Goal: Information Seeking & Learning: Find contact information

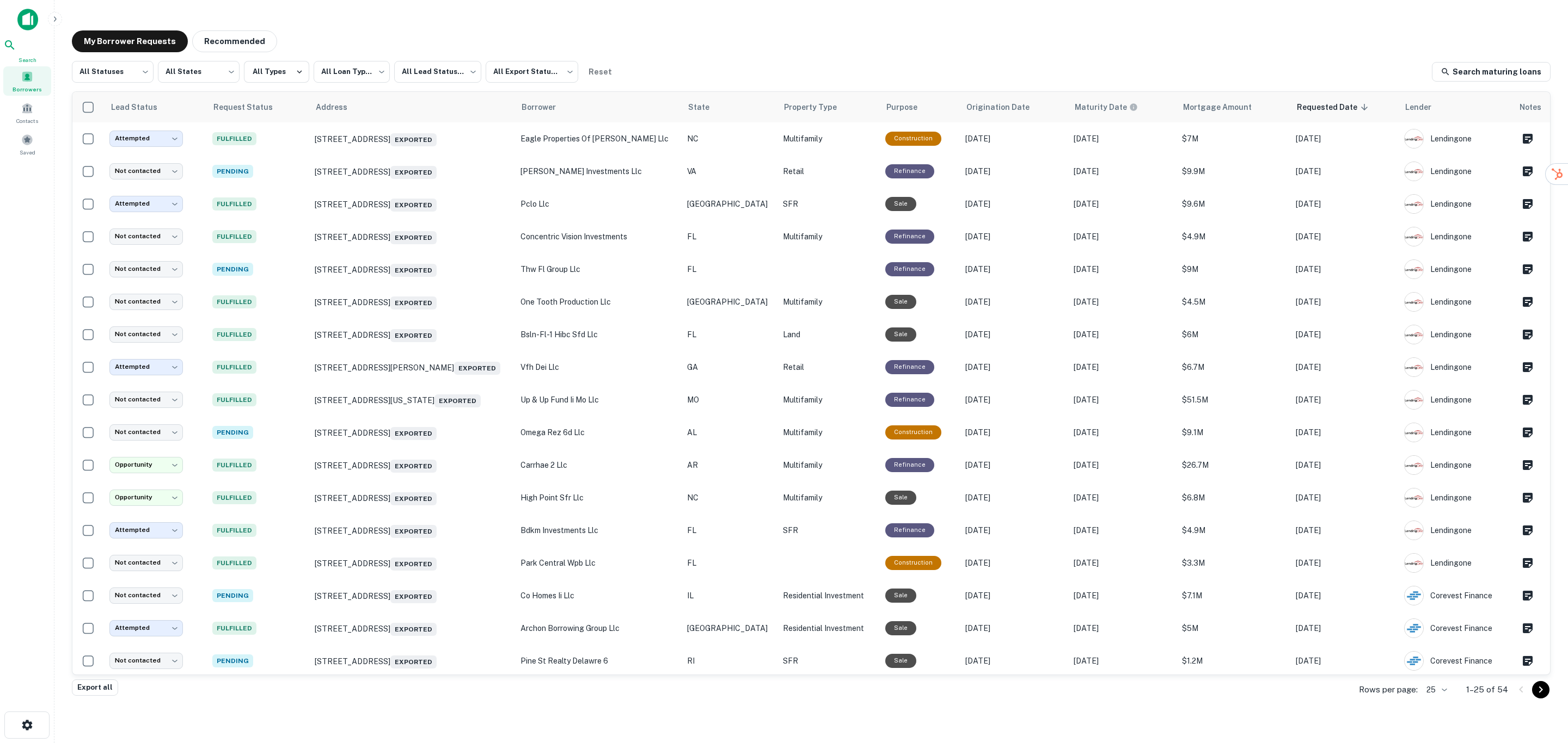
click at [16, 51] on icon at bounding box center [9, 44] width 13 height 13
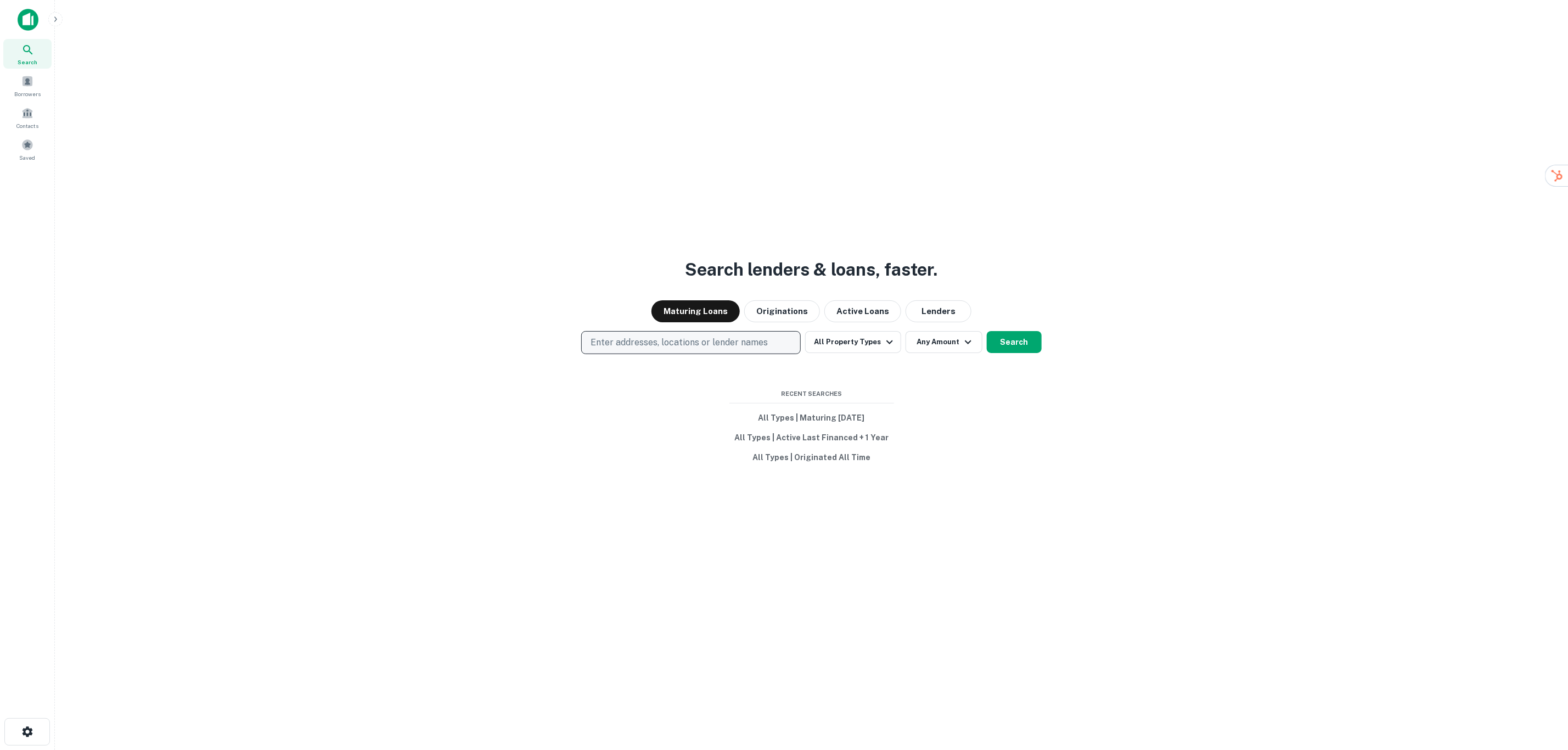
click at [656, 343] on p "Enter addresses, locations or lender names" at bounding box center [679, 343] width 177 height 13
type input "*"
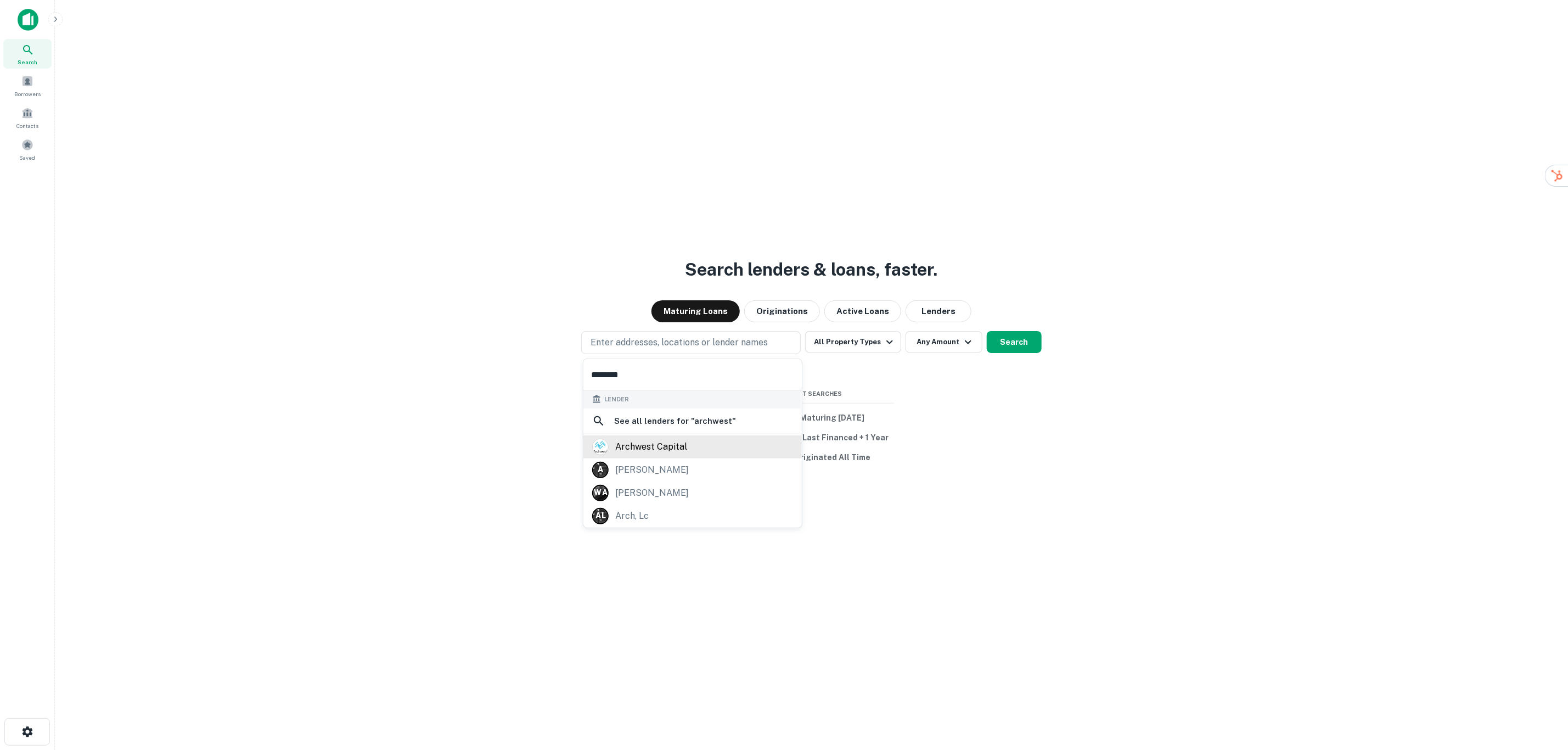
type input "********"
click at [641, 448] on div "archwest capital" at bounding box center [651, 447] width 72 height 16
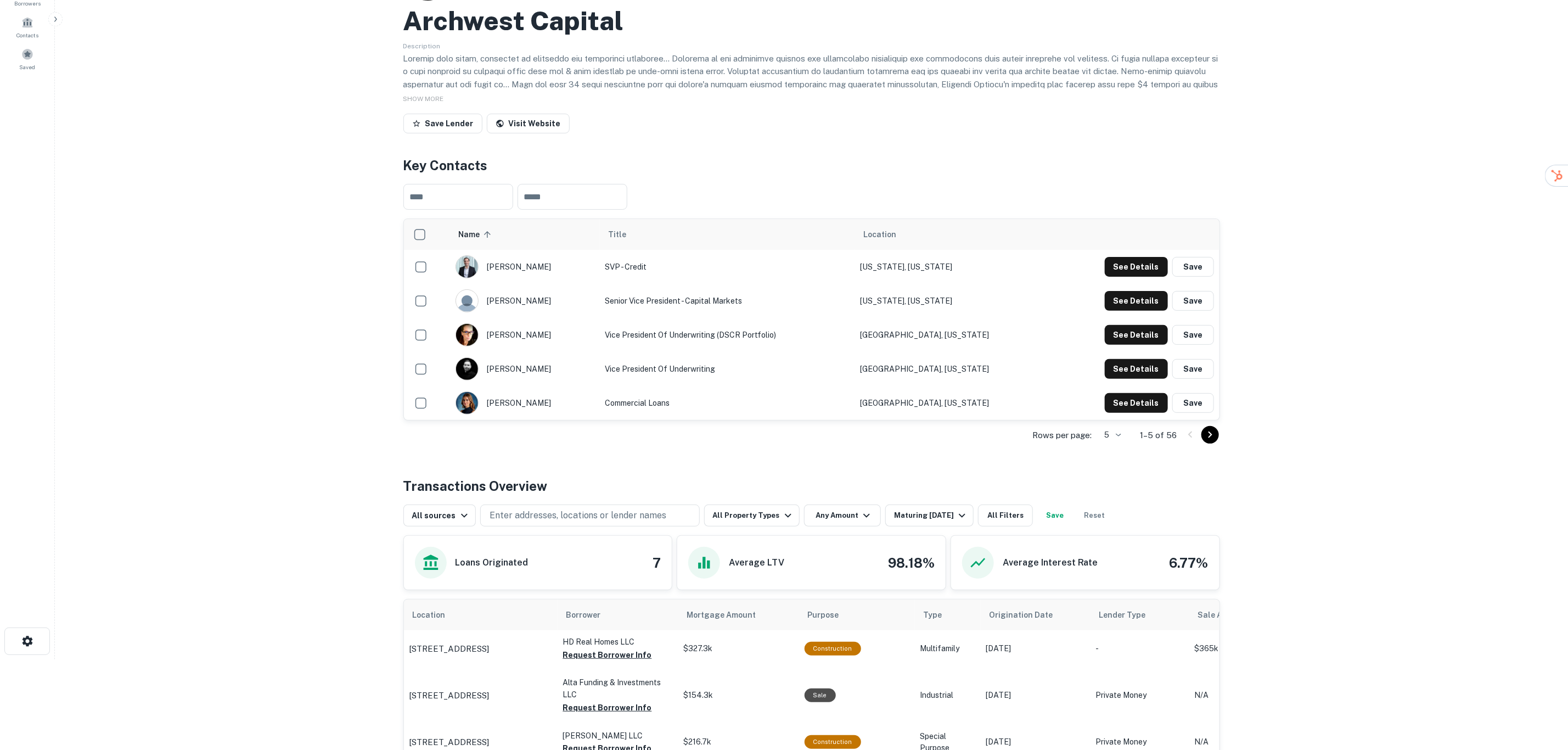
scroll to position [329, 0]
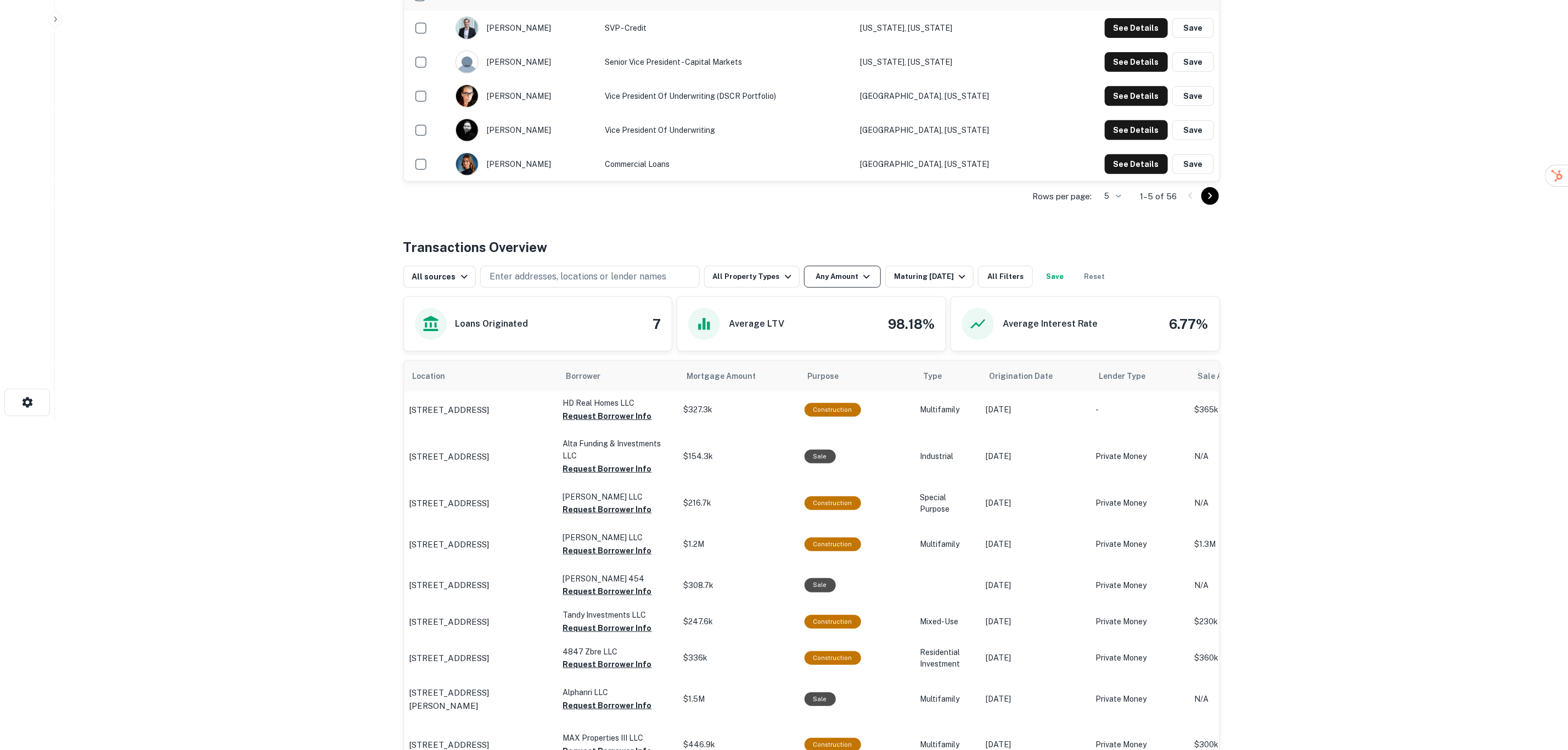
click at [820, 274] on button "Any Amount" at bounding box center [842, 277] width 77 height 22
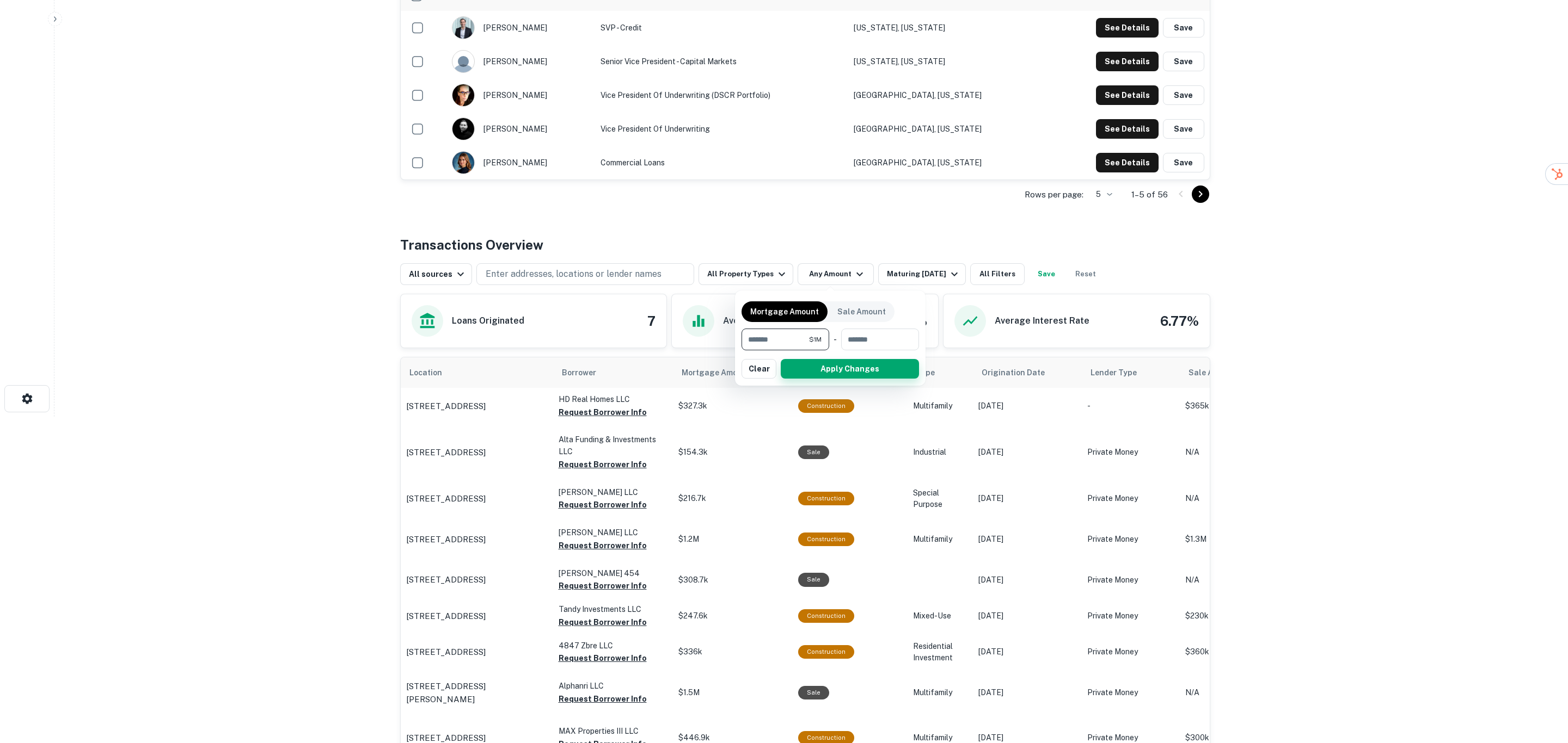
type input "*******"
click at [851, 369] on button "Apply Changes" at bounding box center [850, 369] width 138 height 20
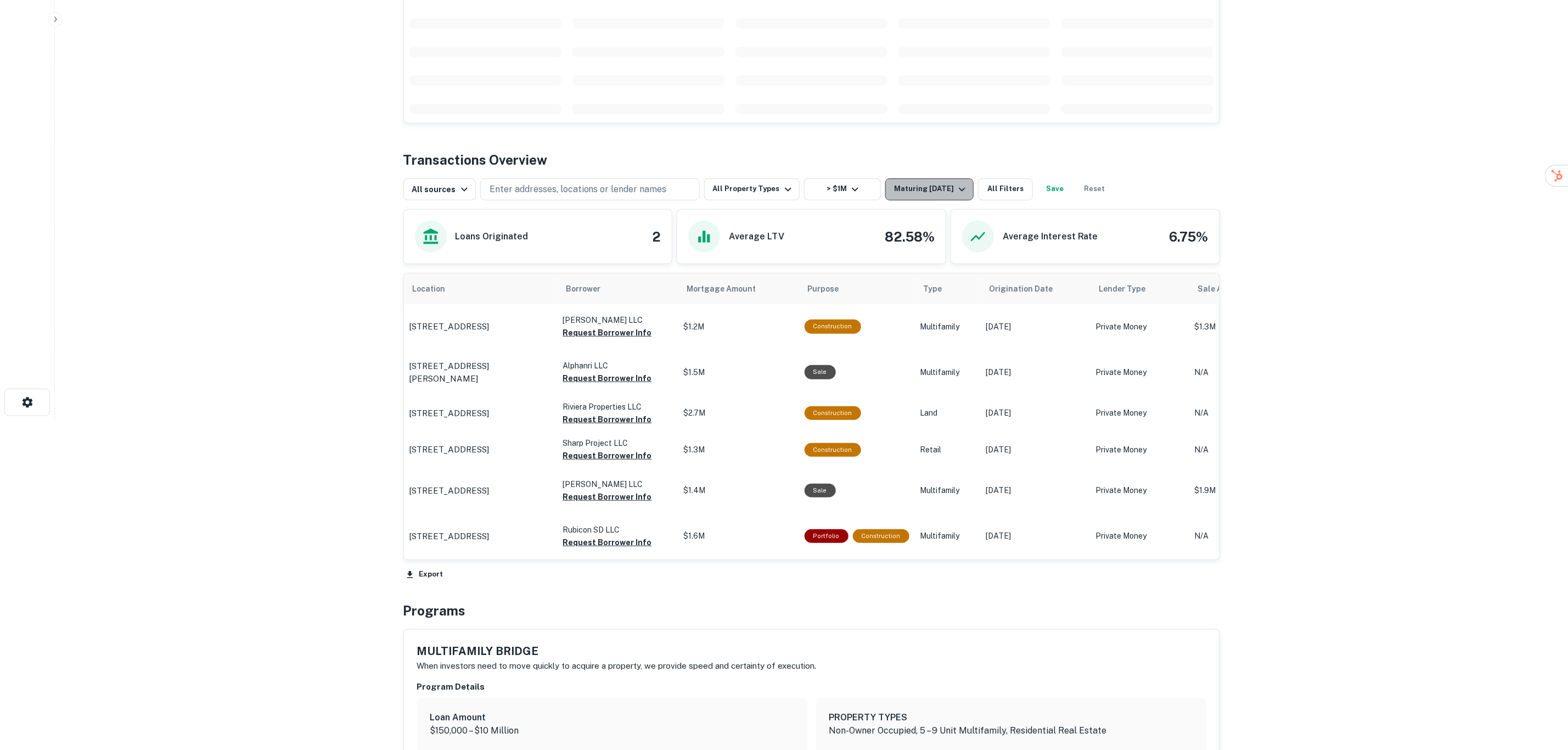
click at [927, 179] on div "Back to search Archwest Capital Description SHOW MORE Save Lender Visit Website…" at bounding box center [811, 507] width 843 height 1638
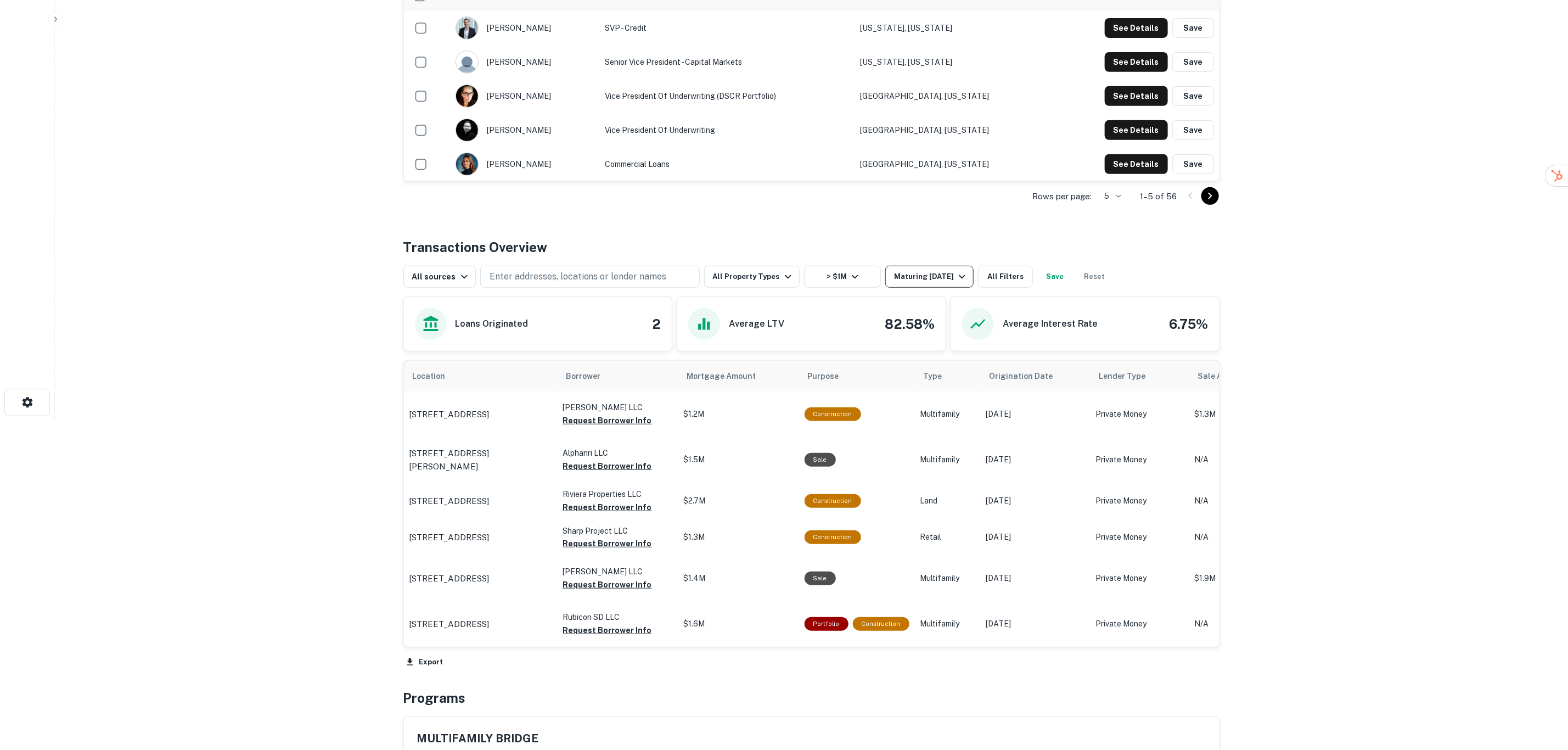
click at [944, 275] on div "Maturing [DATE]" at bounding box center [931, 276] width 75 height 13
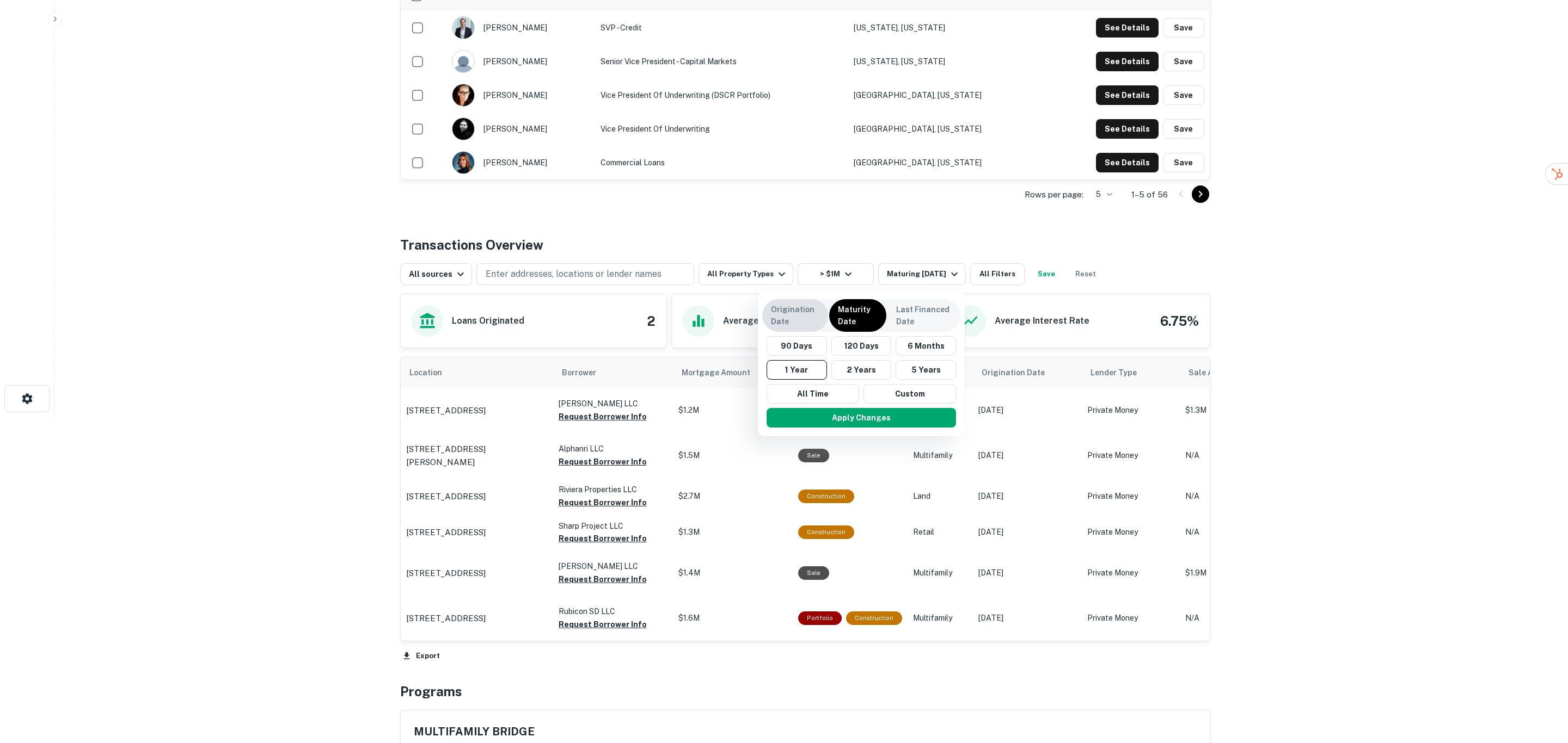
click at [811, 319] on p "Origination Date" at bounding box center [795, 315] width 48 height 24
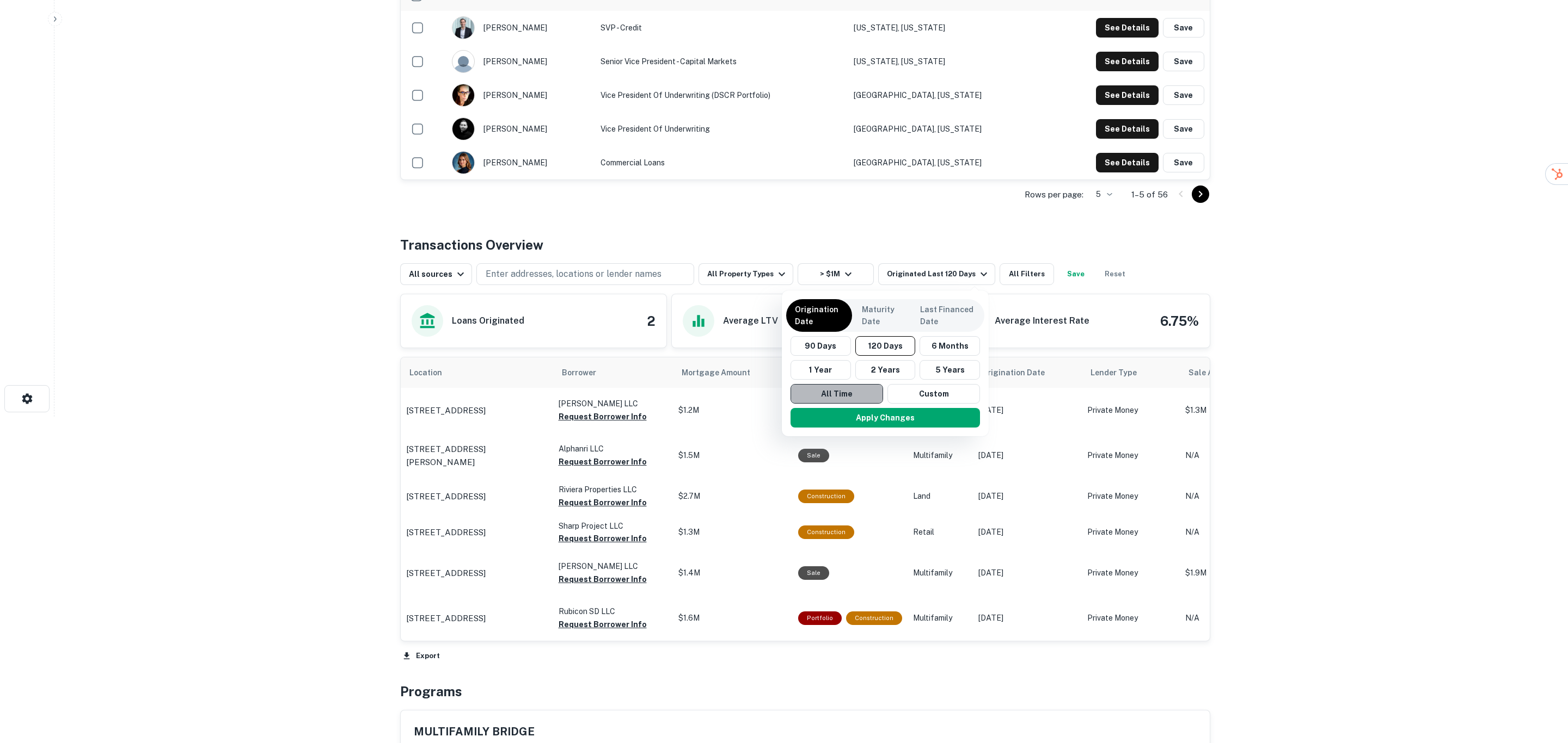
click at [839, 395] on button "All Time" at bounding box center [836, 394] width 93 height 20
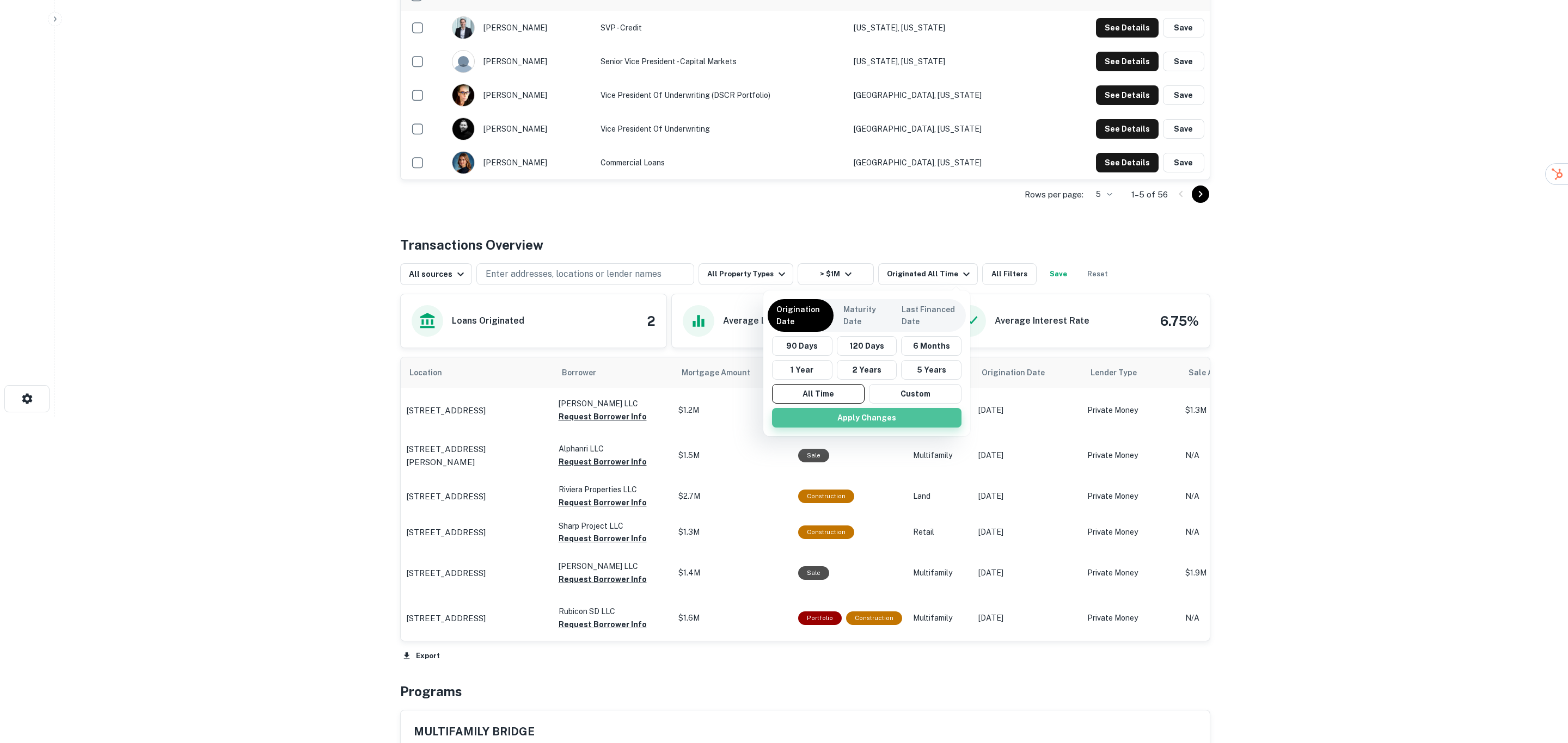
click at [874, 414] on button "Apply Changes" at bounding box center [866, 418] width 189 height 20
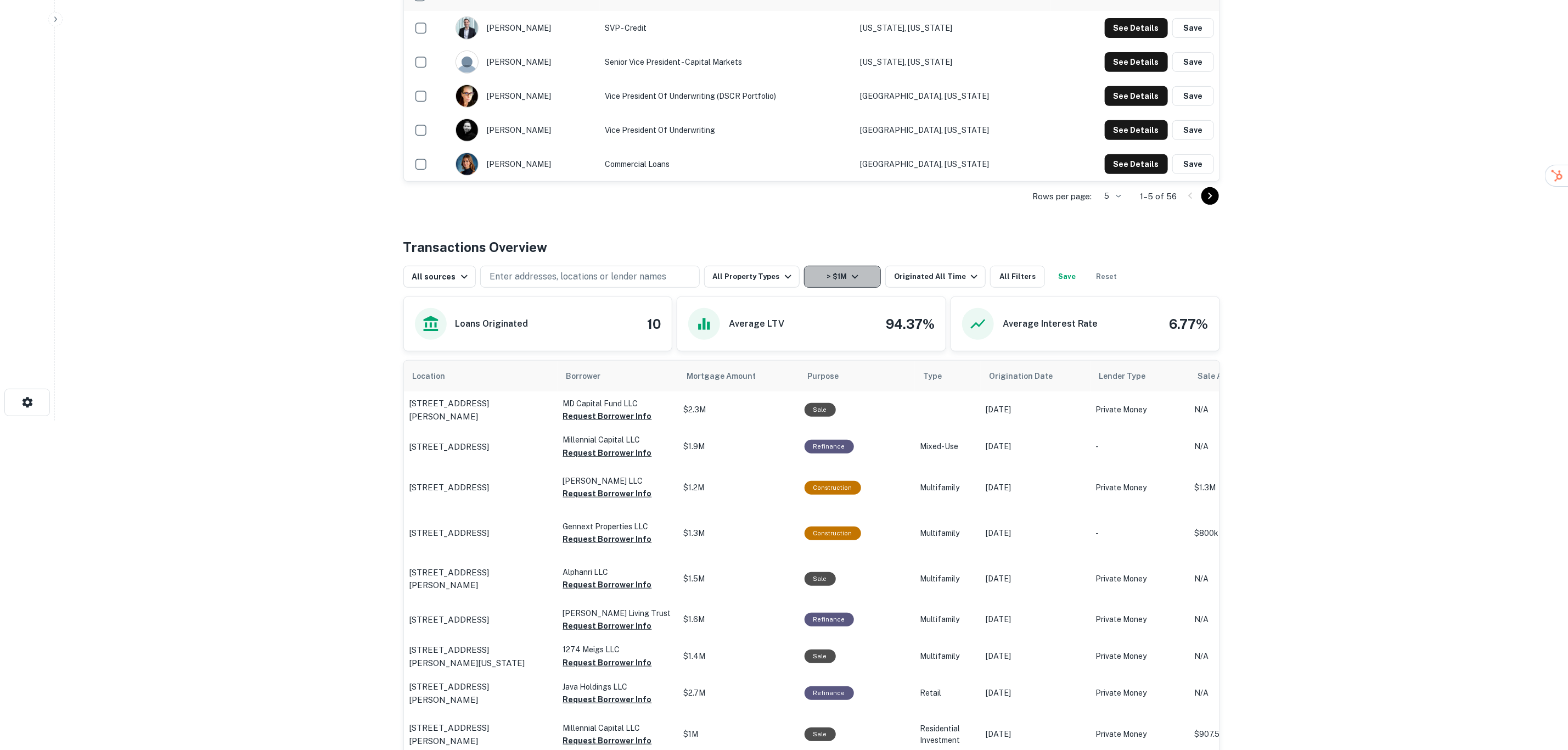
click at [849, 279] on icon "button" at bounding box center [855, 276] width 13 height 13
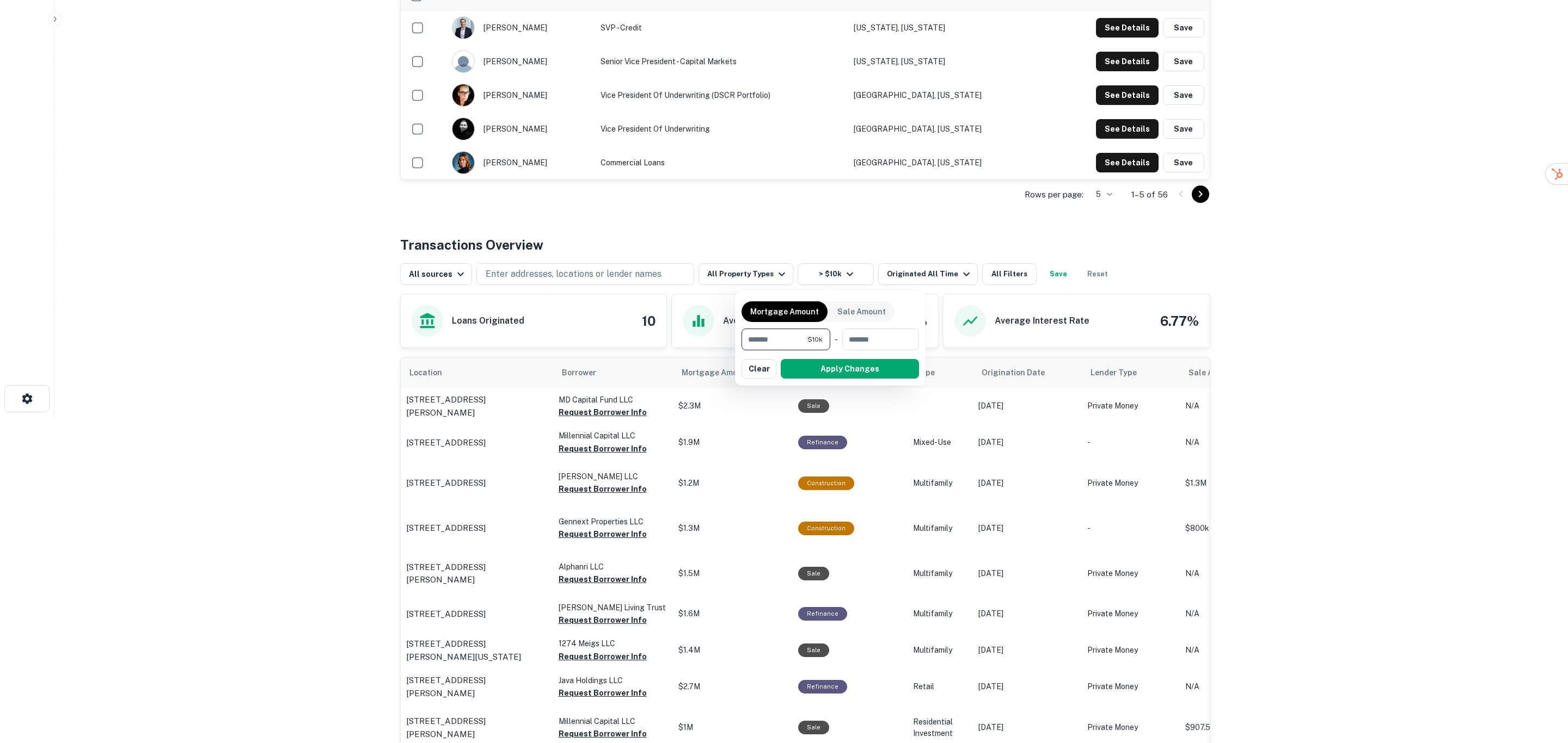
type input "*"
type input "*******"
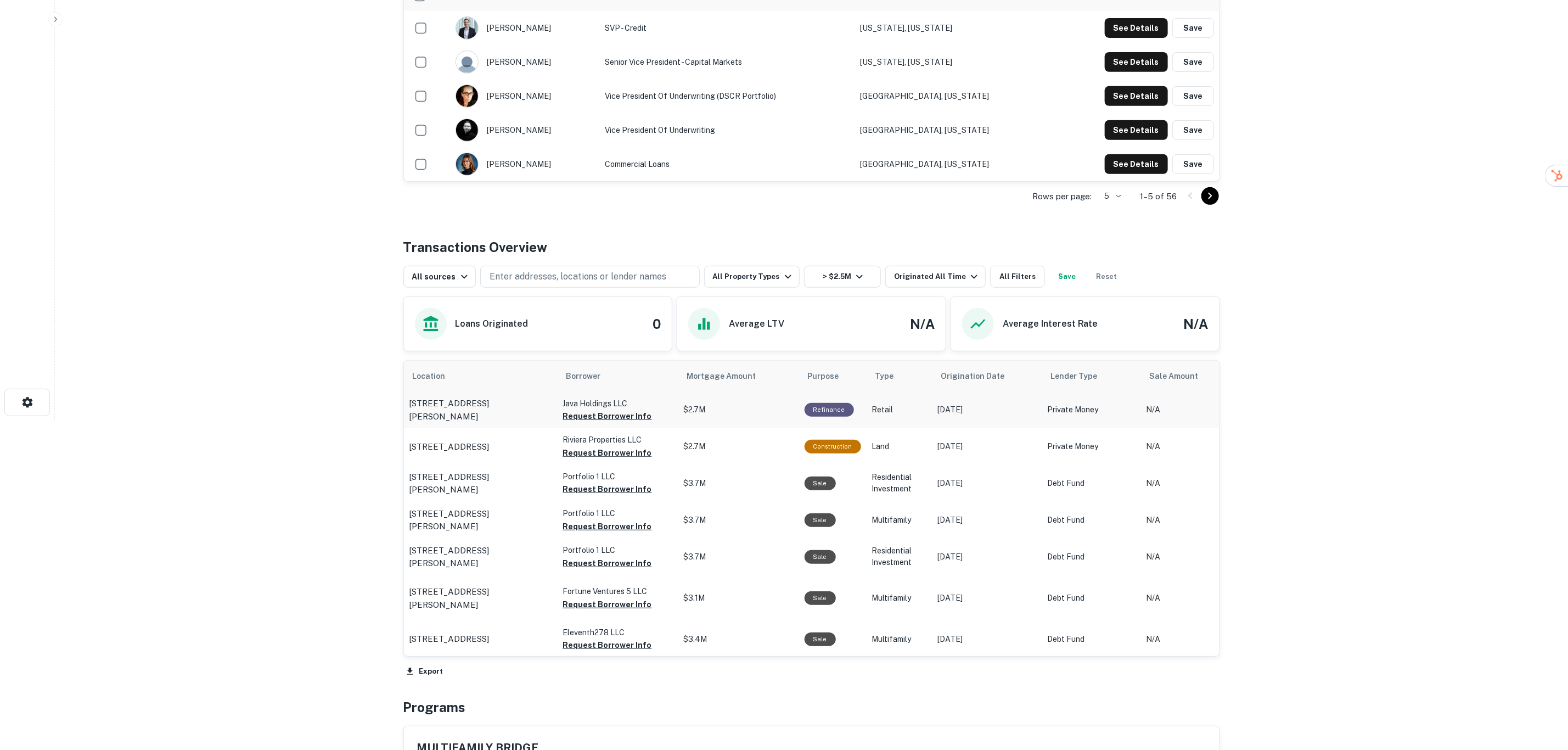
click at [715, 408] on p "$2.7M" at bounding box center [739, 410] width 110 height 12
click at [619, 399] on p "Java Holdings LLC" at bounding box center [618, 404] width 110 height 12
click at [598, 417] on button "Request Borrower Info" at bounding box center [607, 416] width 89 height 13
click at [592, 488] on button "Request Borrower Info" at bounding box center [607, 489] width 89 height 13
click at [605, 602] on button "Request Borrower Info" at bounding box center [607, 604] width 89 height 13
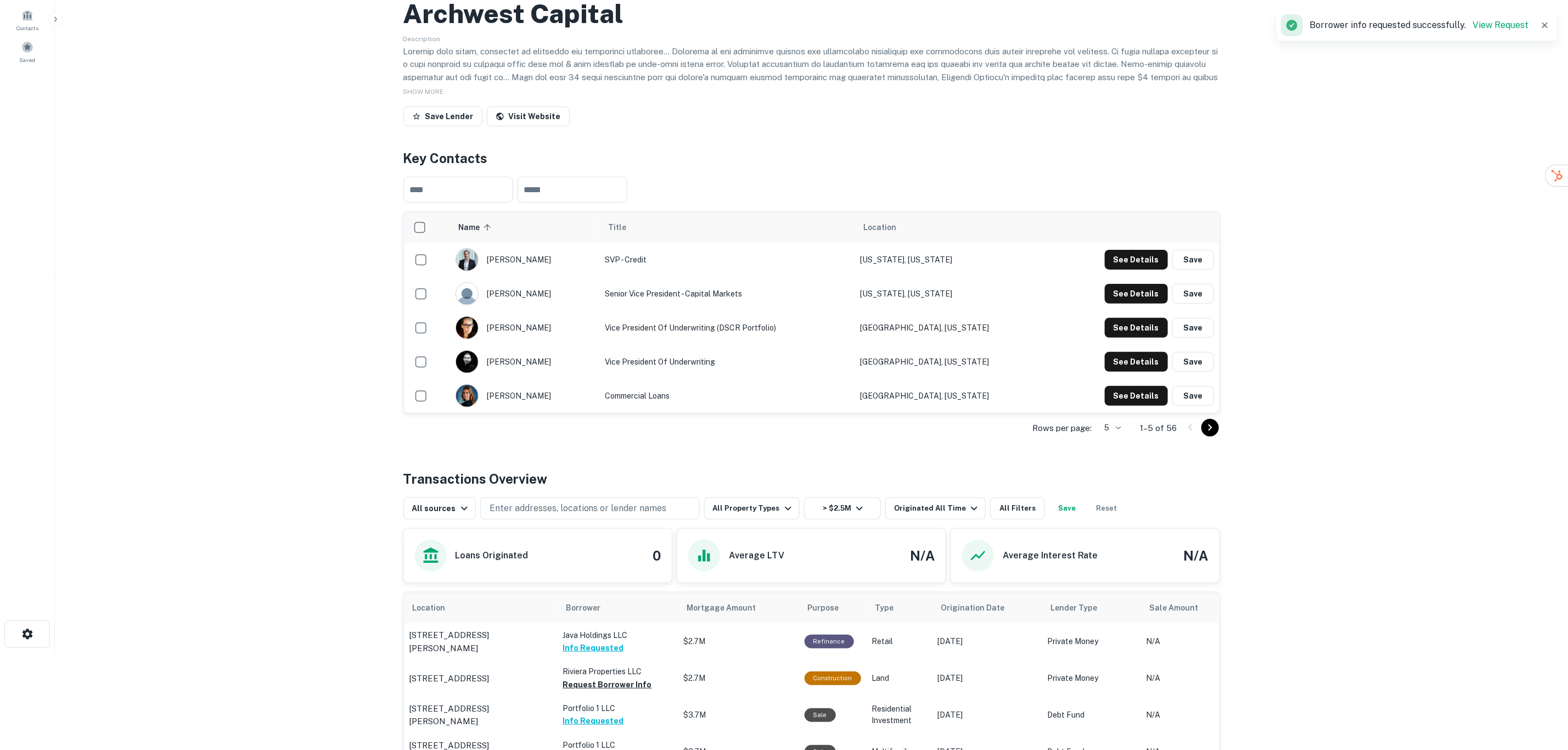
scroll to position [83, 0]
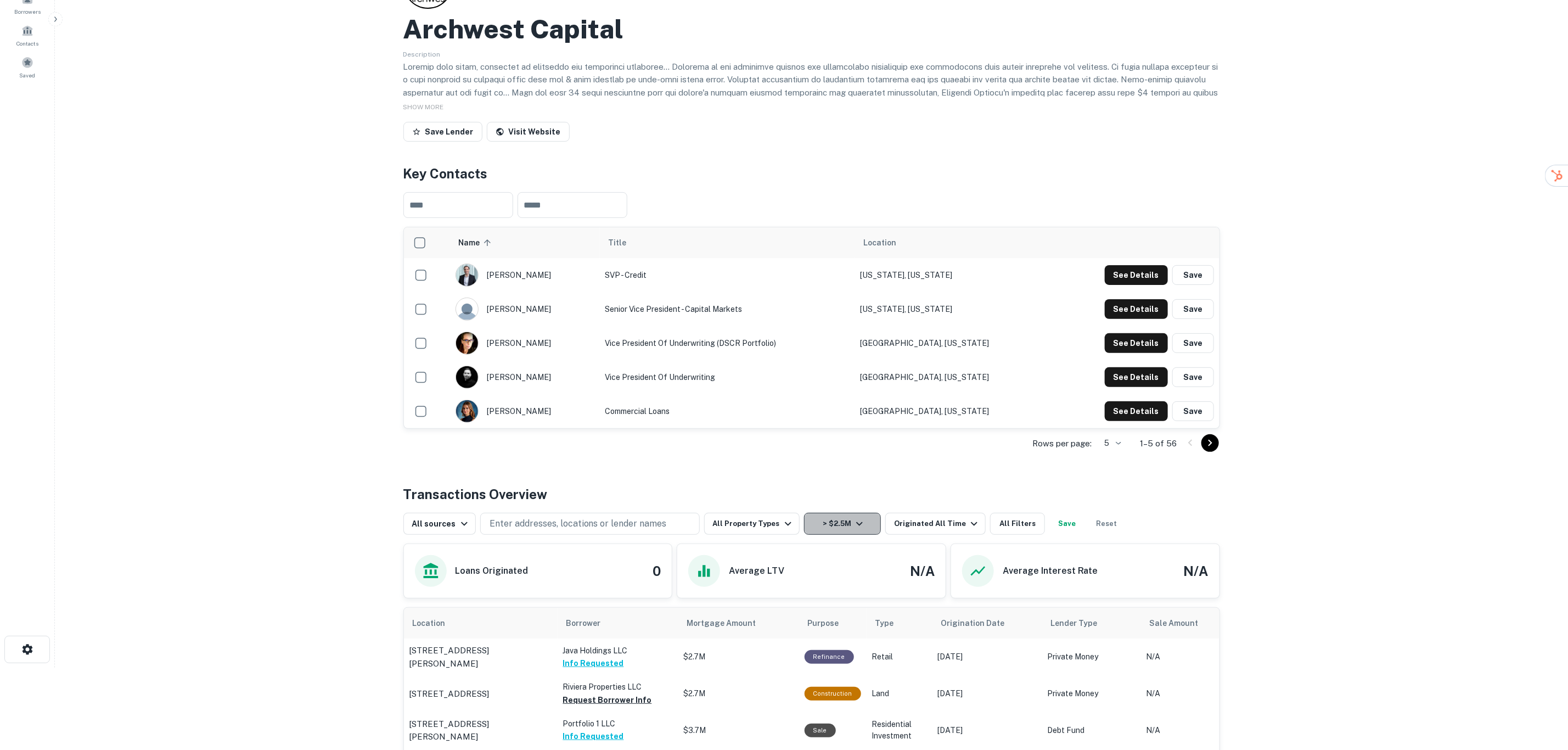
click at [853, 522] on icon "button" at bounding box center [859, 523] width 13 height 13
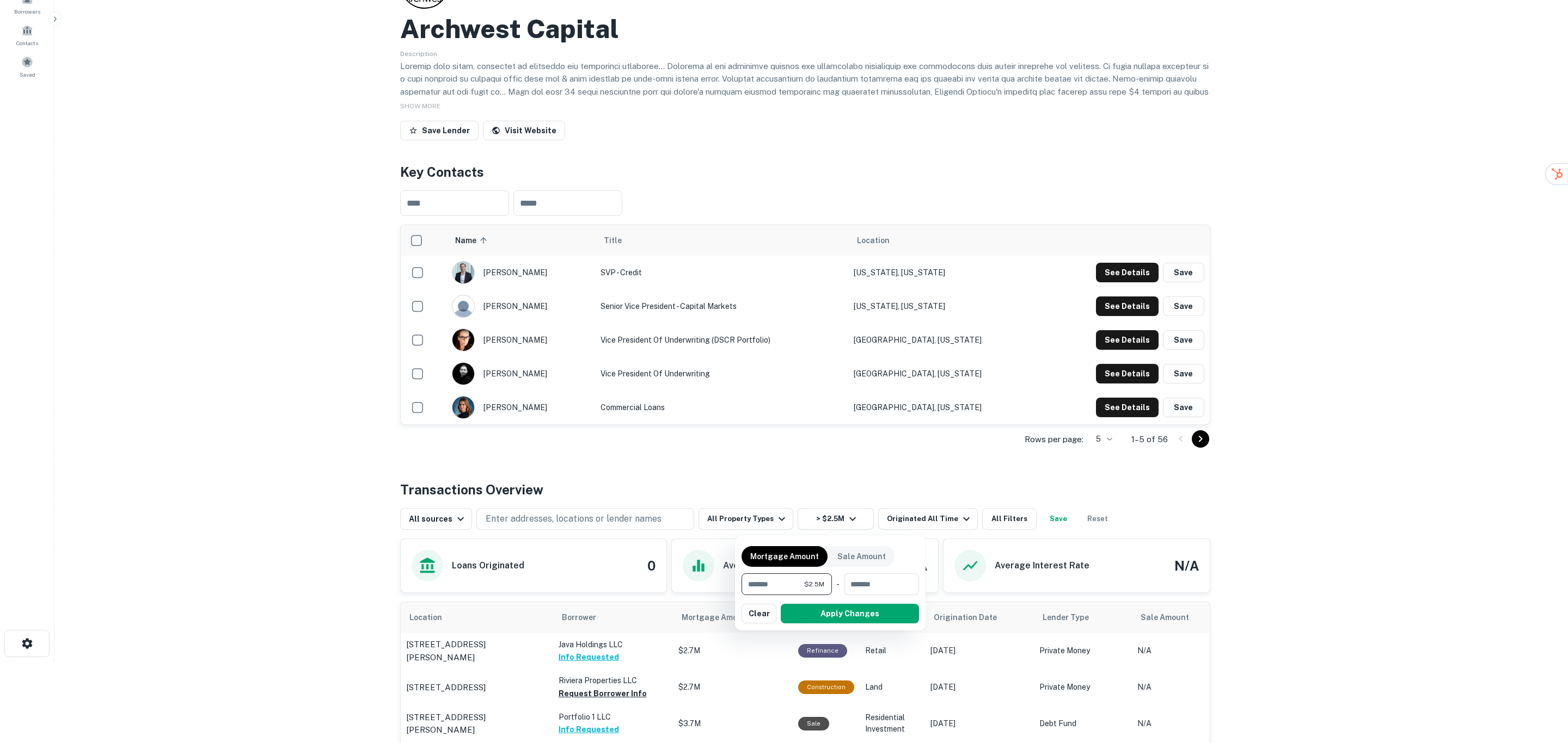
drag, startPoint x: 798, startPoint y: 584, endPoint x: 709, endPoint y: 574, distance: 89.6
click at [709, 574] on div "Mortgage Amount Sale Amount ******* $2.5M ​ - ​ Apply Changes Clear" at bounding box center [784, 372] width 1568 height 743
type input "*******"
click at [848, 616] on button "Apply Changes" at bounding box center [850, 614] width 138 height 20
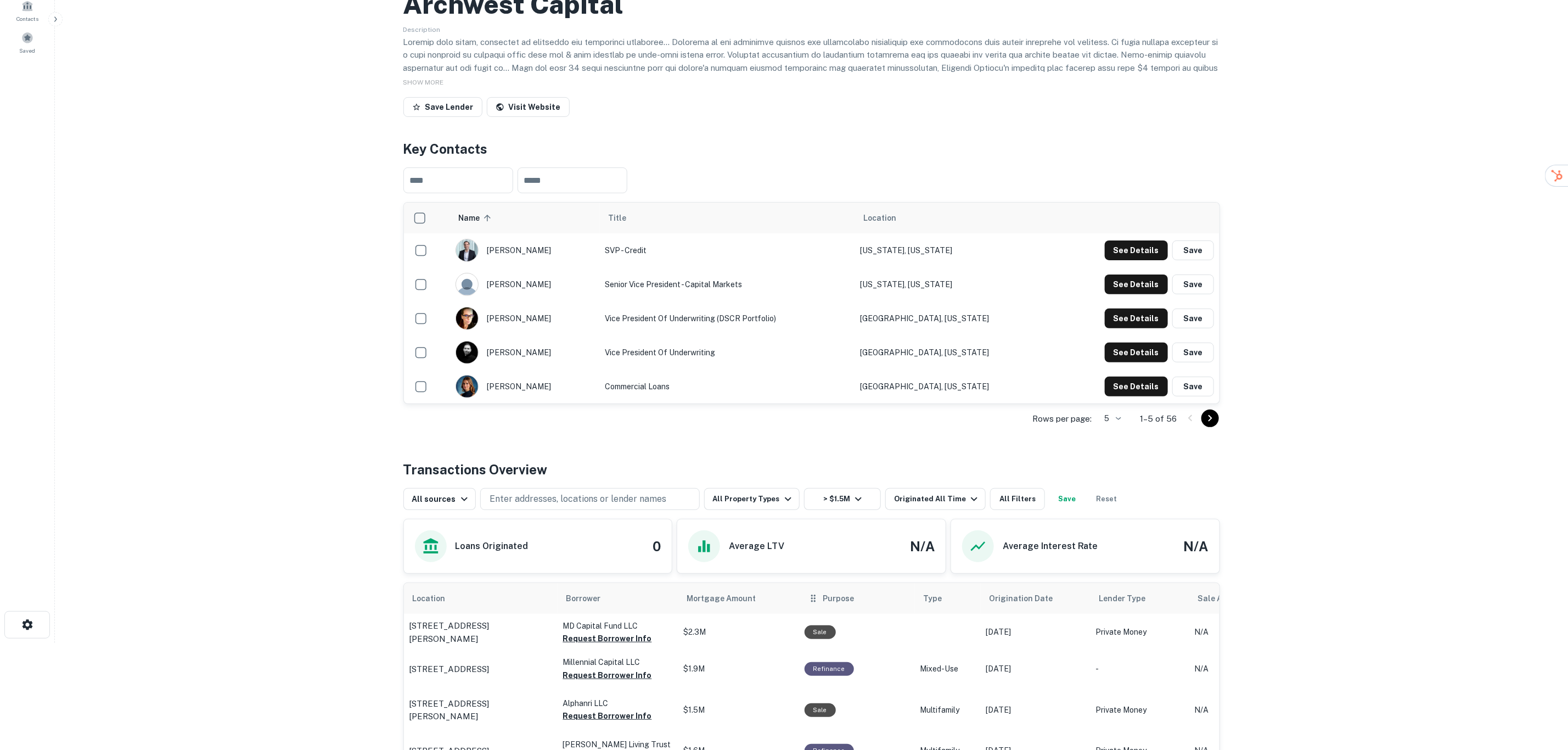
scroll to position [247, 0]
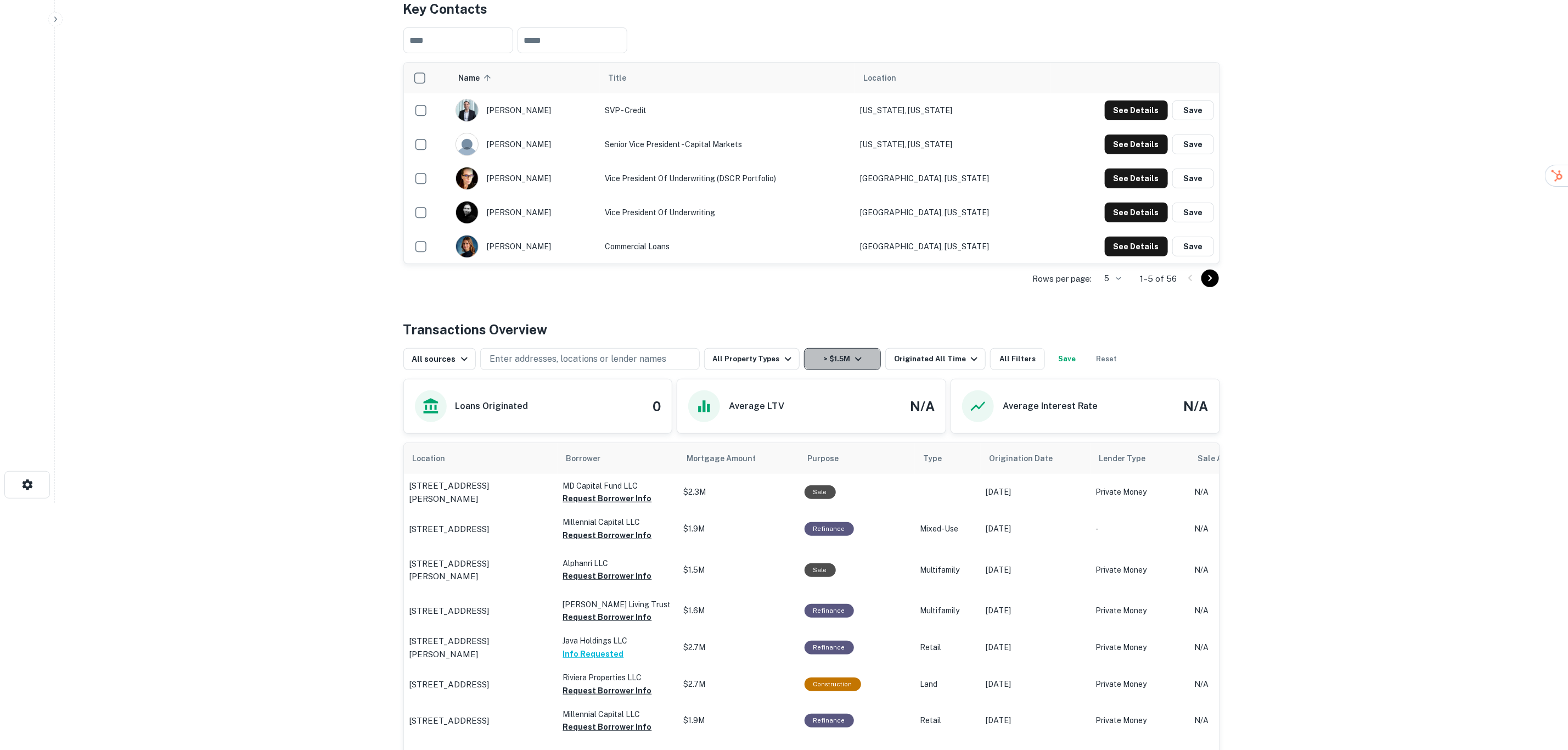
click at [845, 361] on button "> $1.5M" at bounding box center [842, 359] width 77 height 22
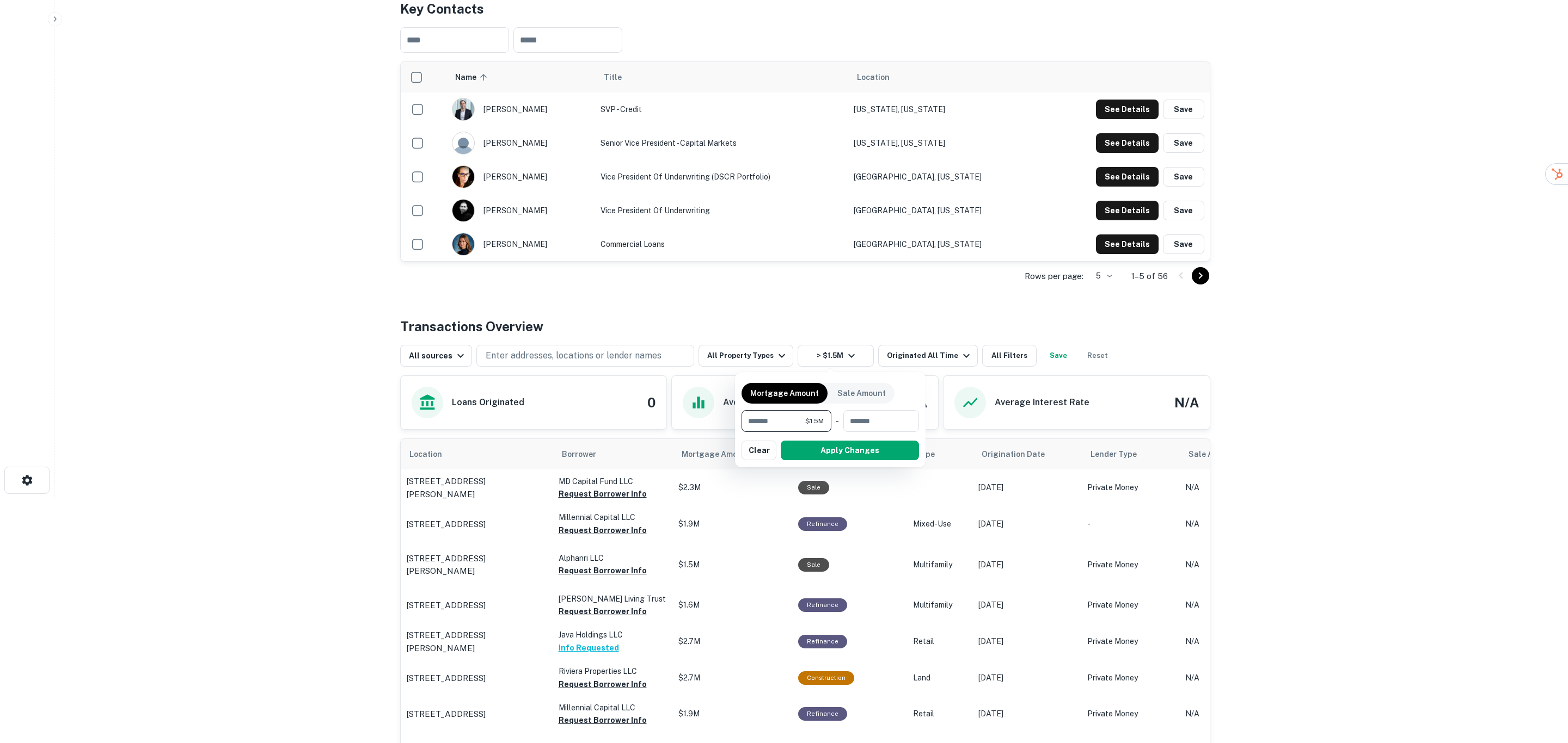
click at [822, 358] on div at bounding box center [784, 372] width 1568 height 743
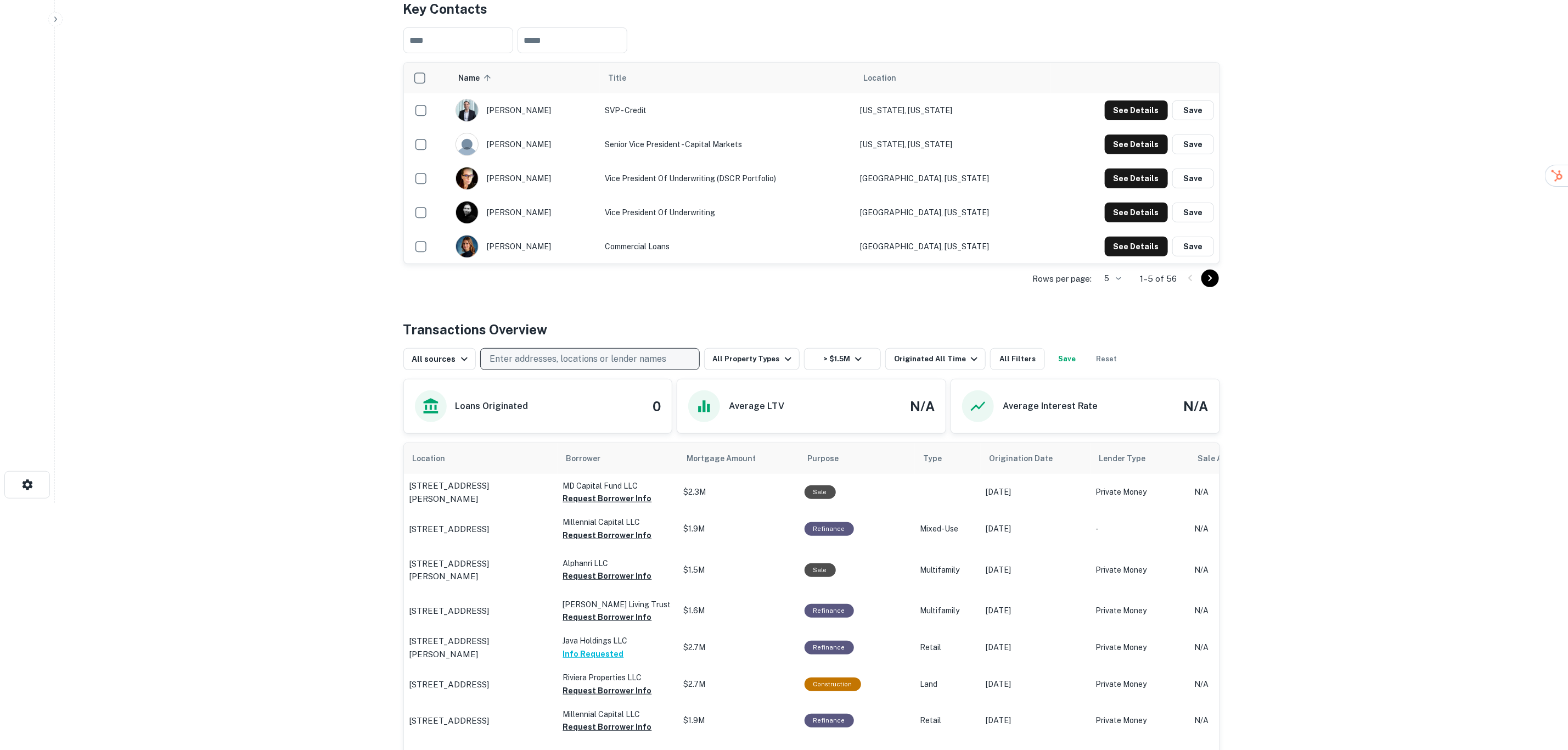
click at [622, 360] on p "Enter addresses, locations or lender names" at bounding box center [578, 359] width 177 height 13
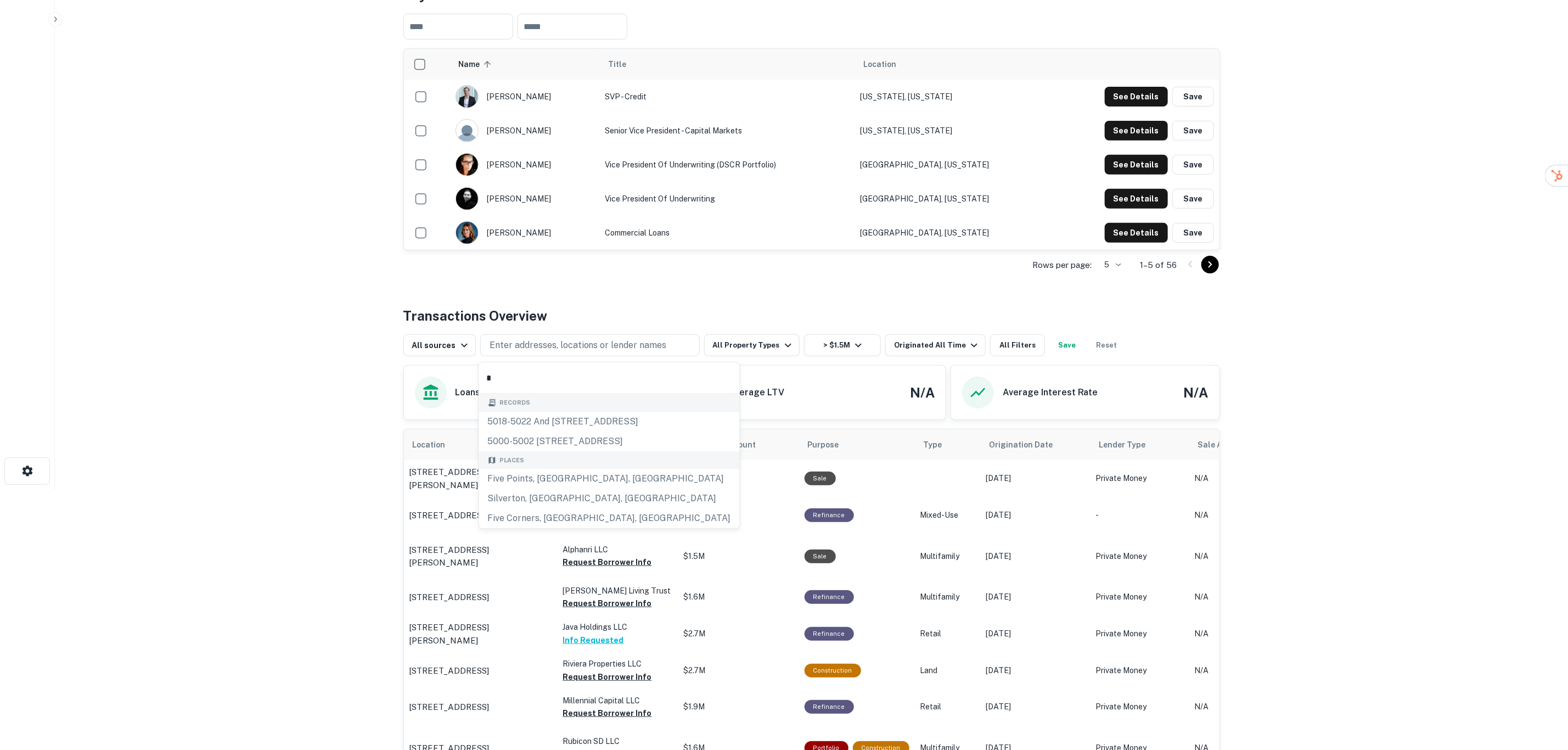
scroll to position [0, 0]
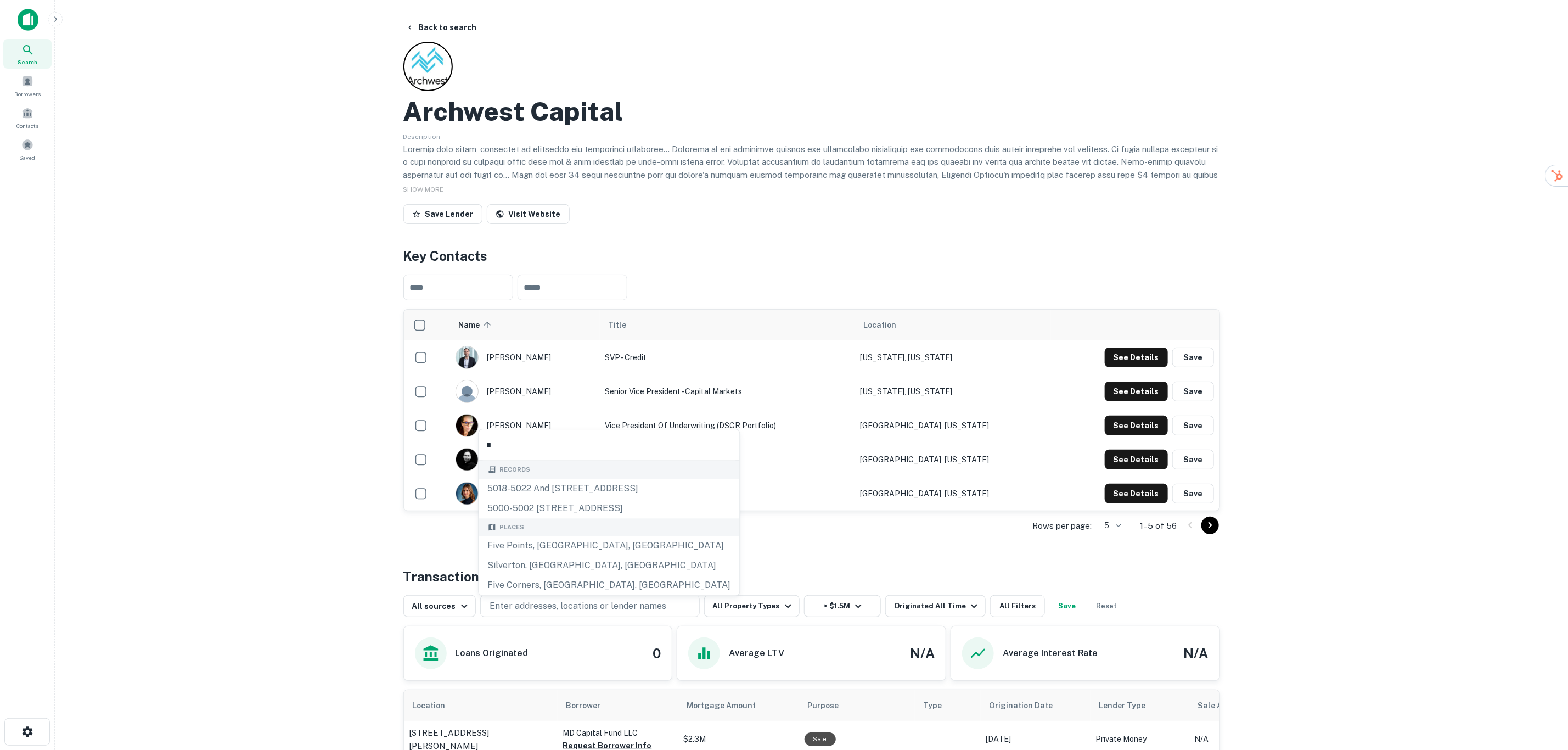
type input "*"
click at [31, 46] on icon at bounding box center [28, 49] width 13 height 13
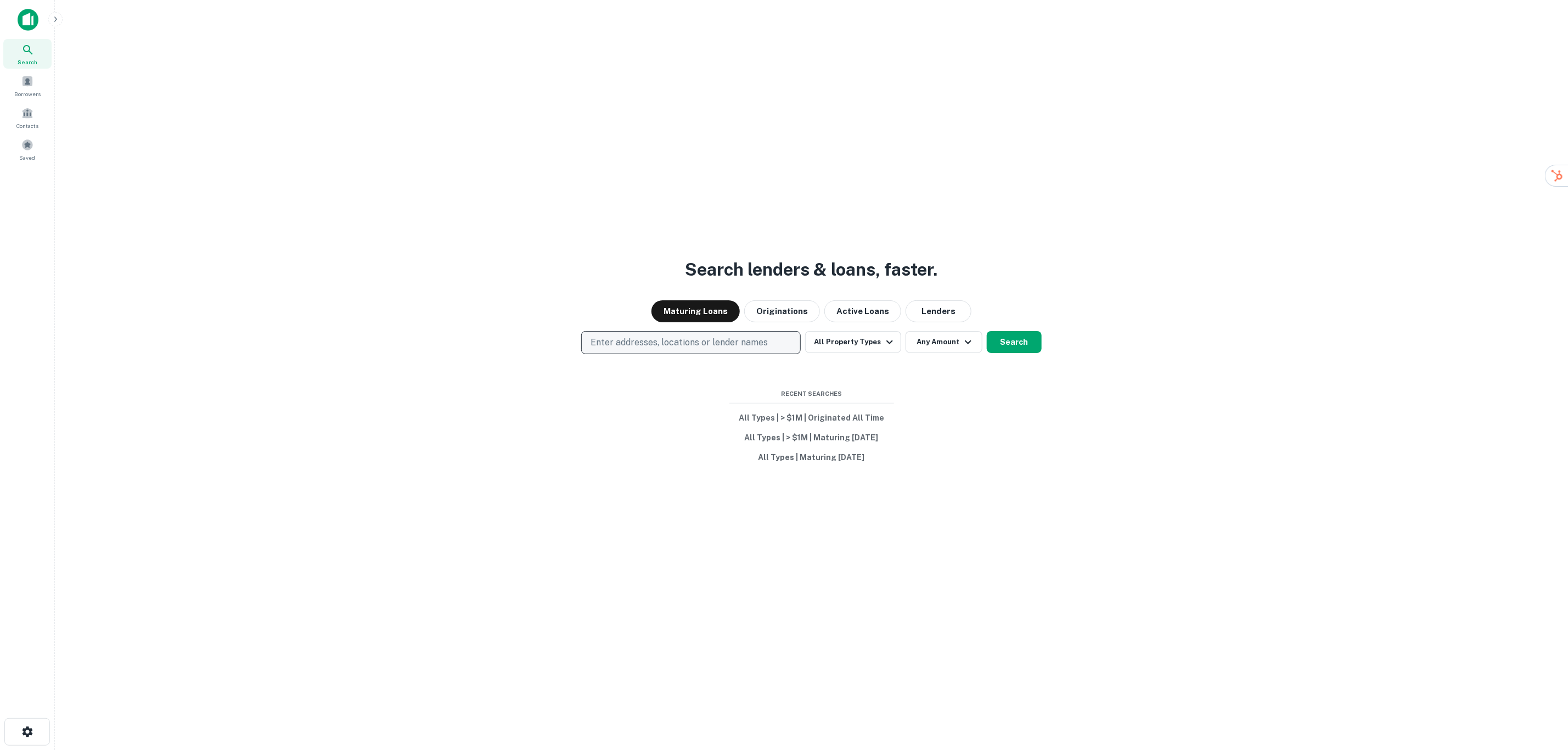
click at [672, 343] on p "Enter addresses, locations or lender names" at bounding box center [679, 343] width 177 height 13
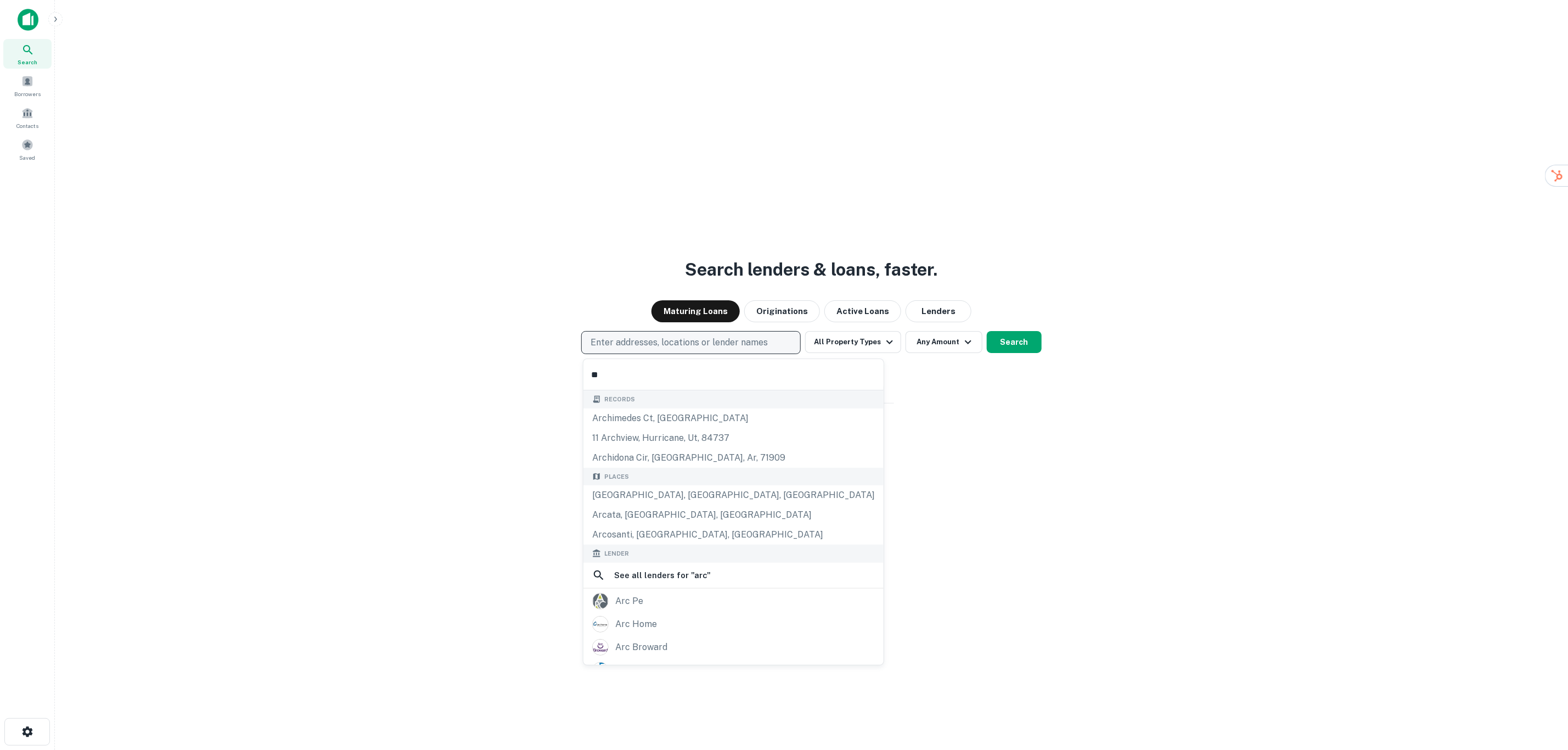
type input "*"
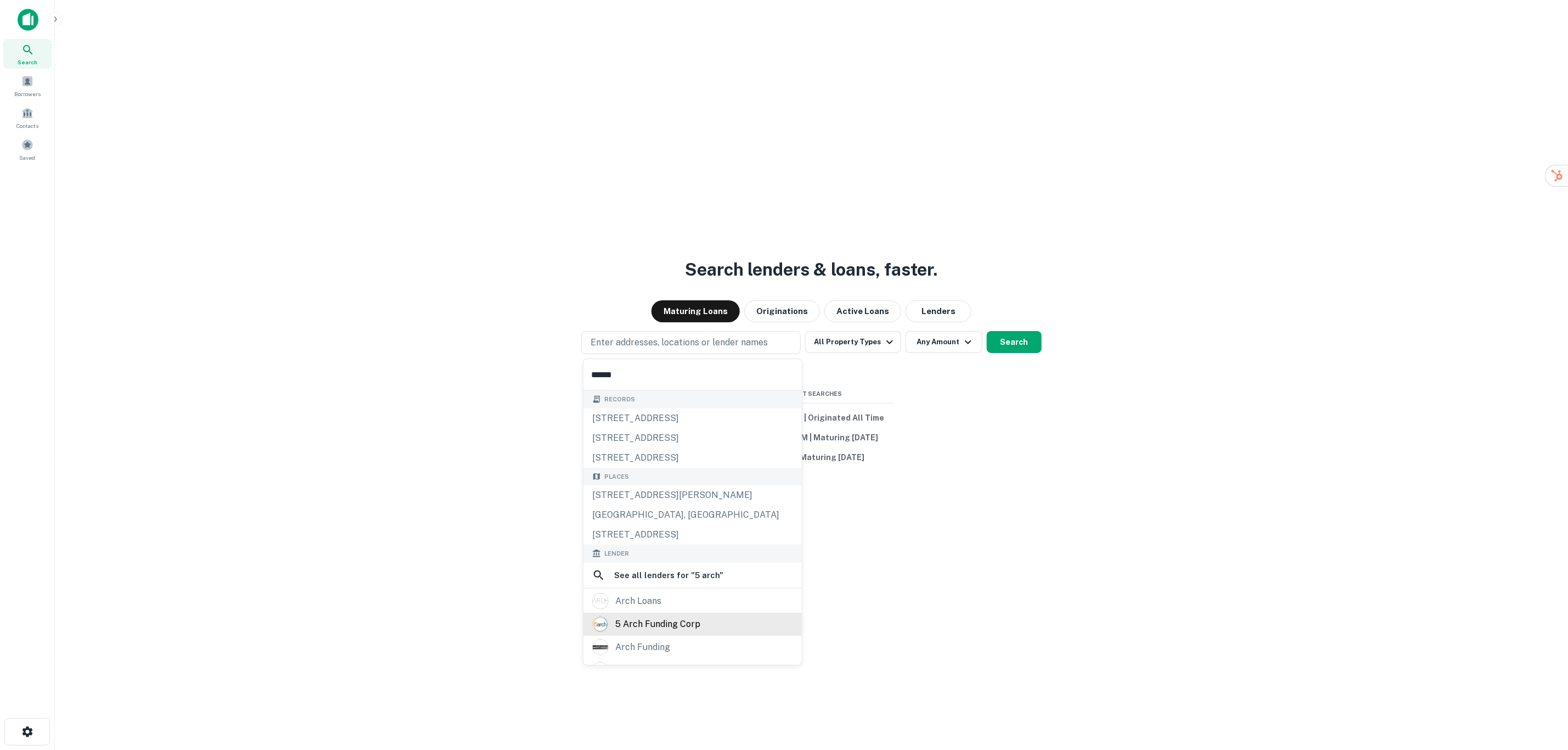
type input "******"
click at [661, 626] on div "5 arch funding corp" at bounding box center [658, 624] width 85 height 16
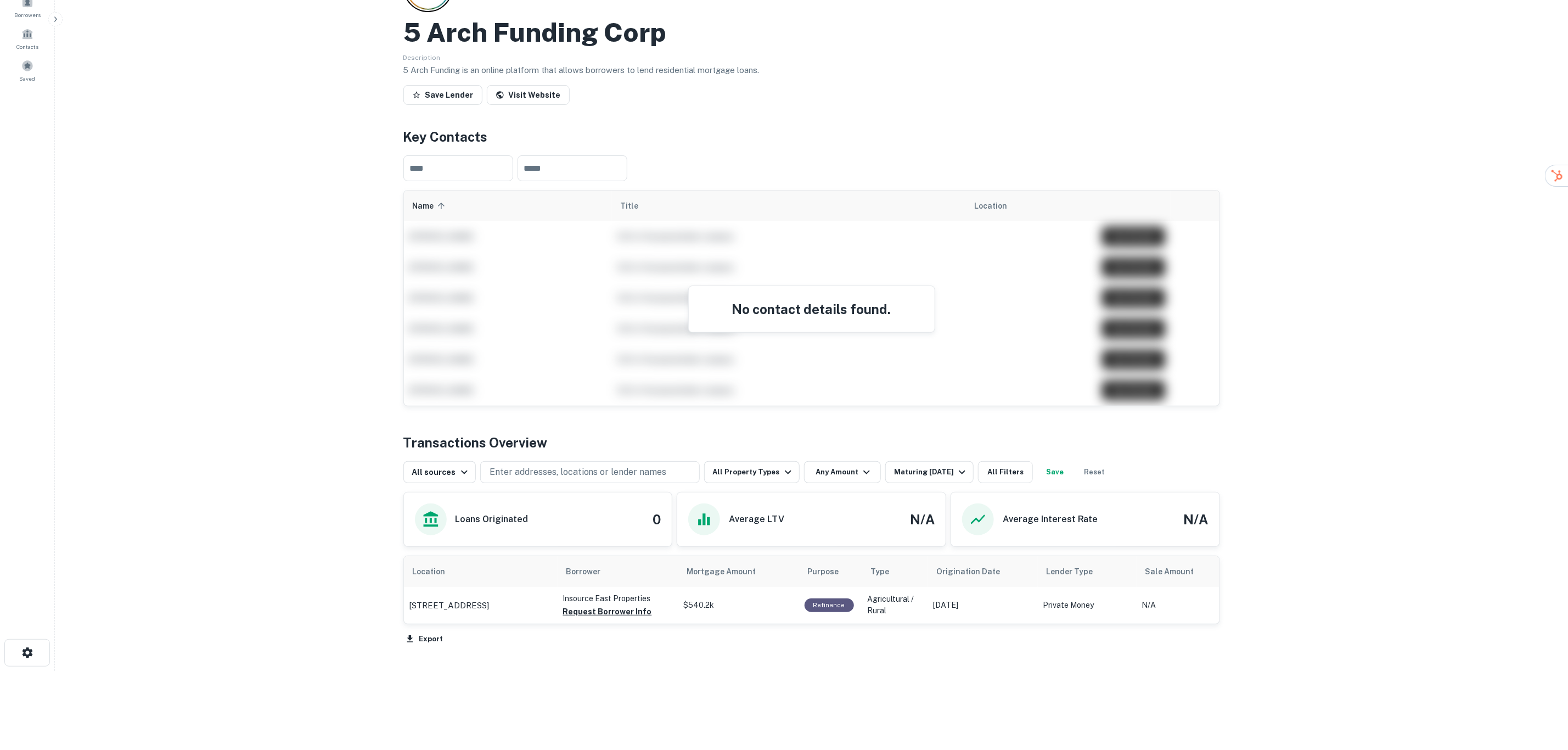
scroll to position [84, 0]
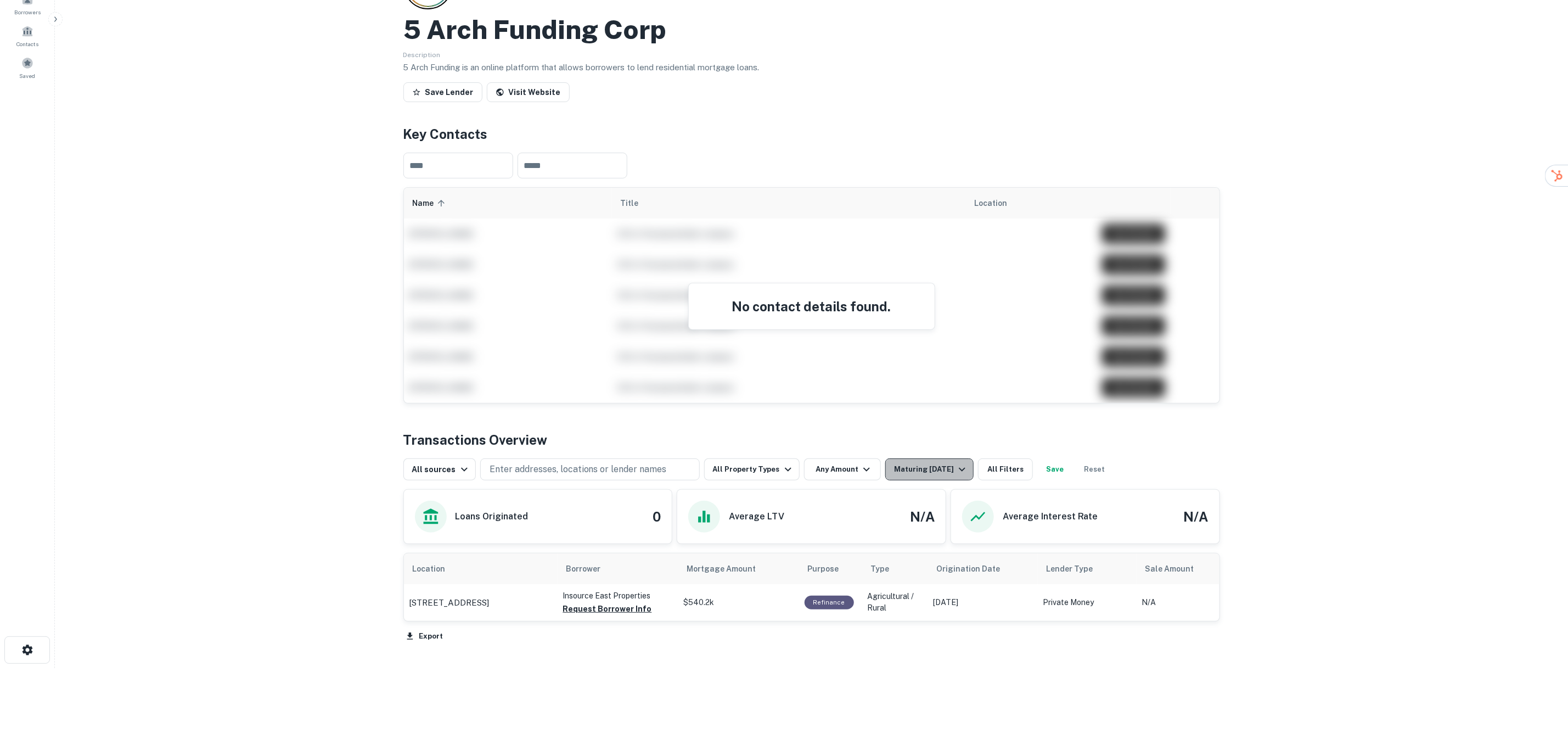
click at [942, 469] on div "Maturing [DATE]" at bounding box center [931, 469] width 75 height 13
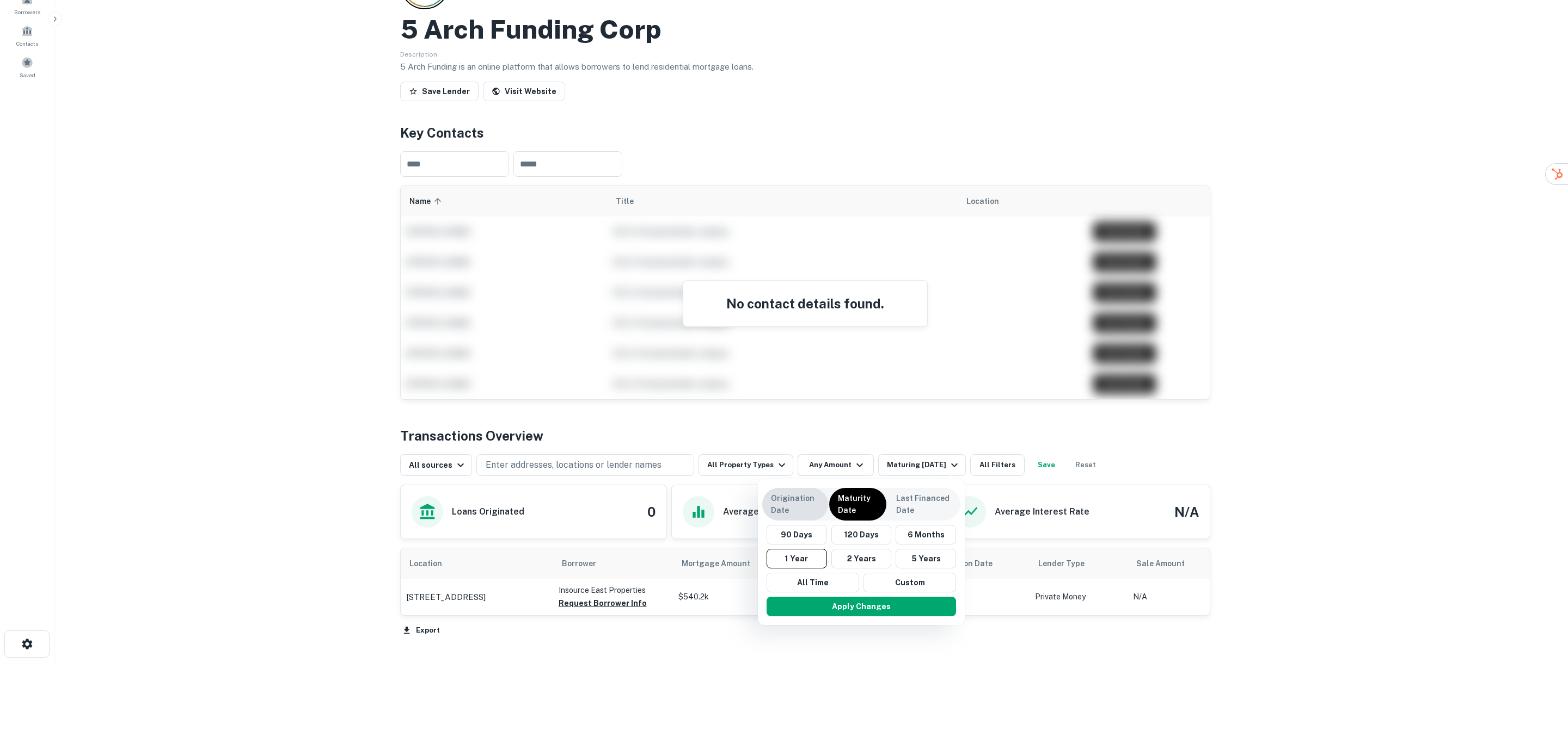
click at [784, 501] on p "Origination Date" at bounding box center [795, 504] width 48 height 24
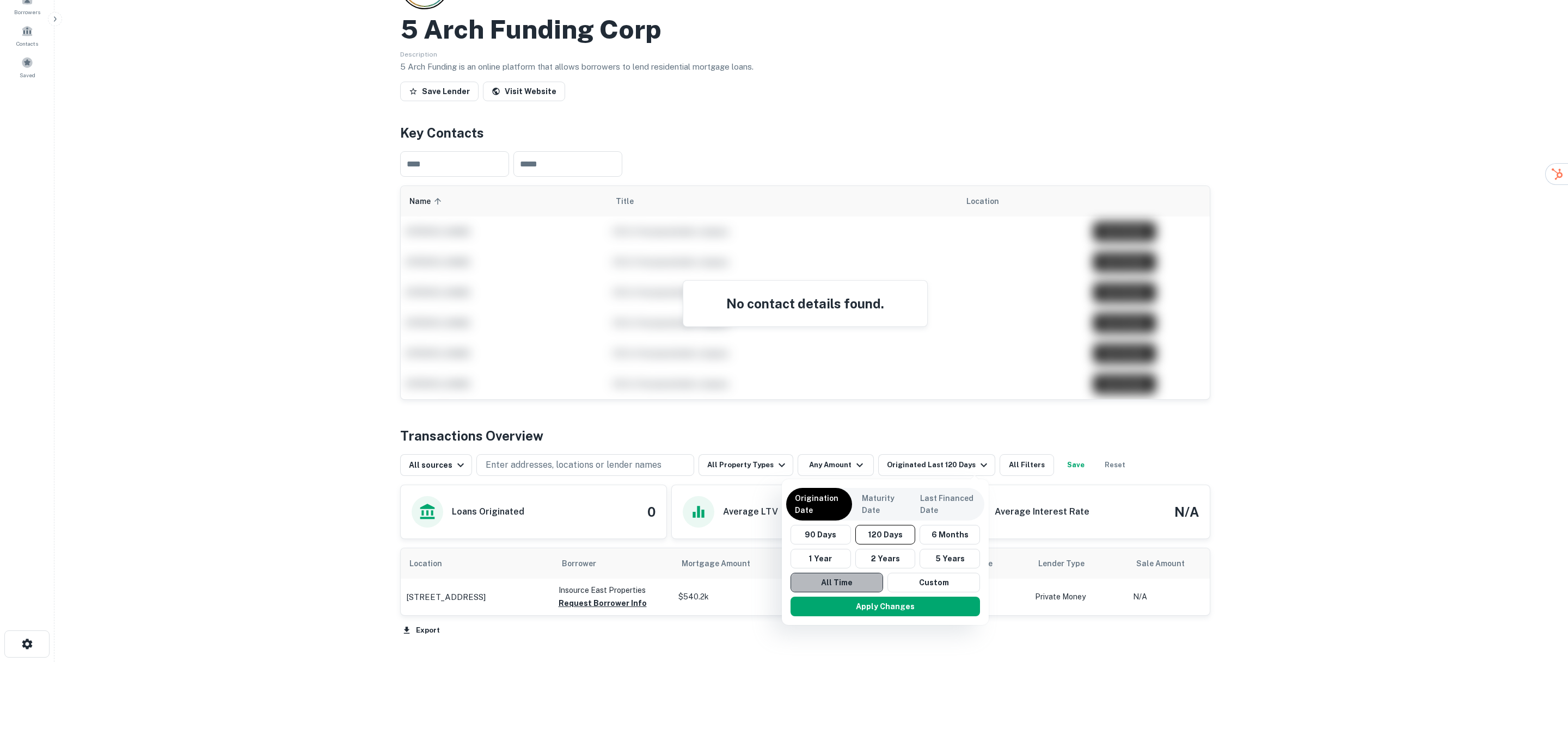
click at [851, 587] on button "All Time" at bounding box center [836, 583] width 93 height 20
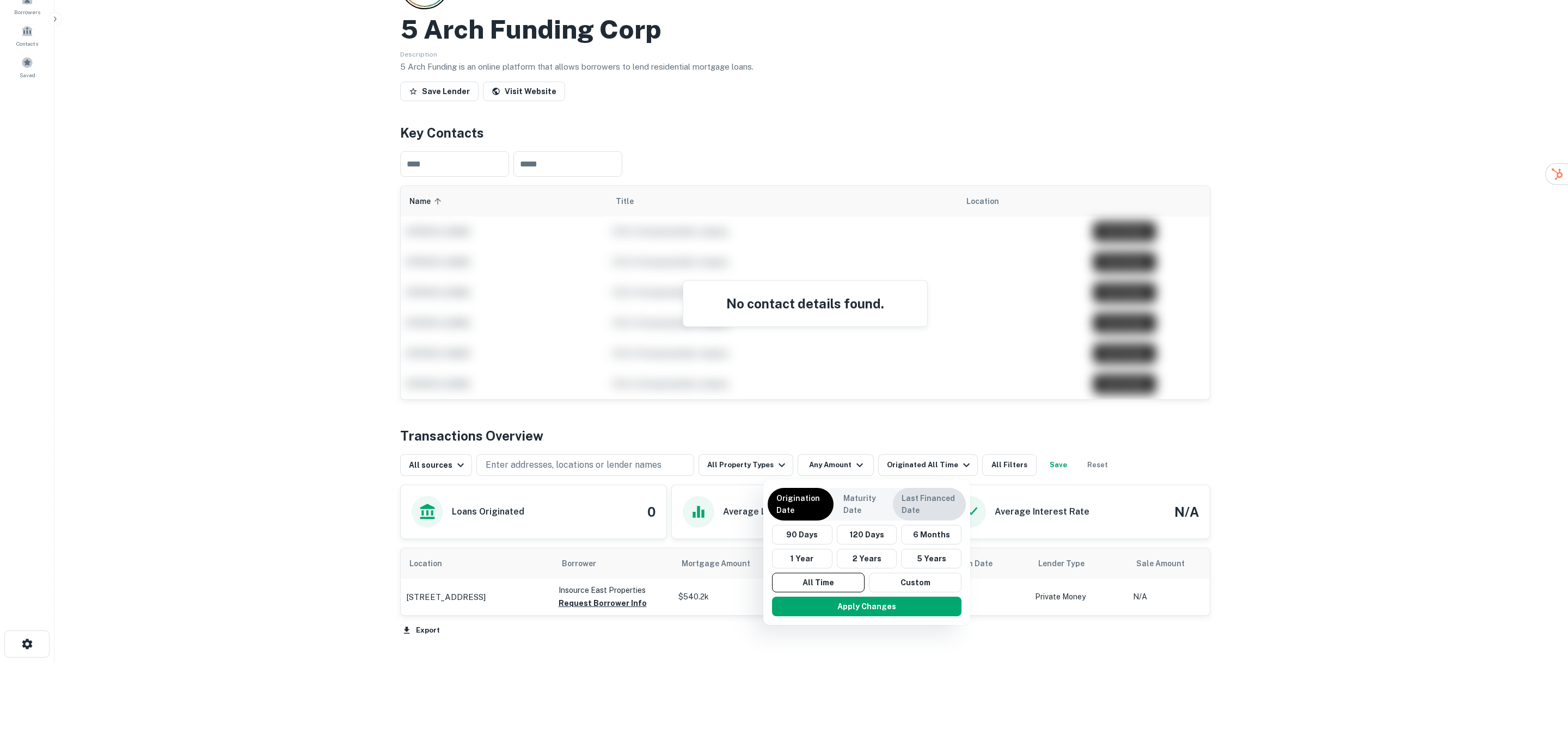
click at [934, 499] on p "Last Financed Date" at bounding box center [929, 504] width 55 height 24
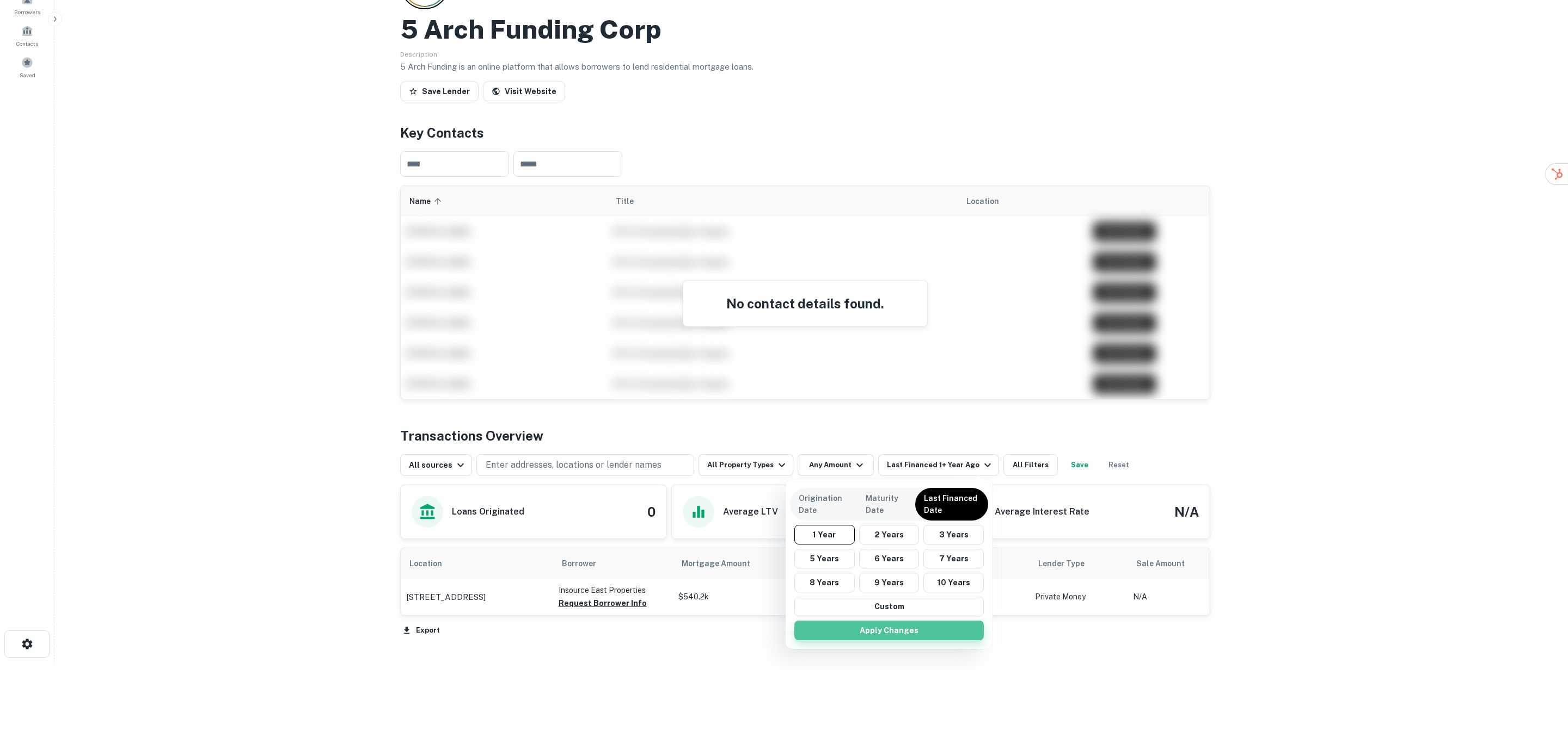
click at [864, 630] on button "Apply Changes" at bounding box center [888, 630] width 189 height 20
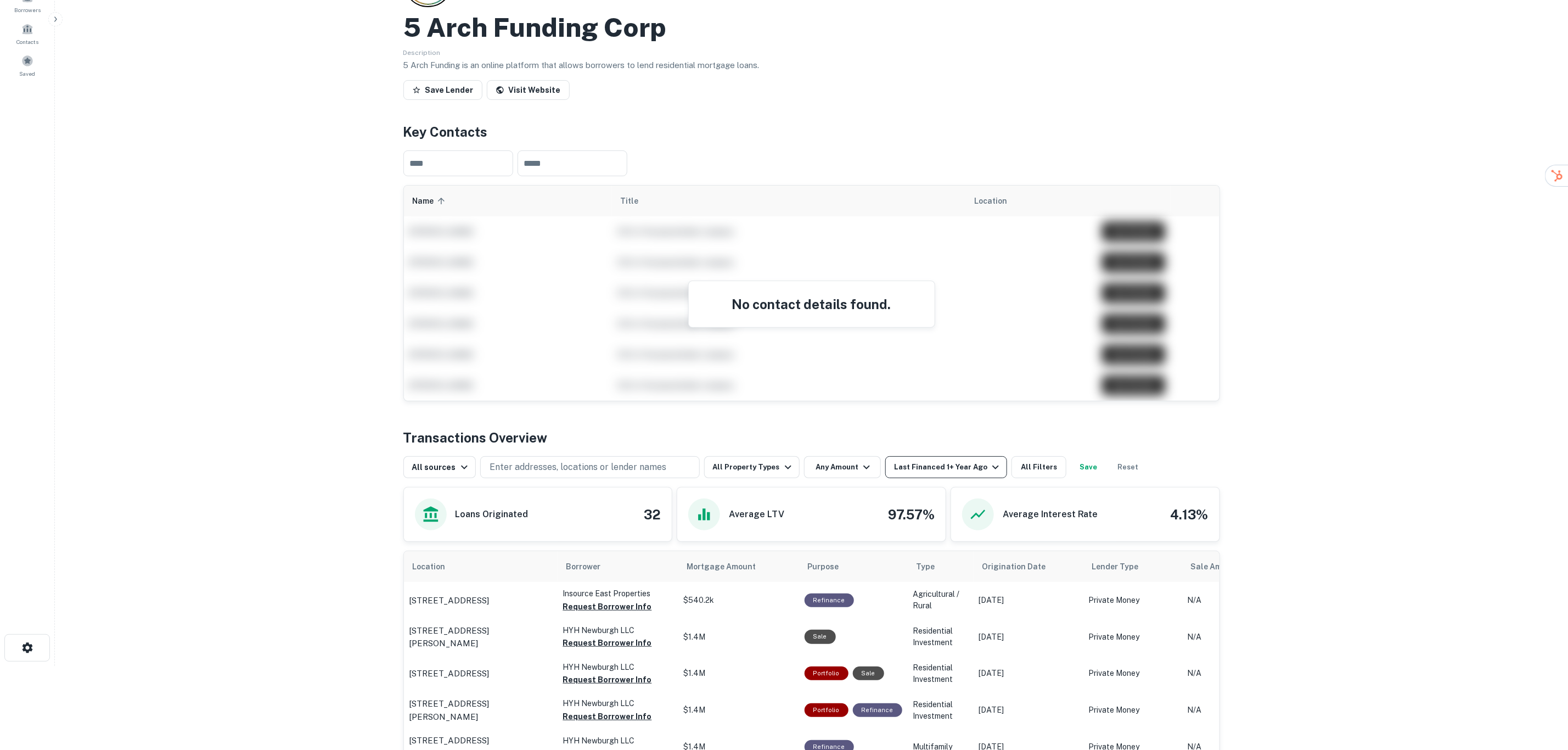
click at [971, 471] on div "Last Financed 1+ Year Ago" at bounding box center [948, 467] width 108 height 13
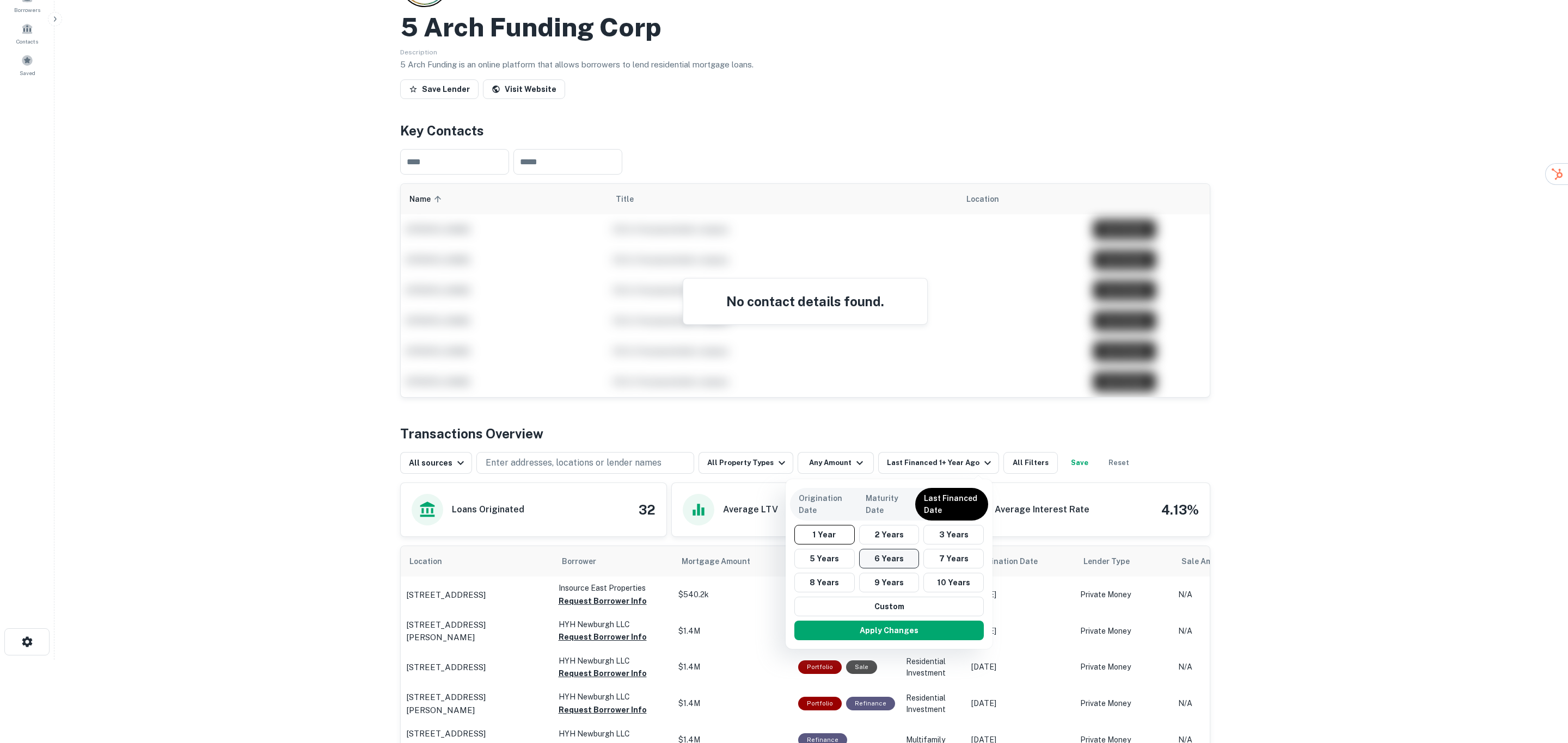
click at [894, 561] on button "6 Years" at bounding box center [889, 559] width 61 height 20
click at [930, 627] on button "Apply Changes" at bounding box center [894, 630] width 189 height 20
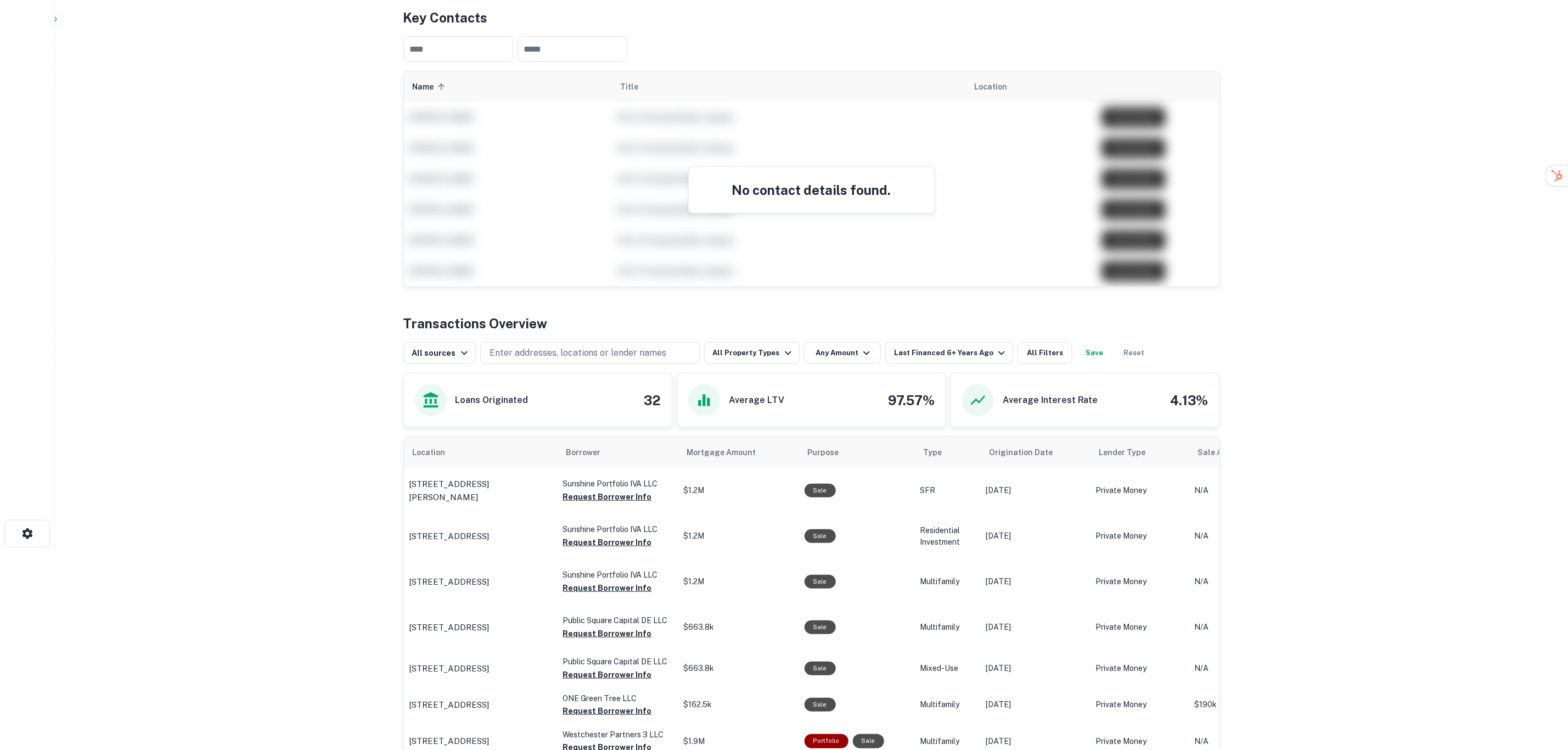
scroll to position [249, 0]
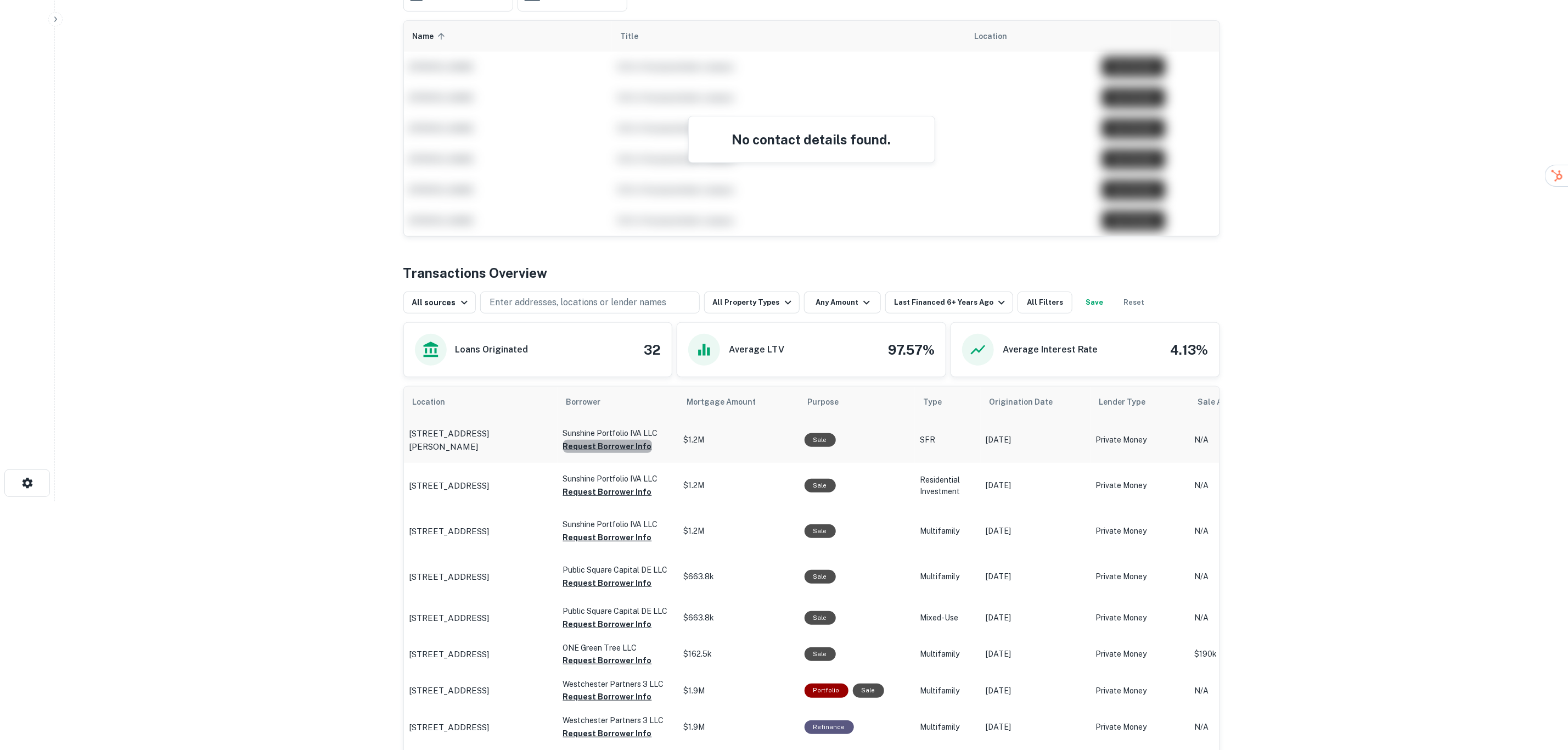
click at [635, 453] on button "Request Borrower Info" at bounding box center [607, 446] width 89 height 13
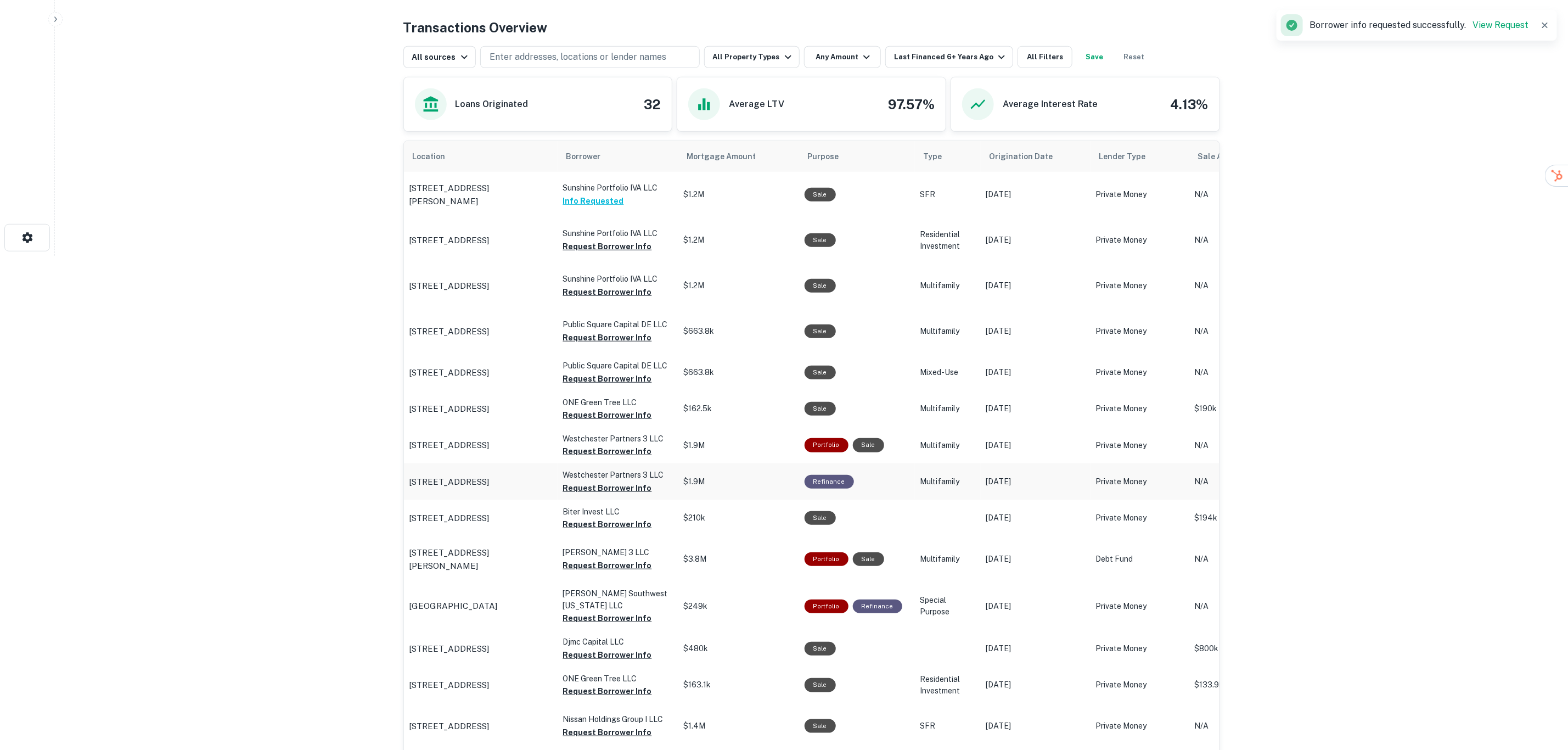
scroll to position [496, 0]
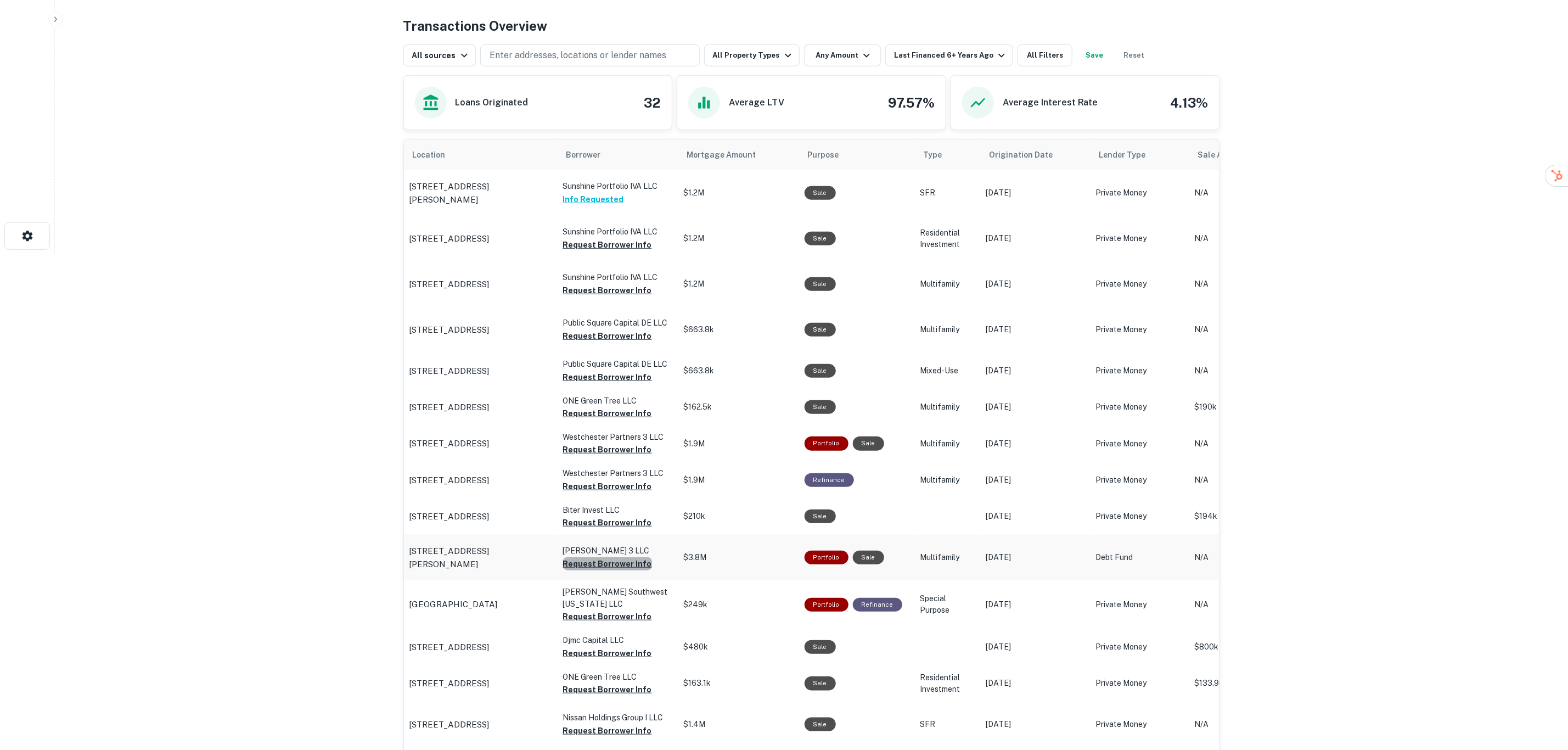
click at [611, 560] on button "Request Borrower Info" at bounding box center [607, 564] width 89 height 13
click at [825, 58] on button "Any Amount" at bounding box center [842, 56] width 77 height 22
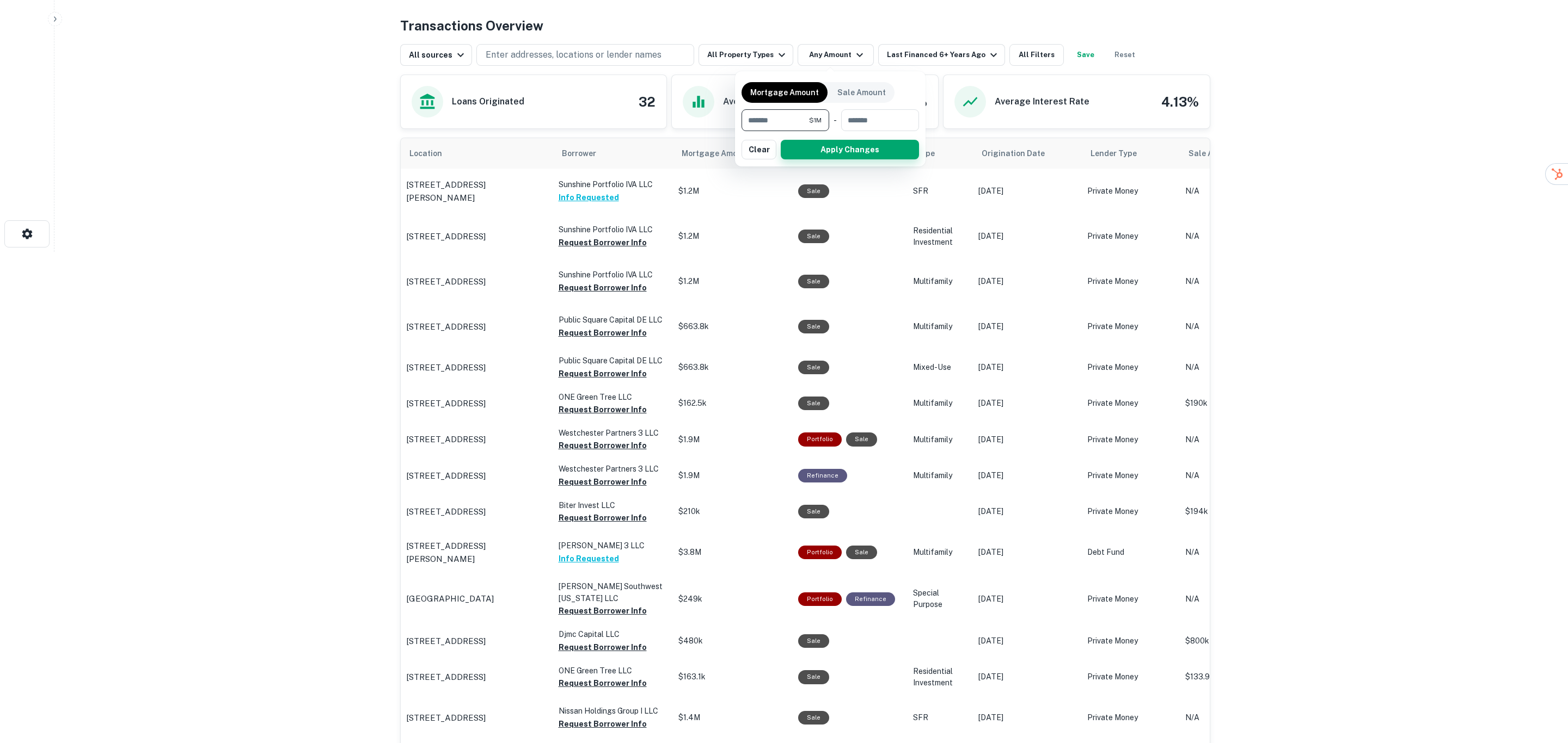
type input "*******"
click at [807, 151] on button "Apply Changes" at bounding box center [850, 150] width 138 height 20
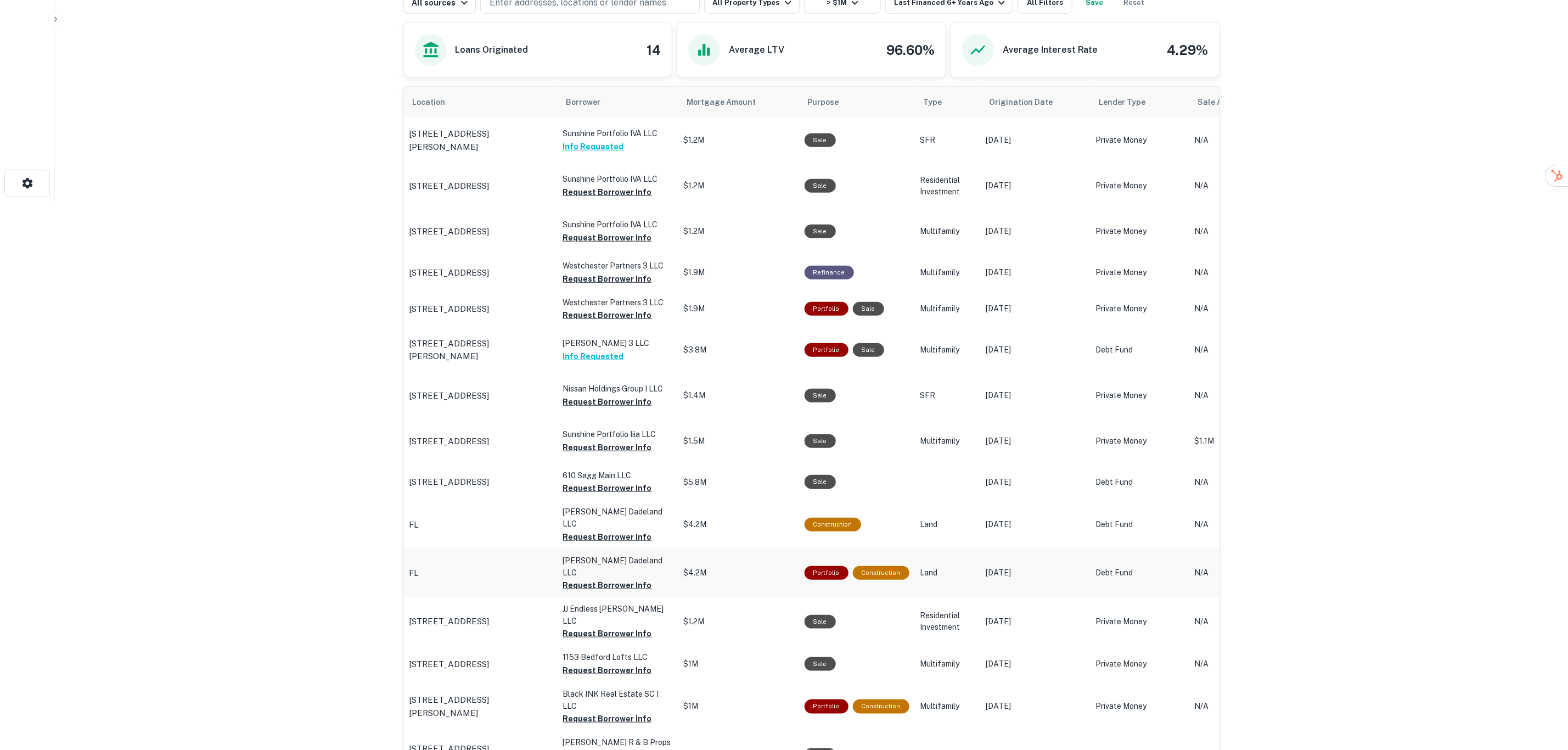
scroll to position [578, 0]
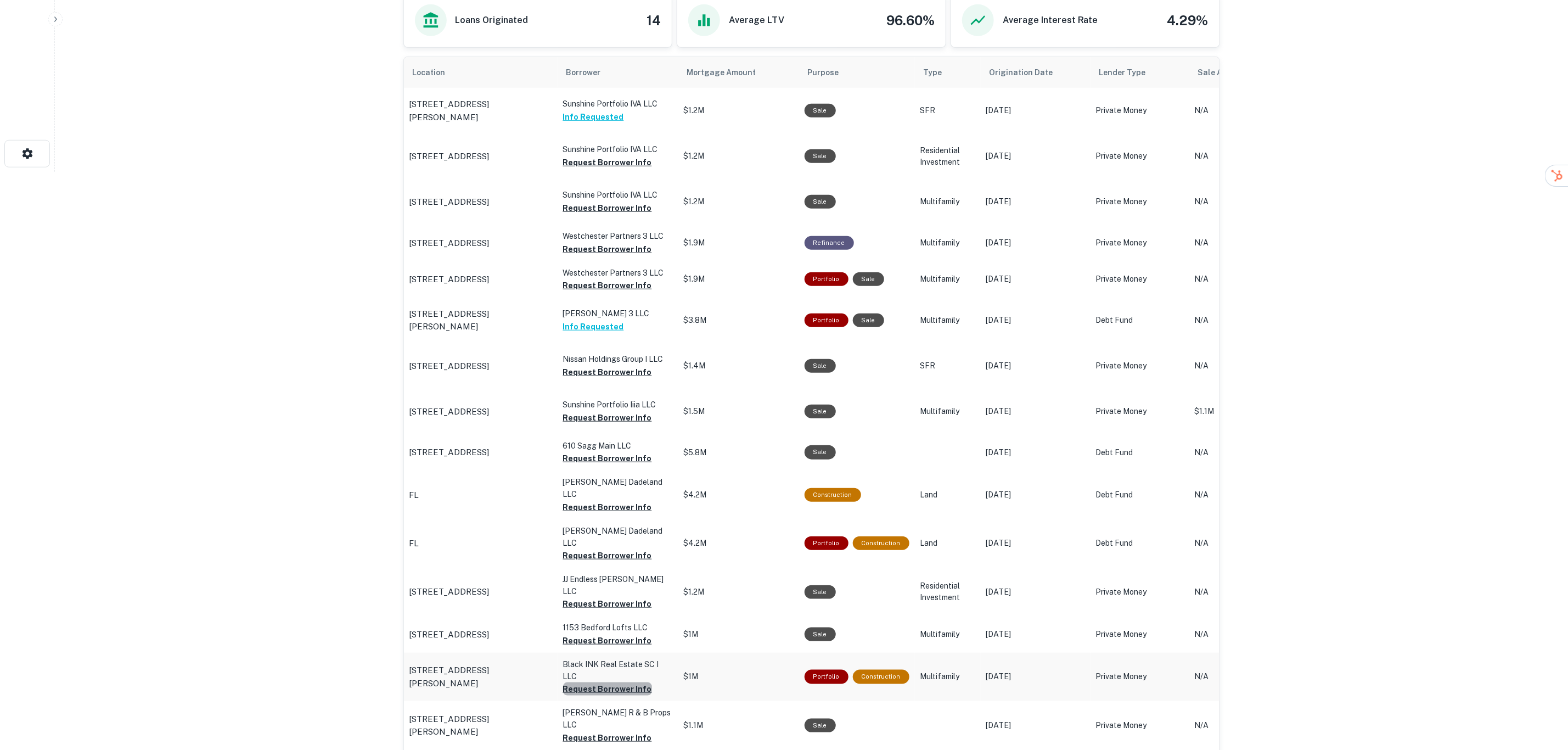
click at [611, 683] on button "Request Borrower Info" at bounding box center [607, 689] width 89 height 13
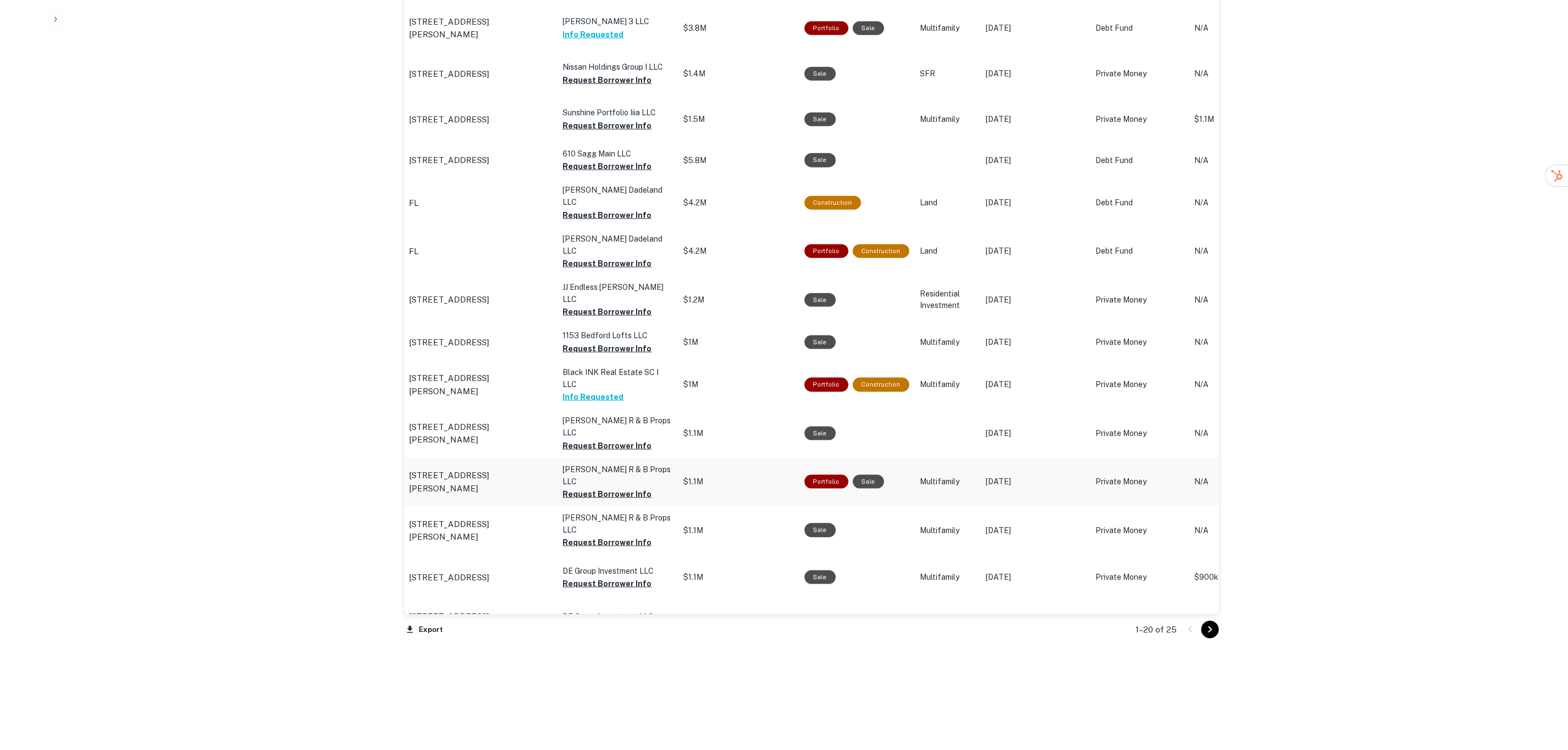
scroll to position [872, 0]
click at [624, 656] on p "Sunshine Portfolio 1A LLC" at bounding box center [618, 663] width 110 height 12
click at [1206, 630] on icon "Go to next page" at bounding box center [1210, 629] width 13 height 13
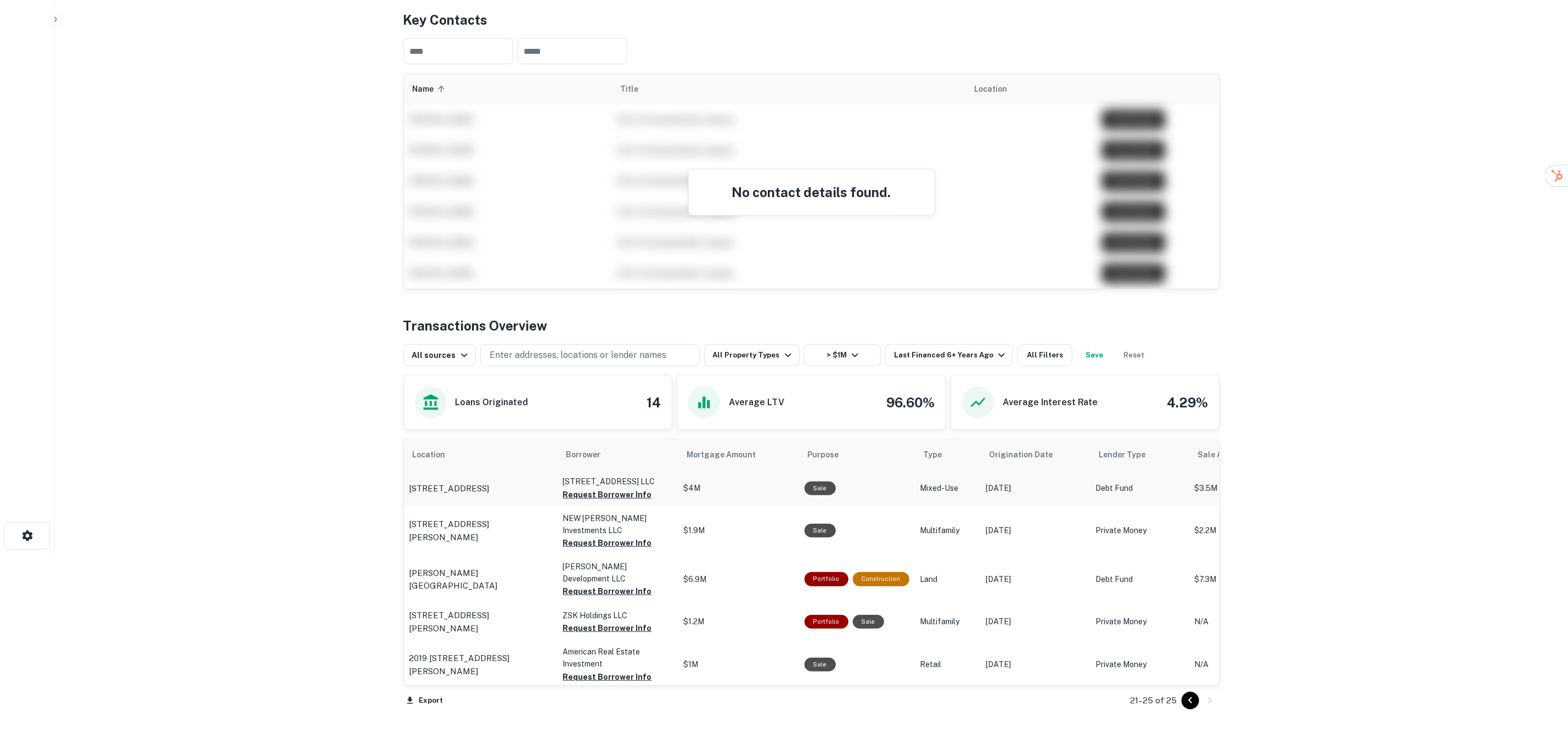
scroll to position [268, 0]
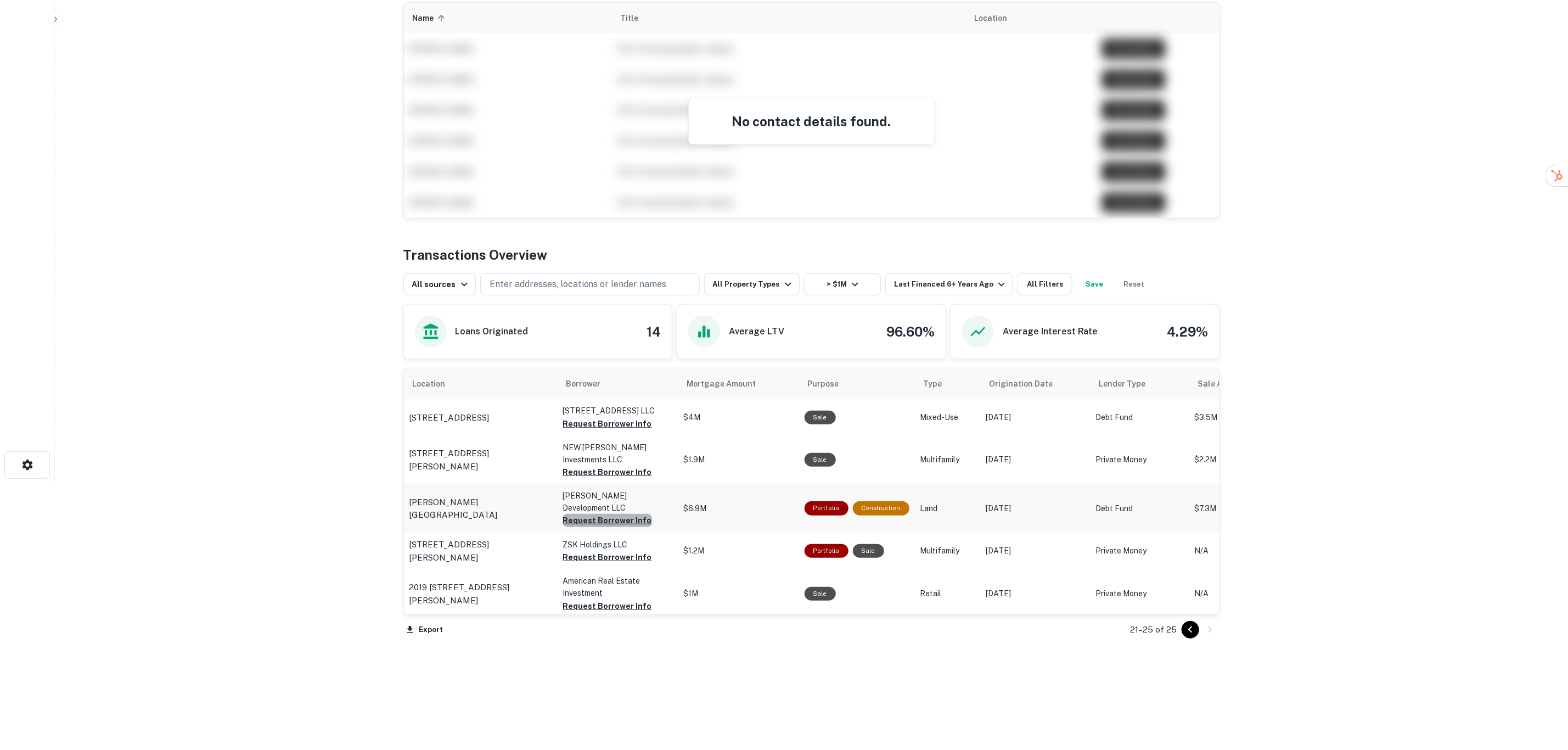
click at [619, 514] on button "Request Borrower Info" at bounding box center [607, 520] width 89 height 13
click at [613, 551] on button "Request Borrower Info" at bounding box center [607, 557] width 89 height 13
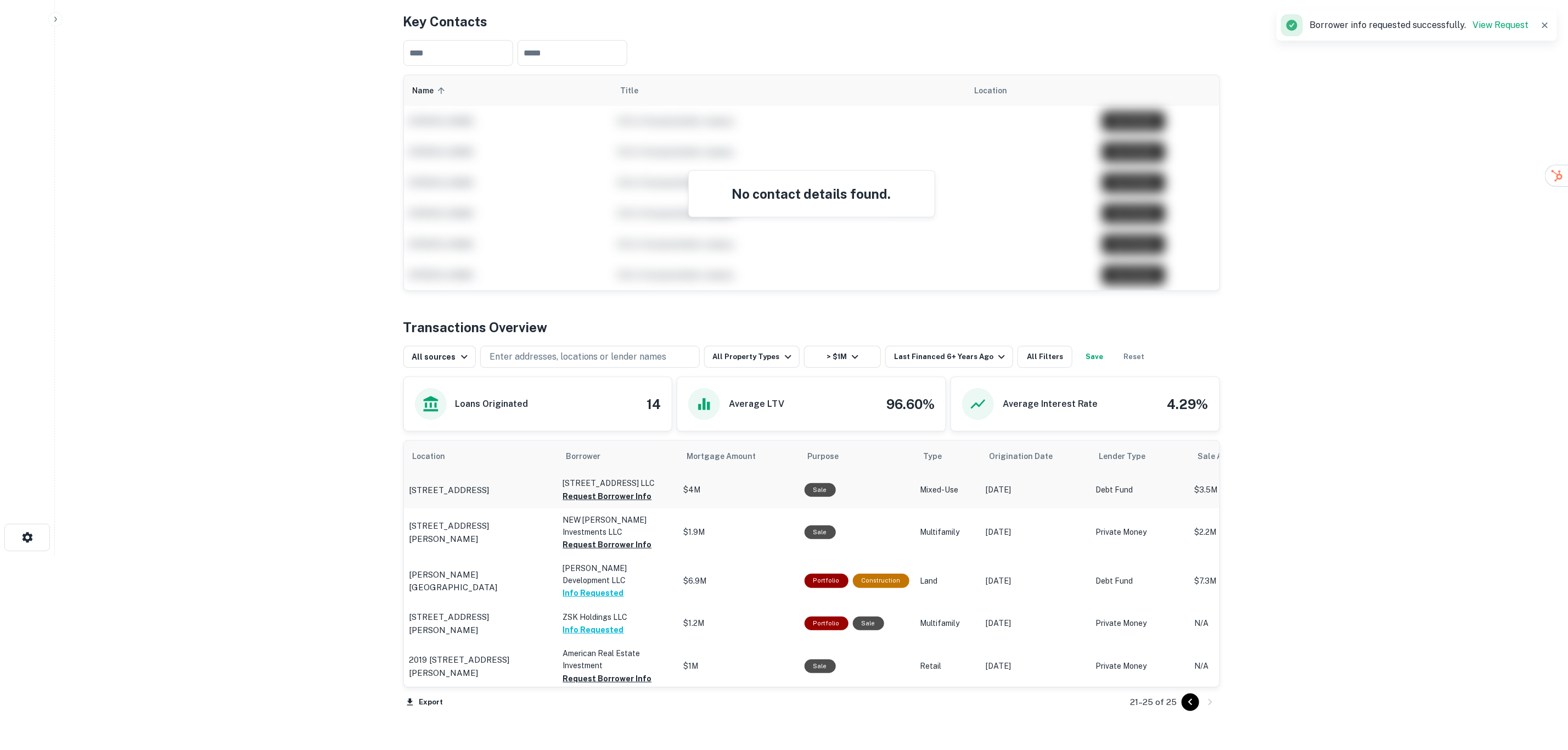
scroll to position [0, 0]
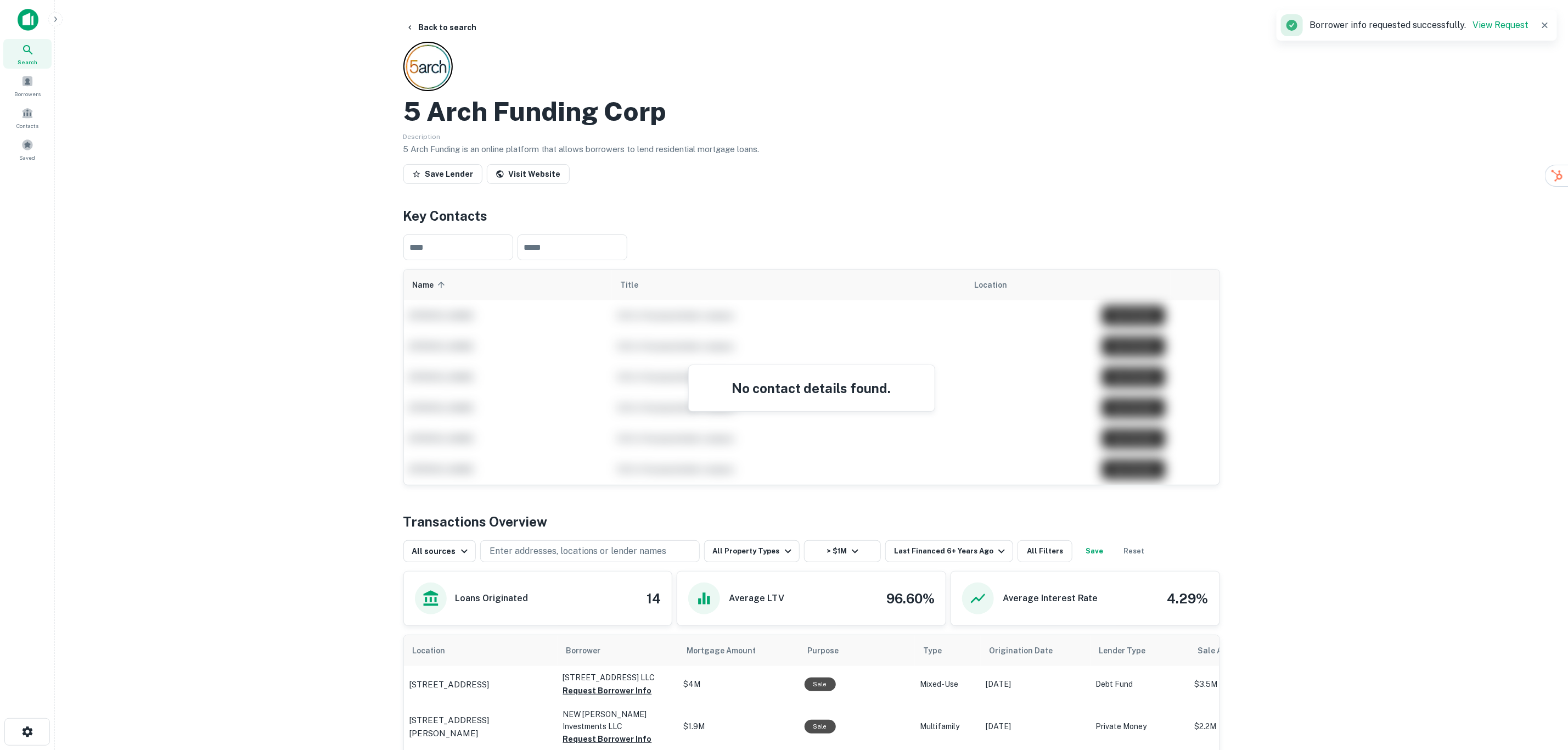
click at [30, 51] on icon at bounding box center [28, 49] width 9 height 9
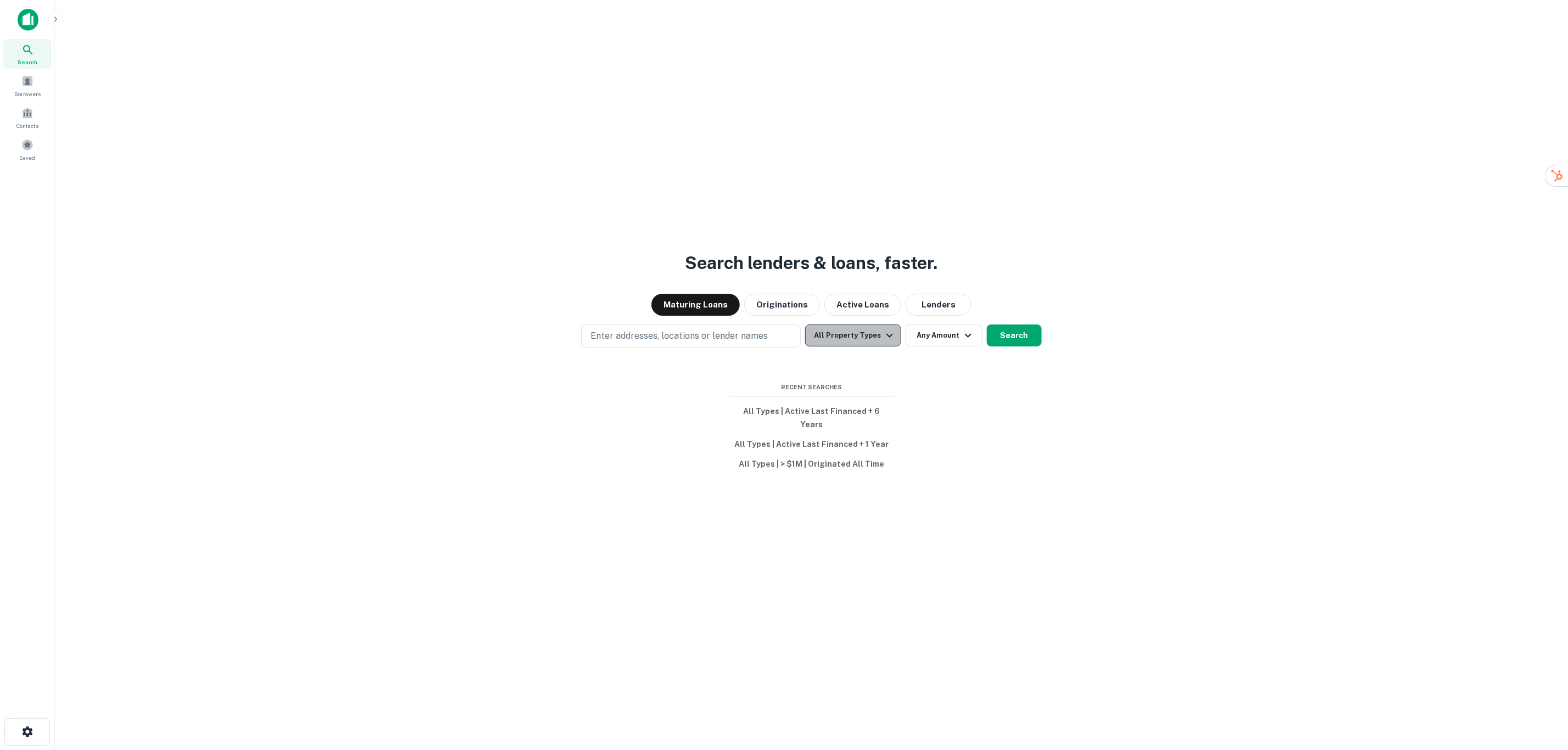
click at [876, 339] on button "All Property Types" at bounding box center [853, 336] width 96 height 22
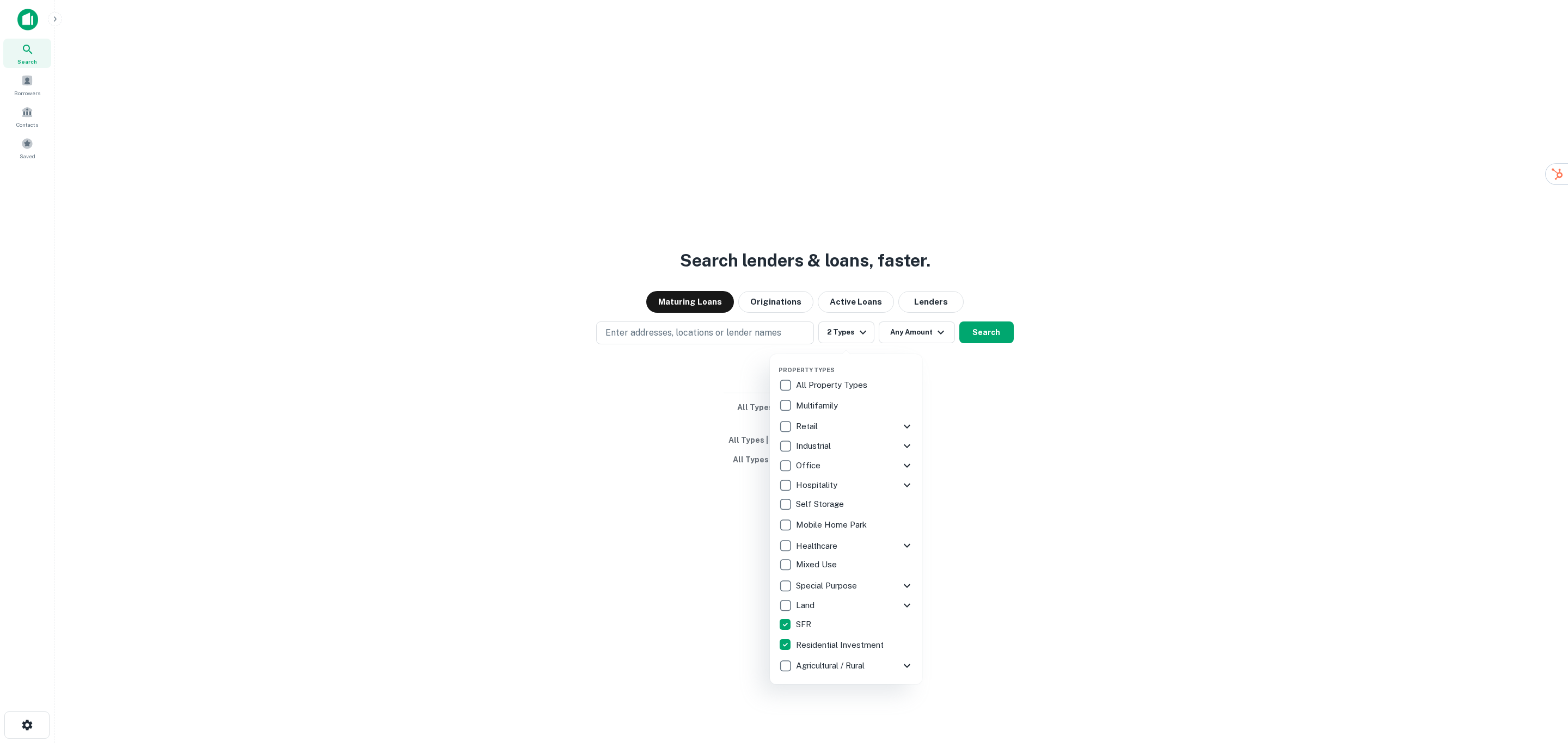
click at [995, 346] on div at bounding box center [784, 372] width 1568 height 743
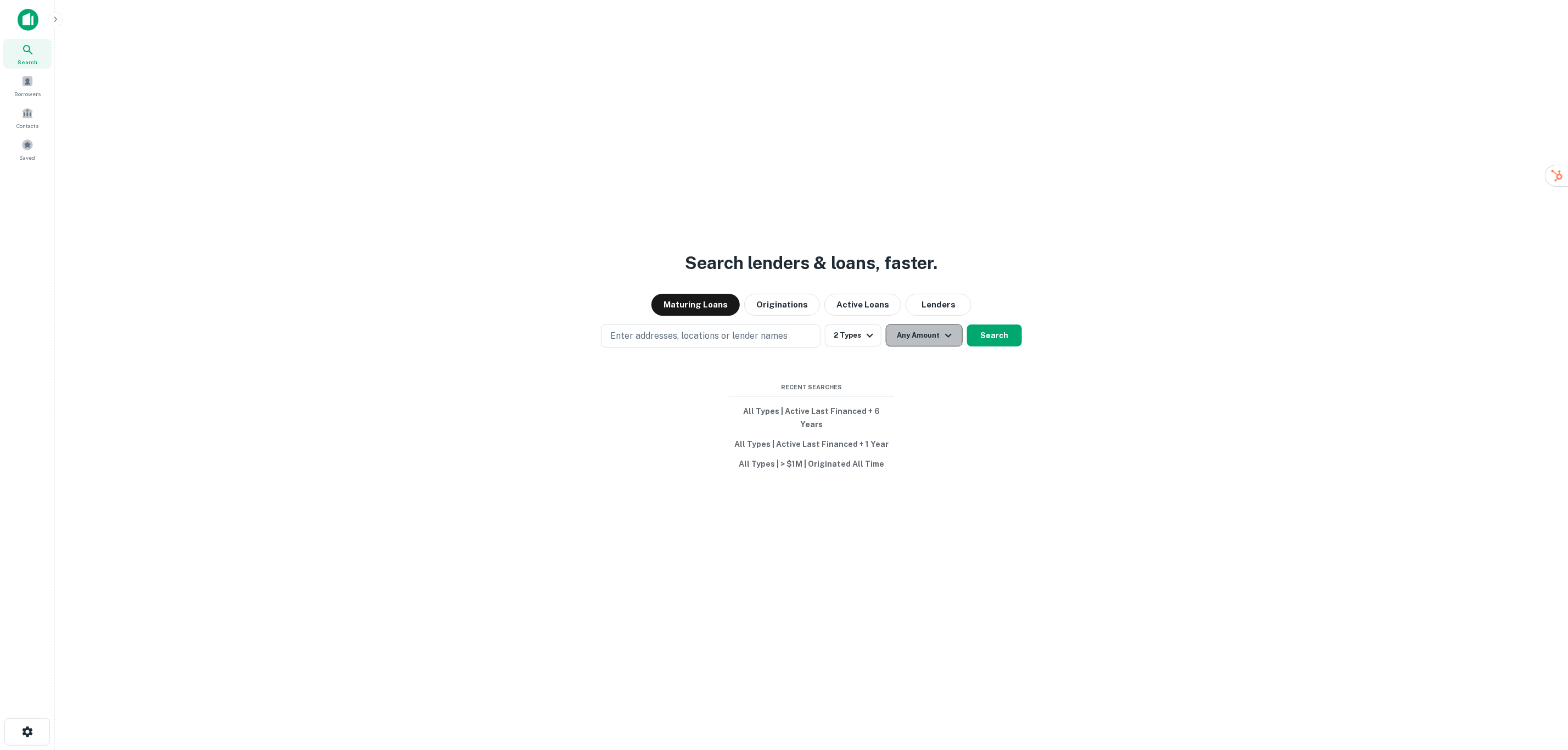
click at [948, 340] on icon "button" at bounding box center [948, 335] width 13 height 13
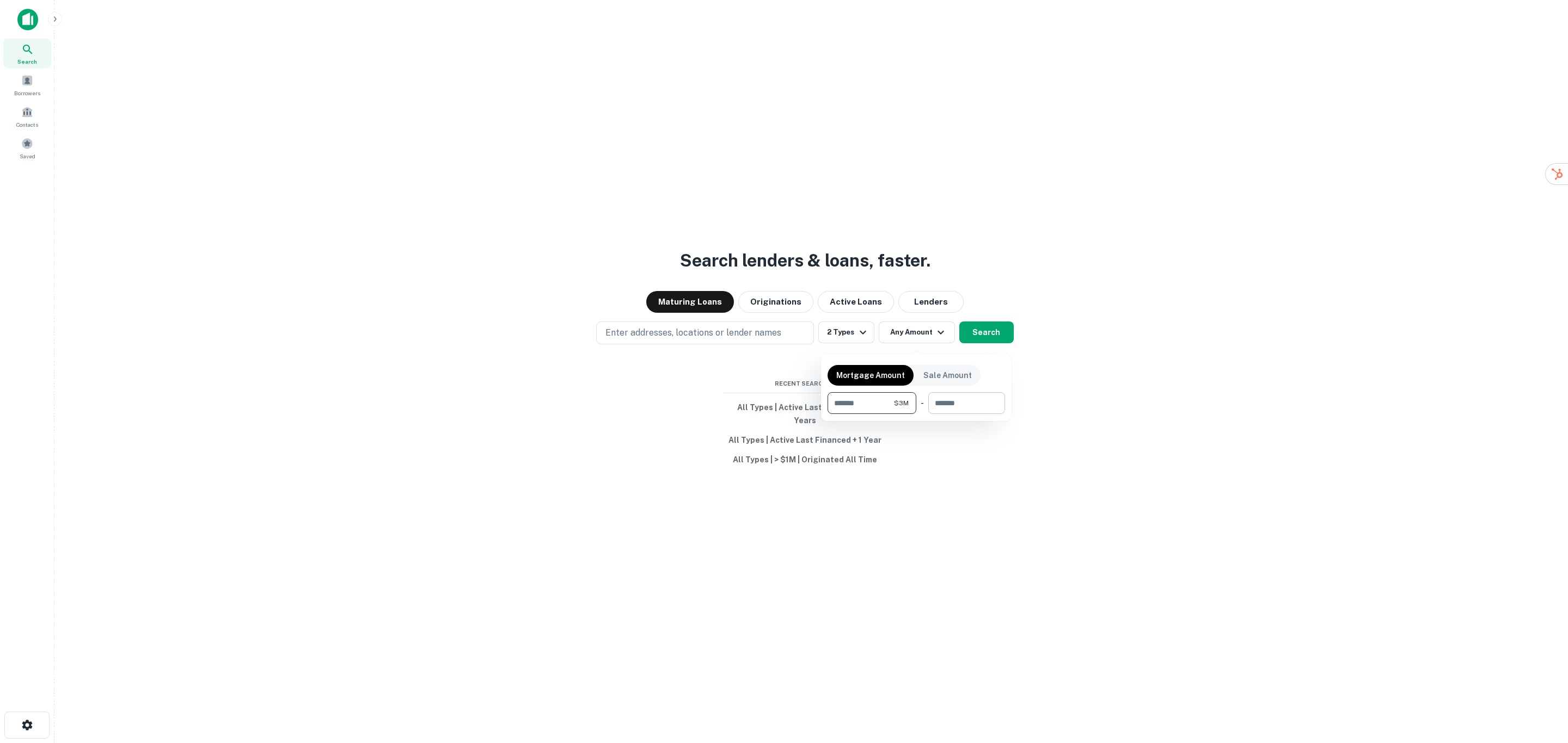
type input "*******"
click at [938, 397] on input "number" at bounding box center [963, 403] width 69 height 21
type input "********"
click at [859, 312] on div at bounding box center [784, 372] width 1568 height 743
click at [999, 335] on button "Search" at bounding box center [986, 332] width 54 height 21
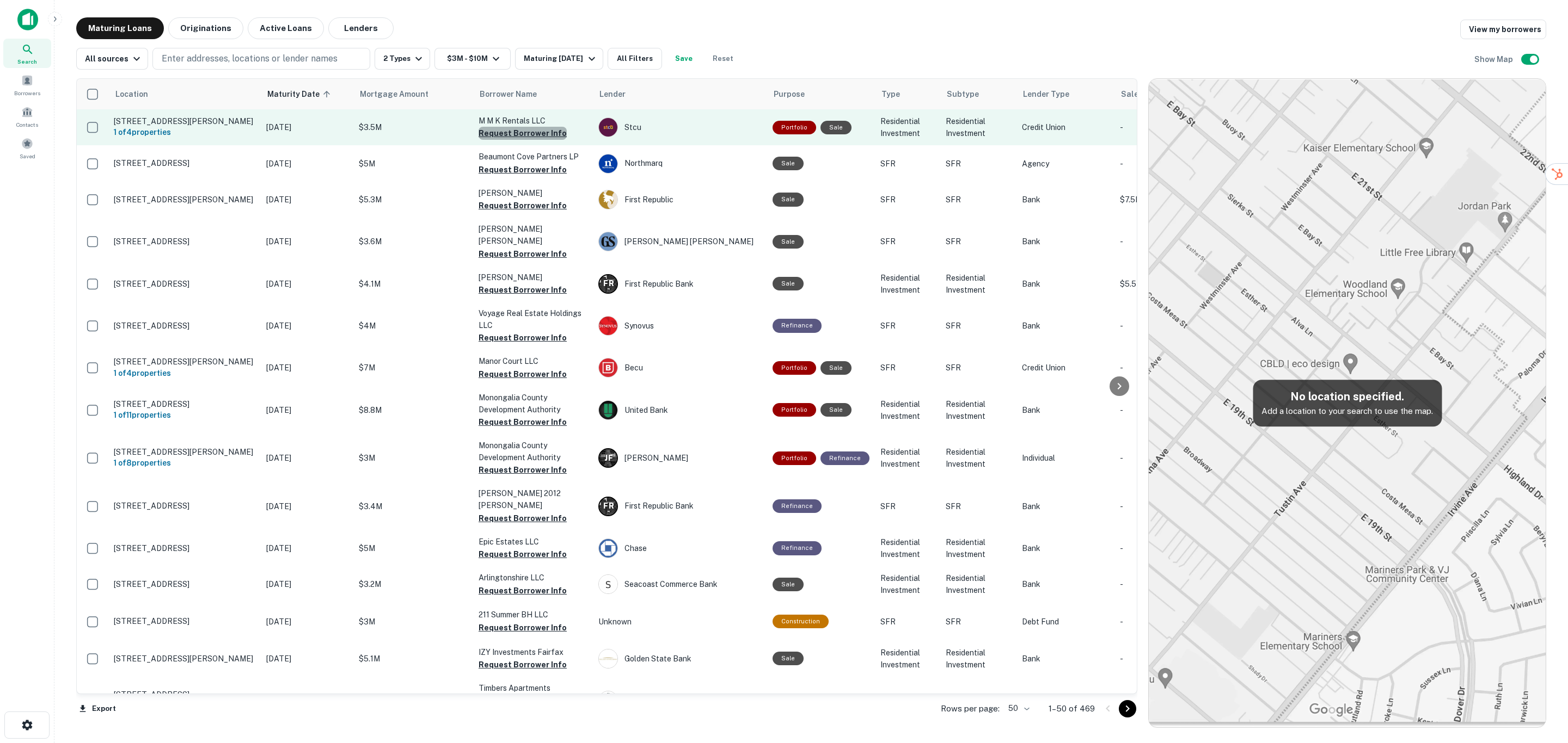
click at [525, 134] on button "Request Borrower Info" at bounding box center [522, 133] width 88 height 13
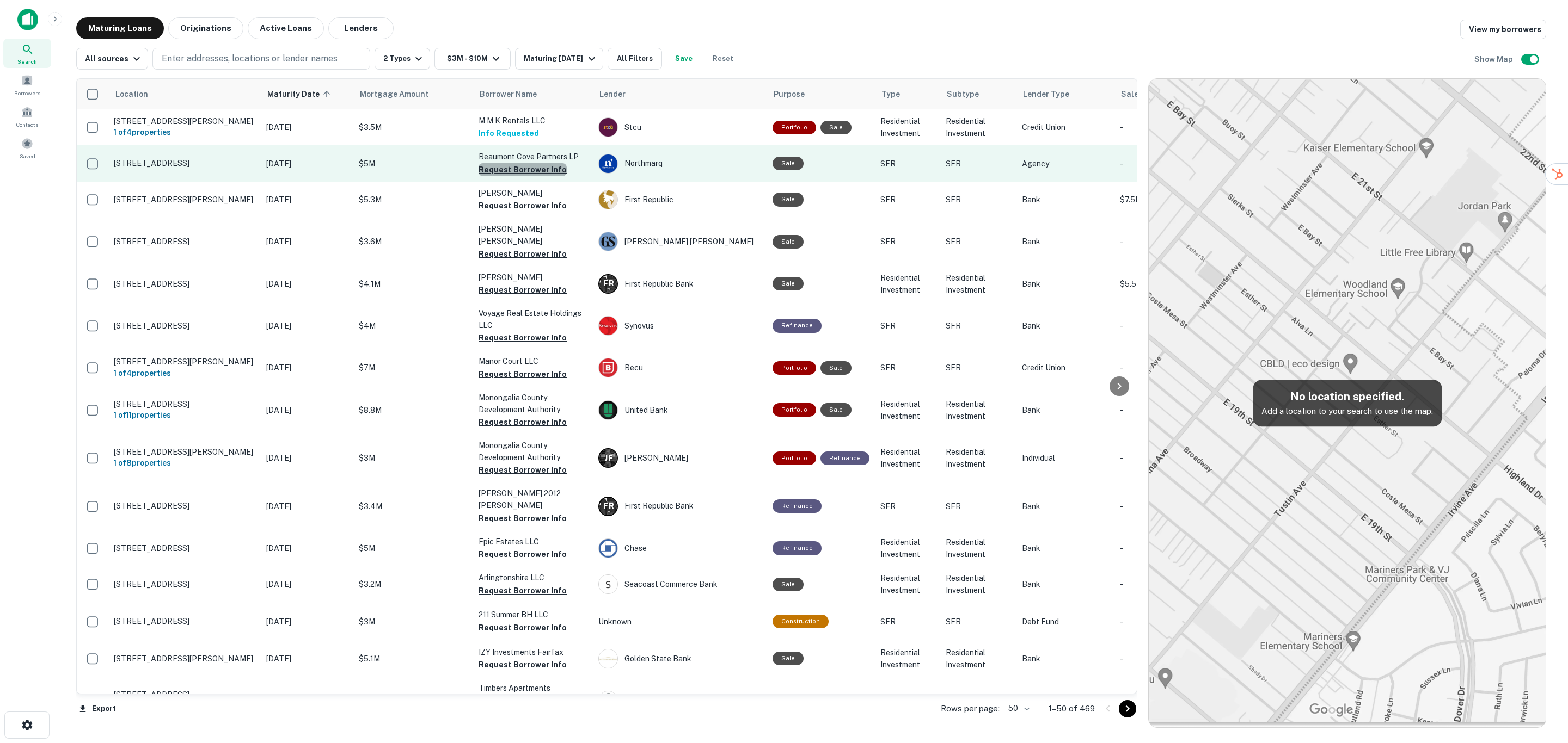
click at [526, 175] on button "Request Borrower Info" at bounding box center [522, 169] width 88 height 13
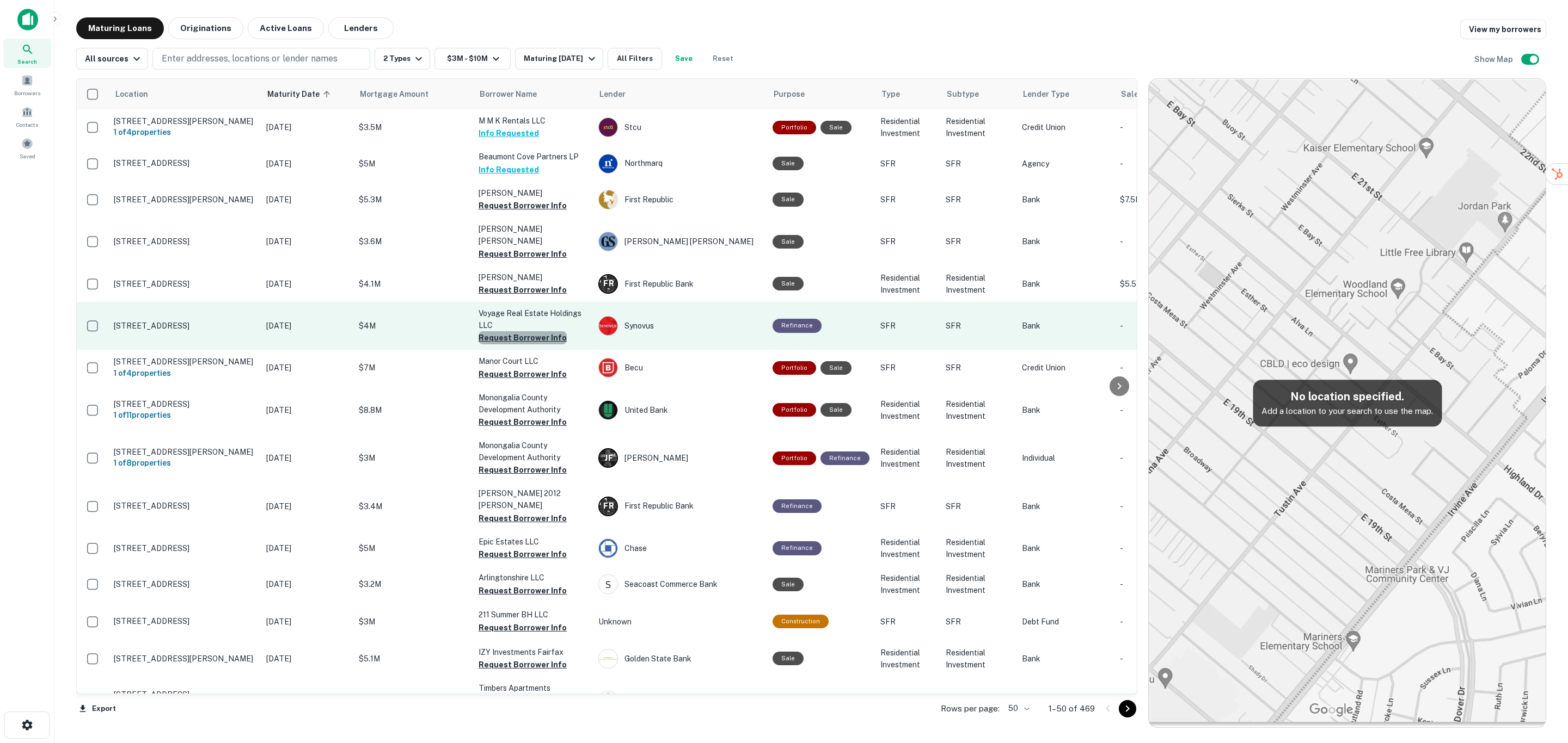
click at [524, 332] on button "Request Borrower Info" at bounding box center [522, 338] width 88 height 13
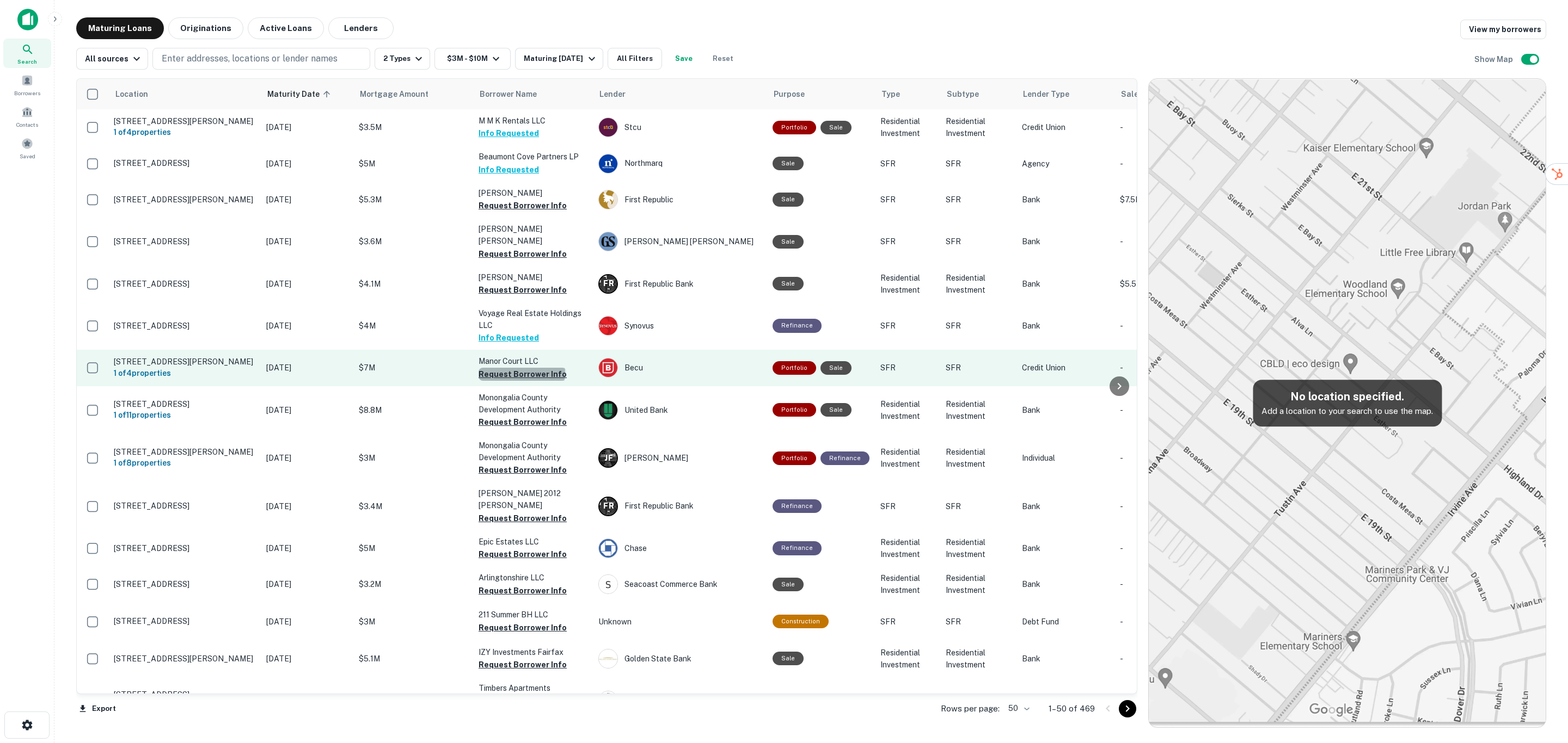
click at [521, 368] on button "Request Borrower Info" at bounding box center [522, 374] width 88 height 13
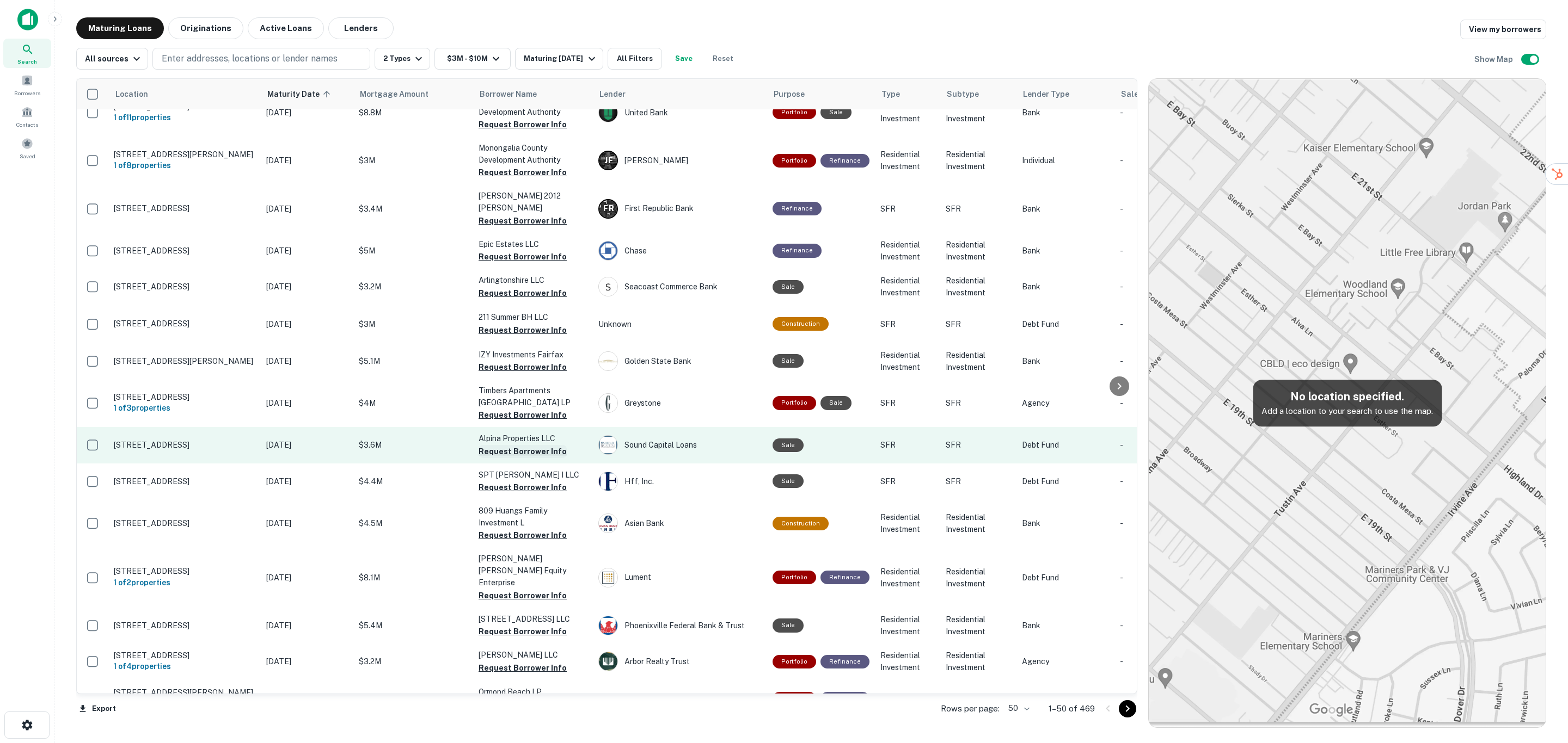
scroll to position [326, 0]
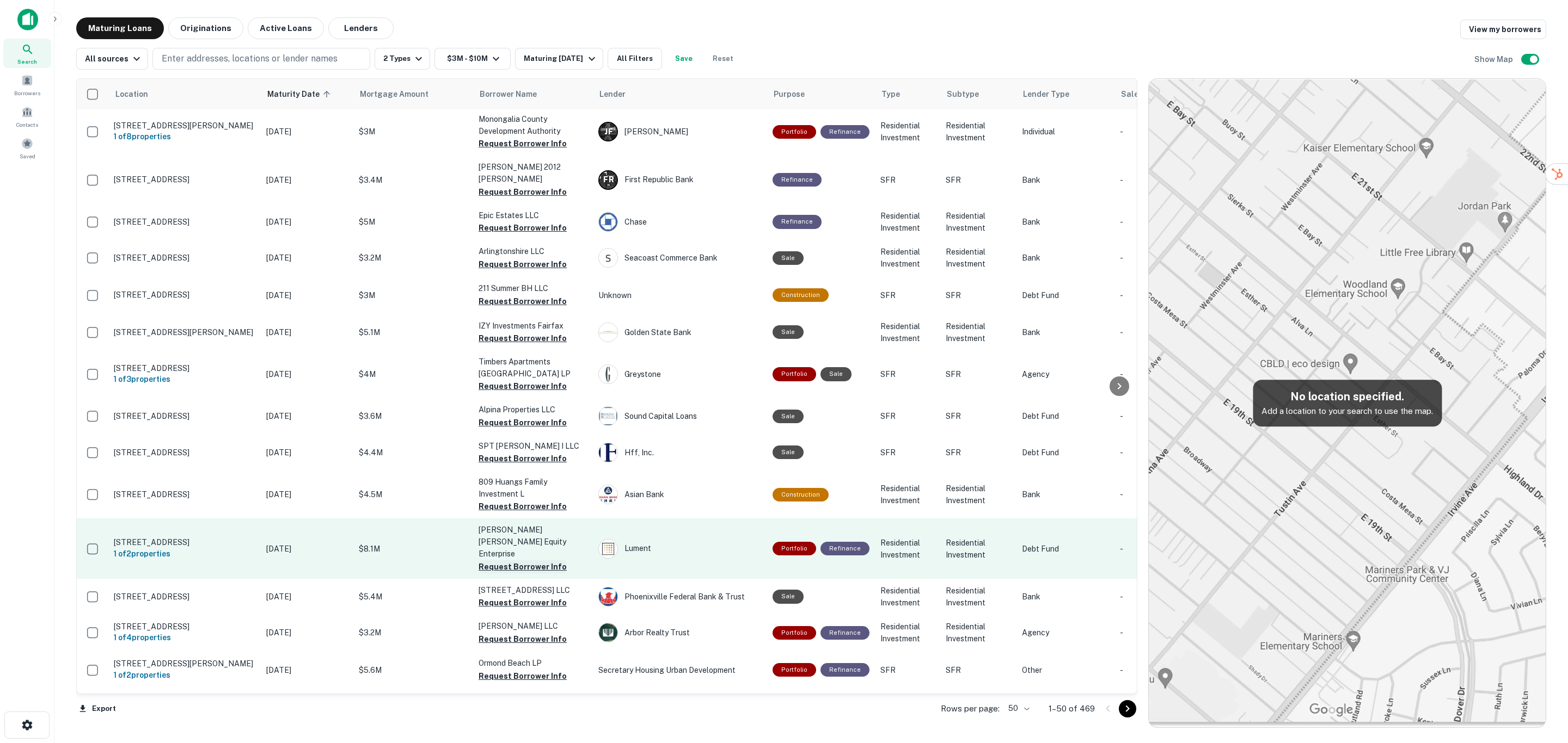
click at [526, 561] on button "Request Borrower Info" at bounding box center [522, 567] width 88 height 13
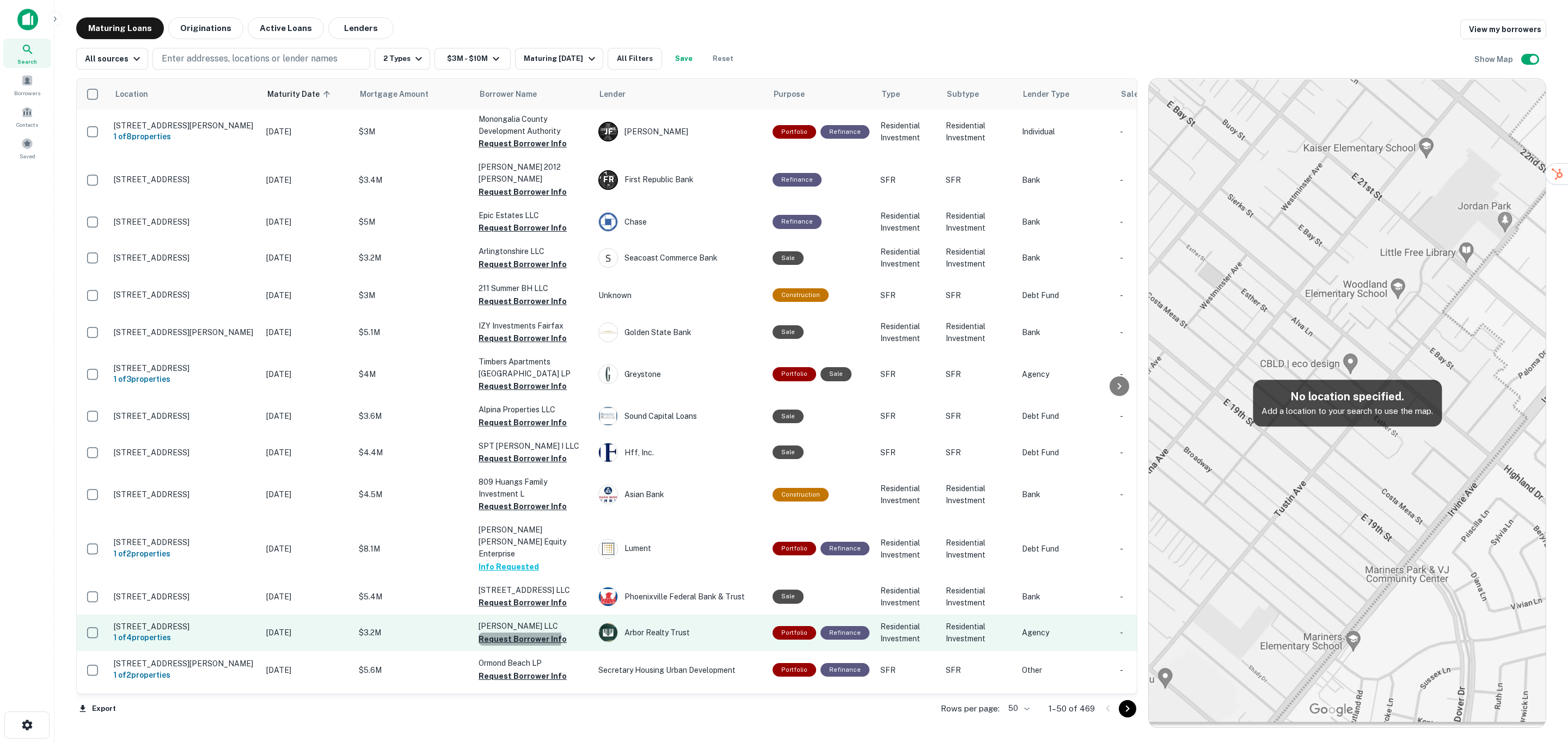
click at [516, 633] on button "Request Borrower Info" at bounding box center [522, 639] width 88 height 13
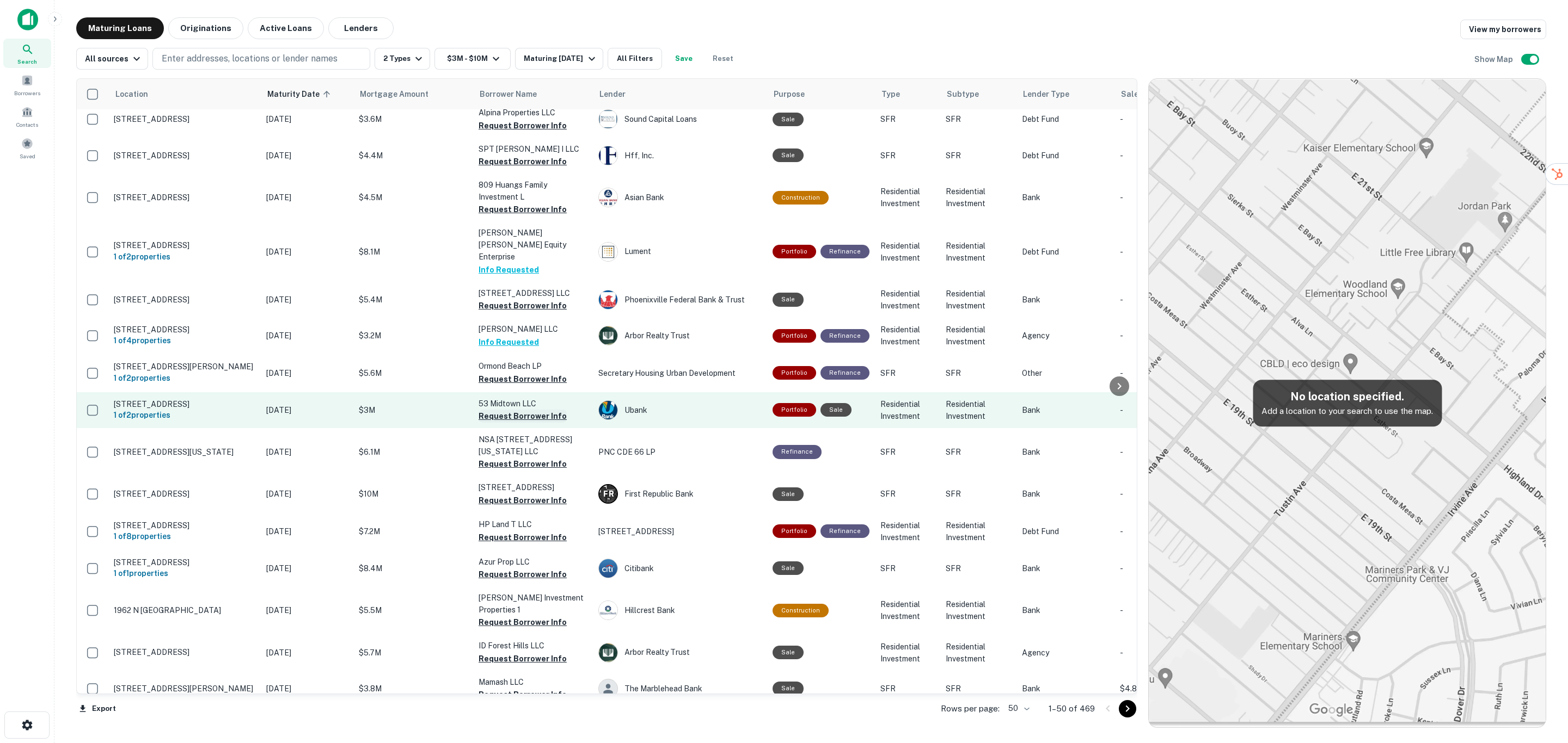
scroll to position [653, 0]
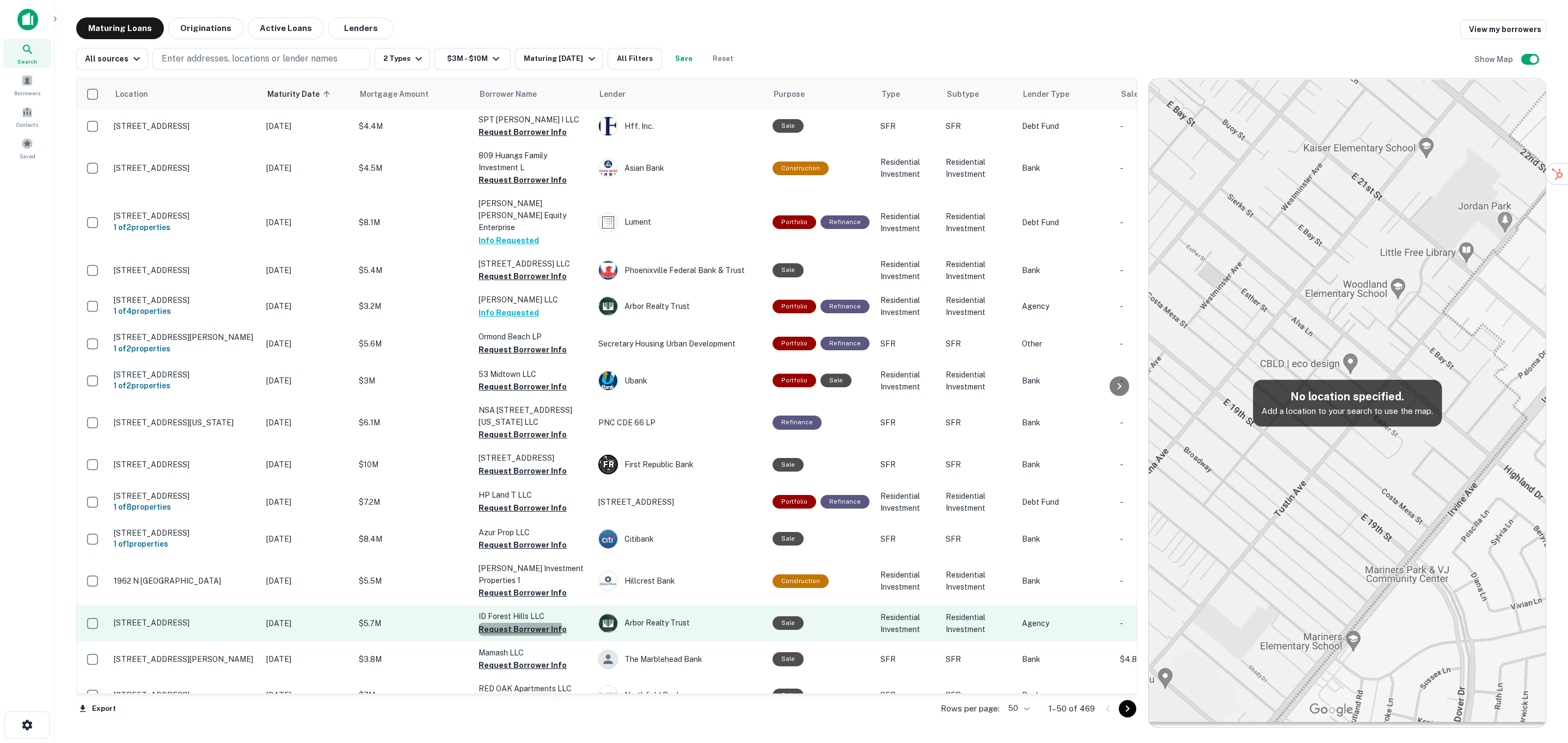
click at [518, 623] on button "Request Borrower Info" at bounding box center [522, 629] width 88 height 13
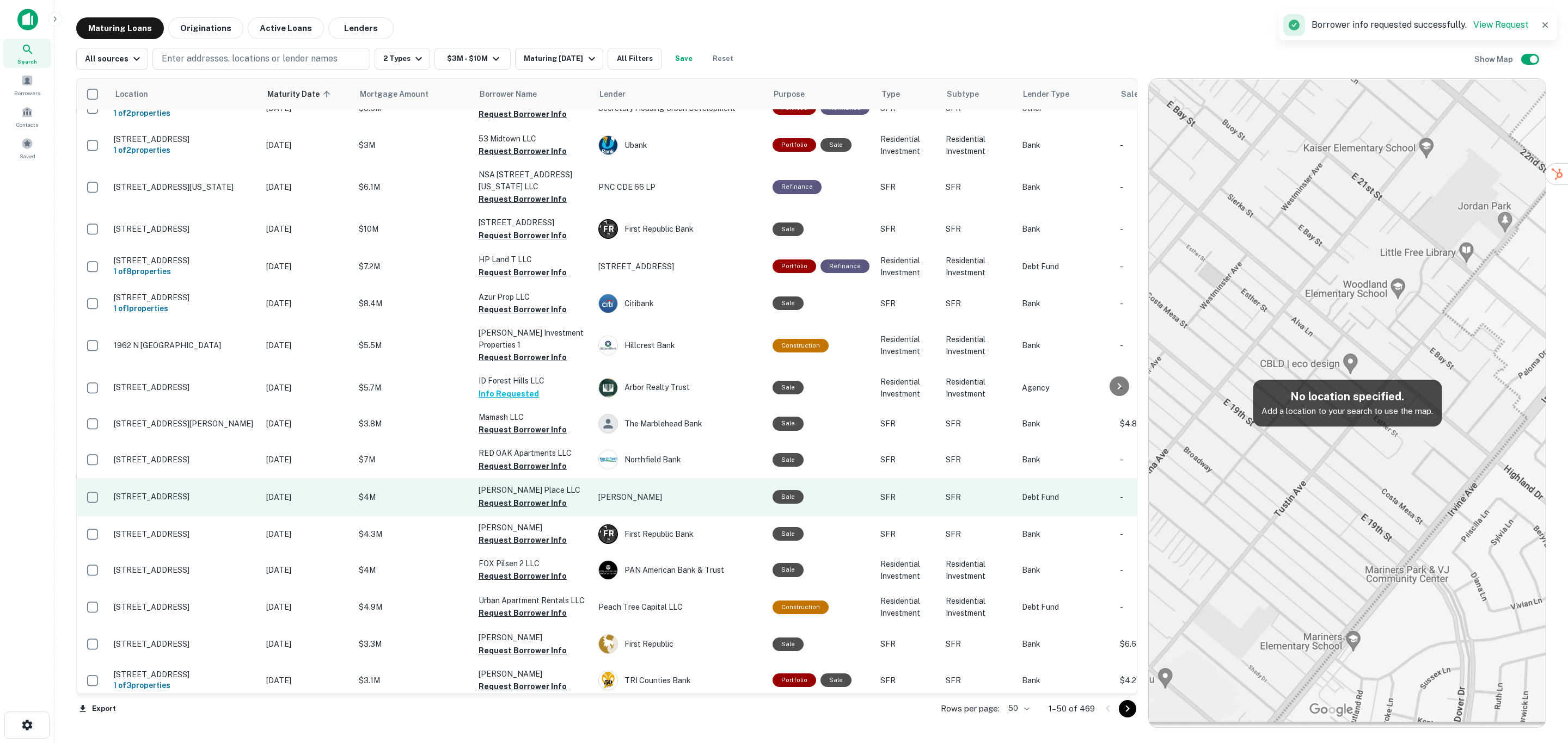
scroll to position [898, 0]
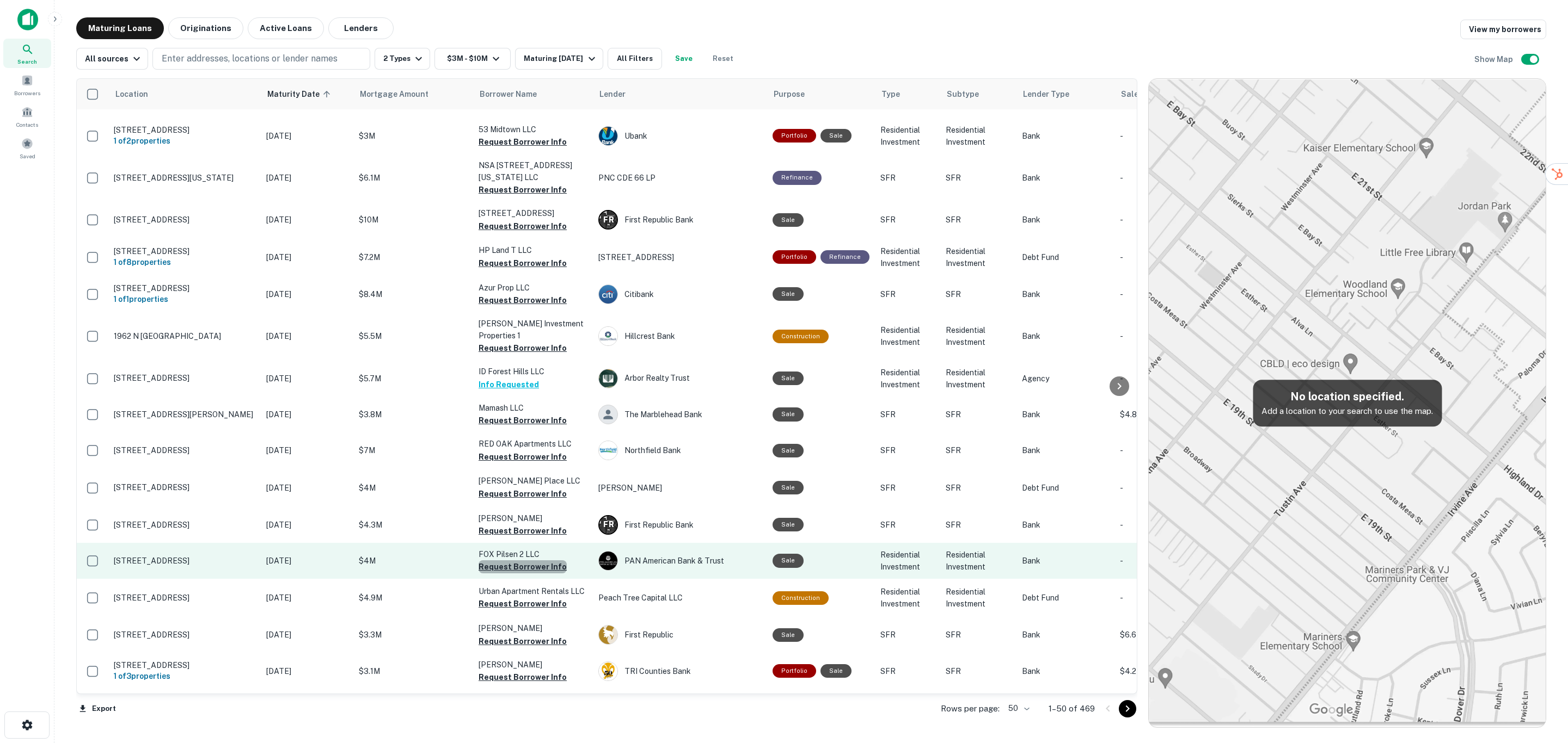
click at [530, 561] on button "Request Borrower Info" at bounding box center [522, 567] width 88 height 13
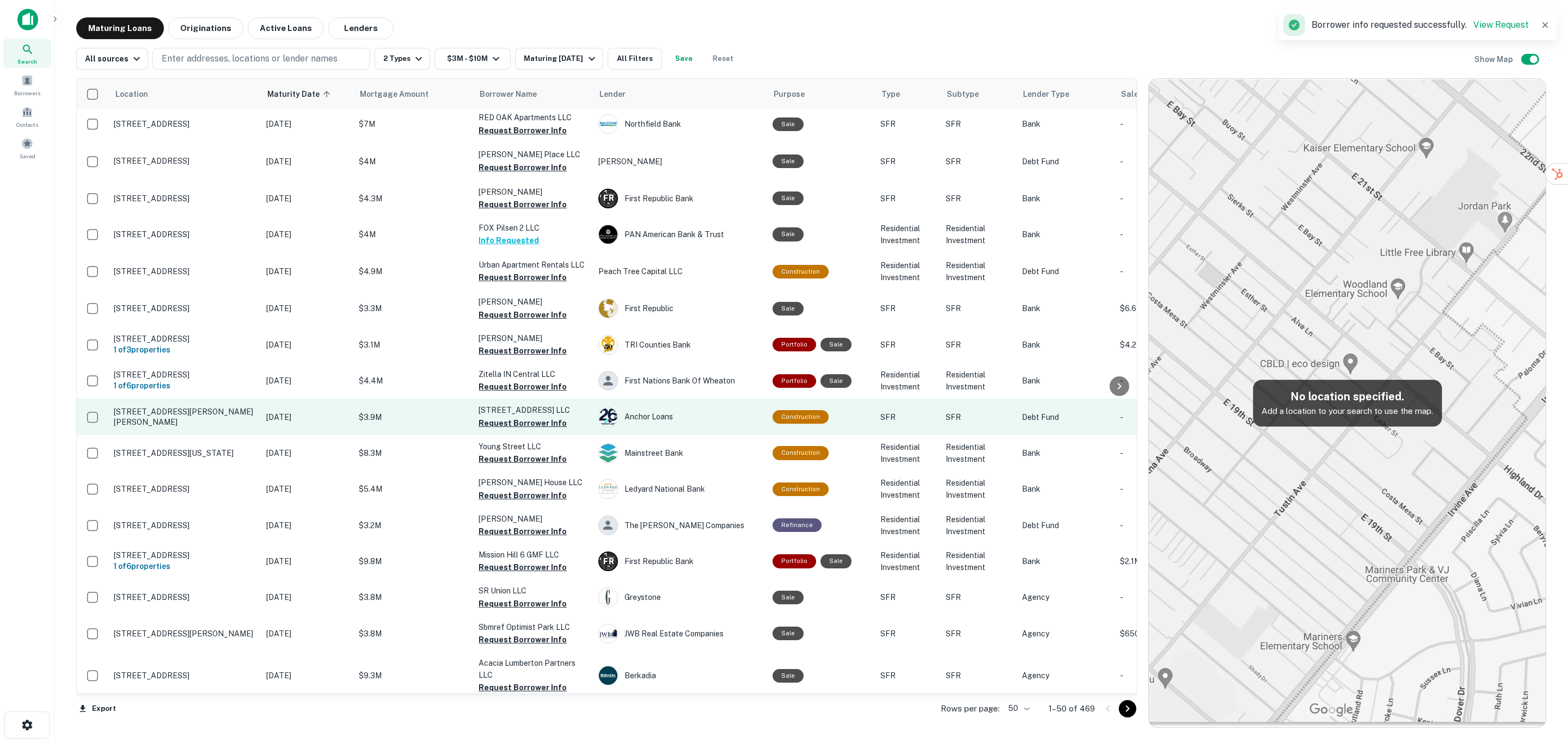
scroll to position [1306, 0]
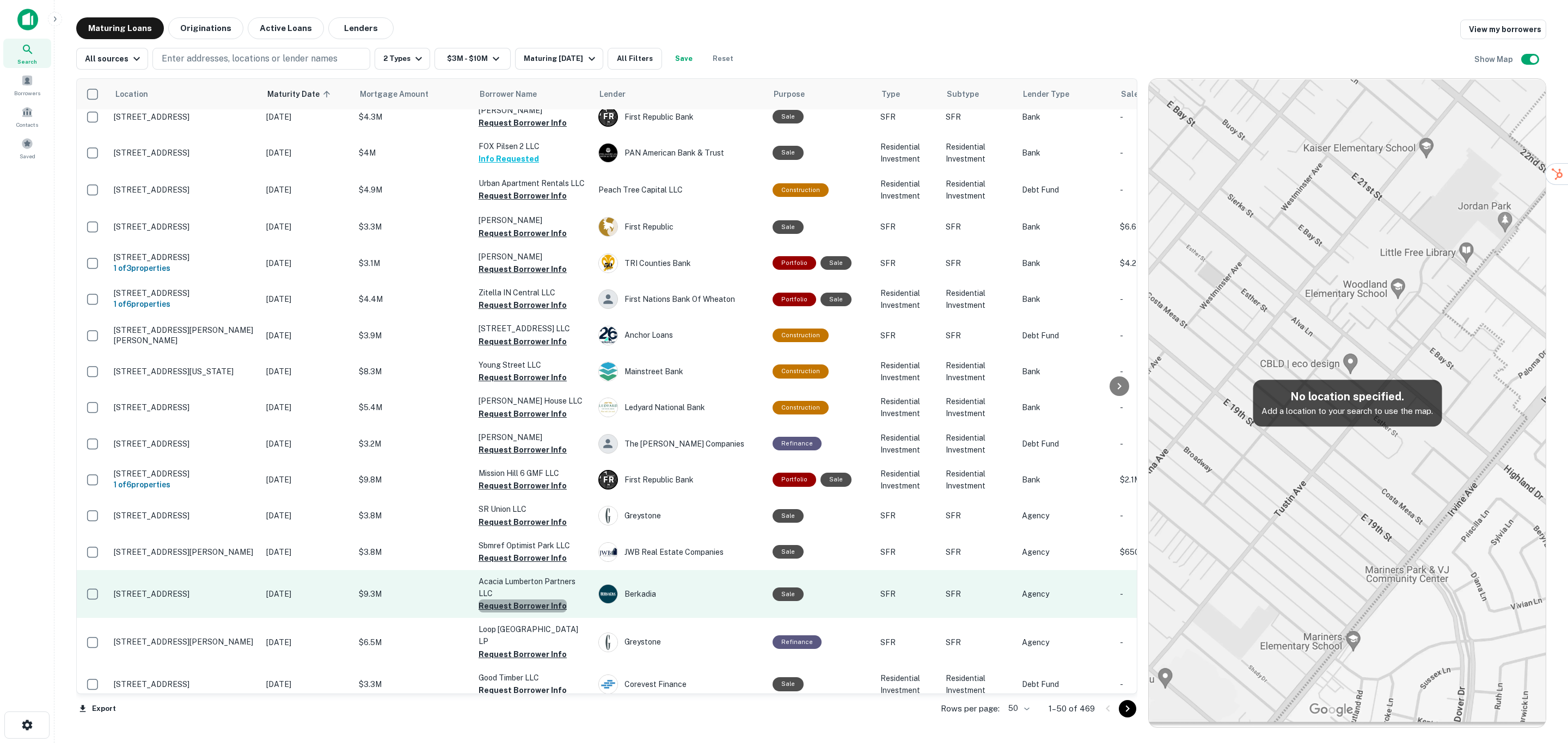
click at [540, 600] on button "Request Borrower Info" at bounding box center [522, 606] width 88 height 13
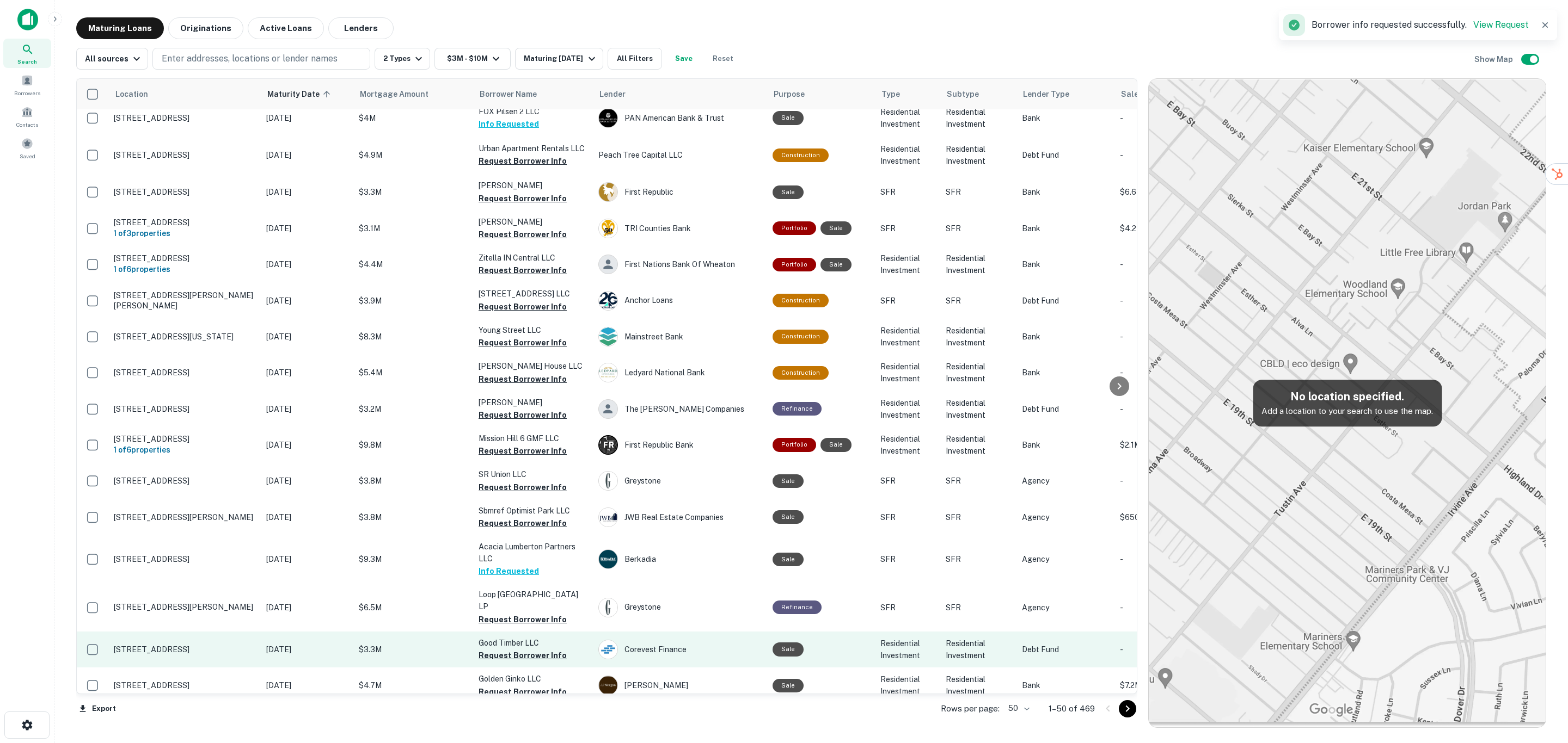
scroll to position [1360, 0]
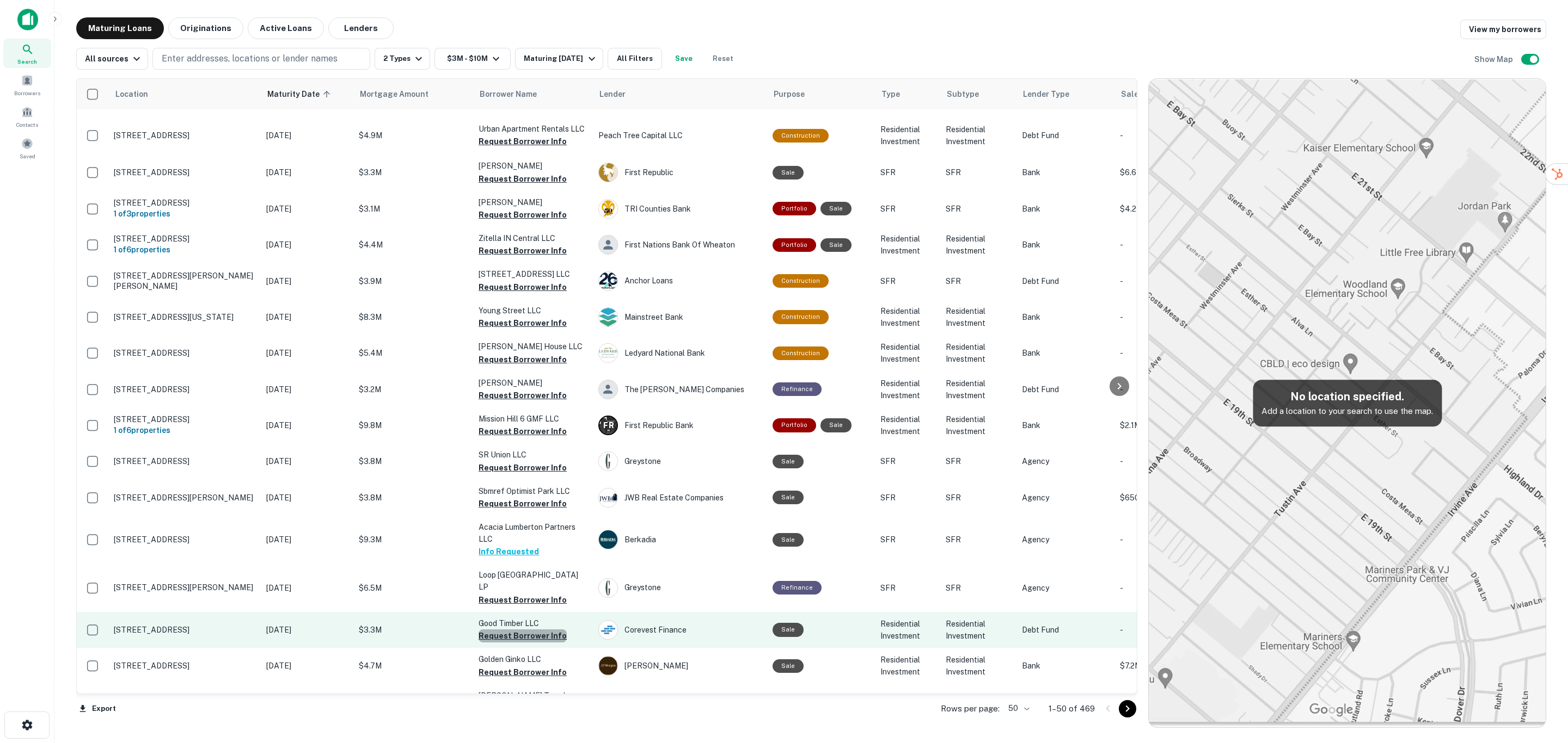
click at [534, 630] on button "Request Borrower Info" at bounding box center [522, 636] width 88 height 13
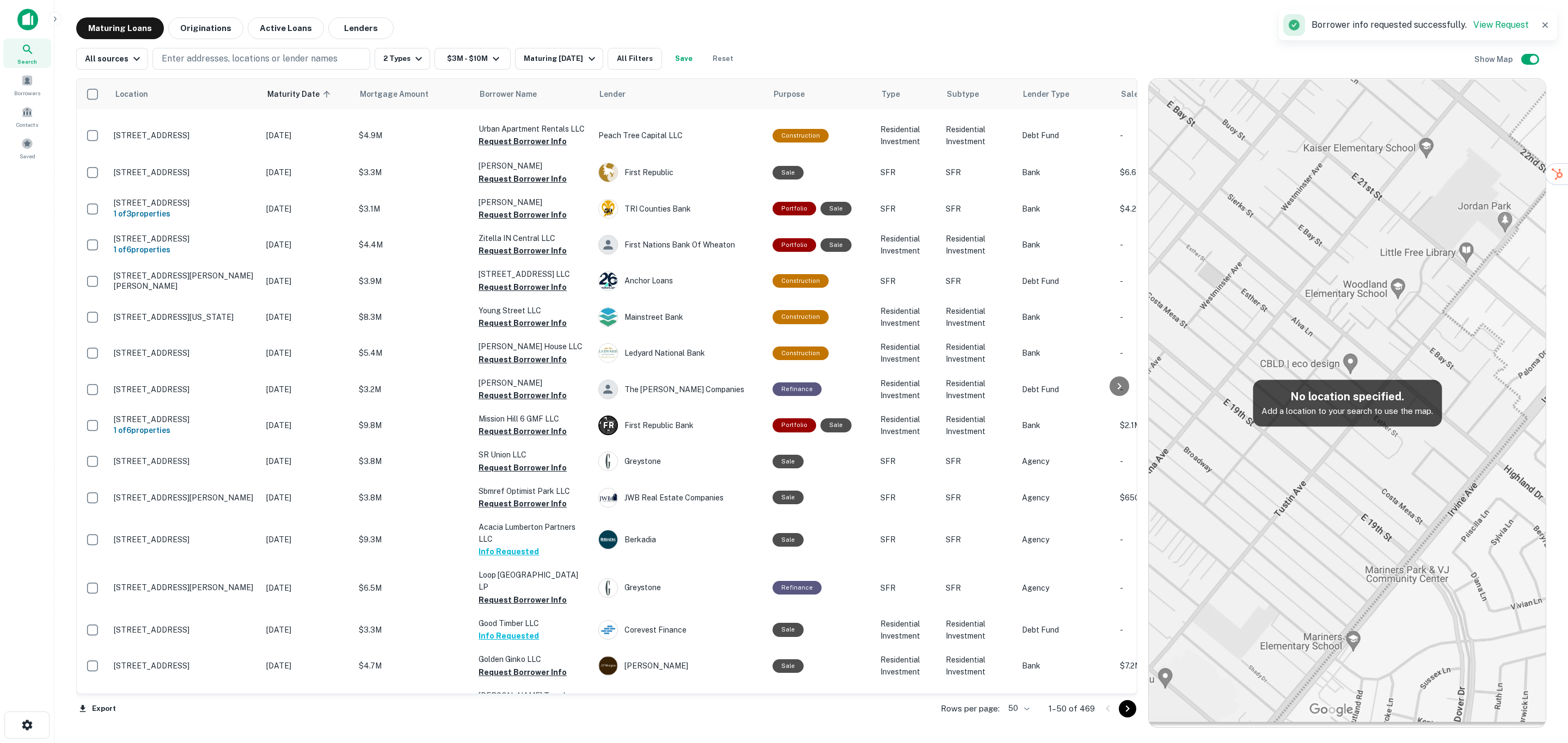
click at [1132, 710] on icon "Go to next page" at bounding box center [1127, 709] width 13 height 13
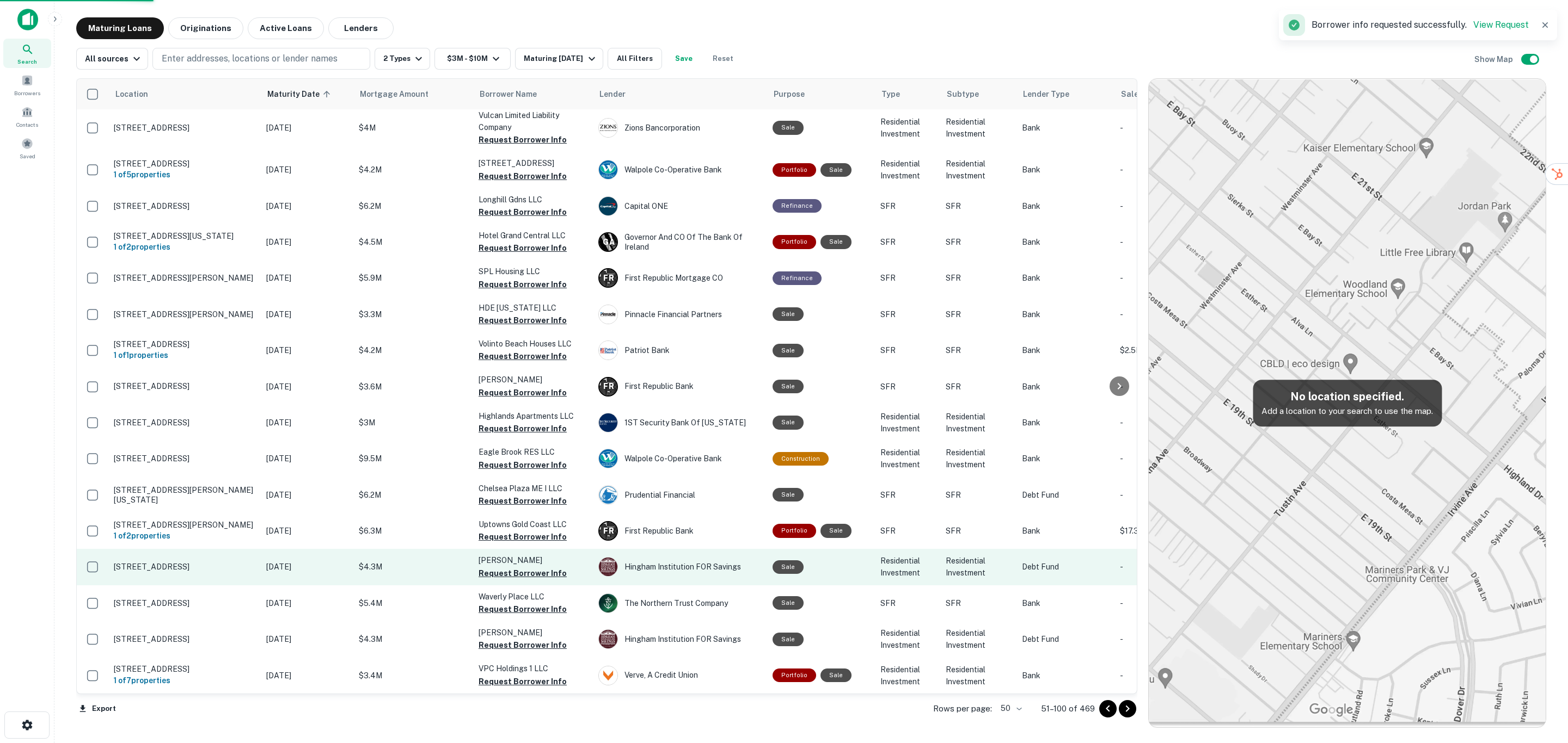
scroll to position [1337, 0]
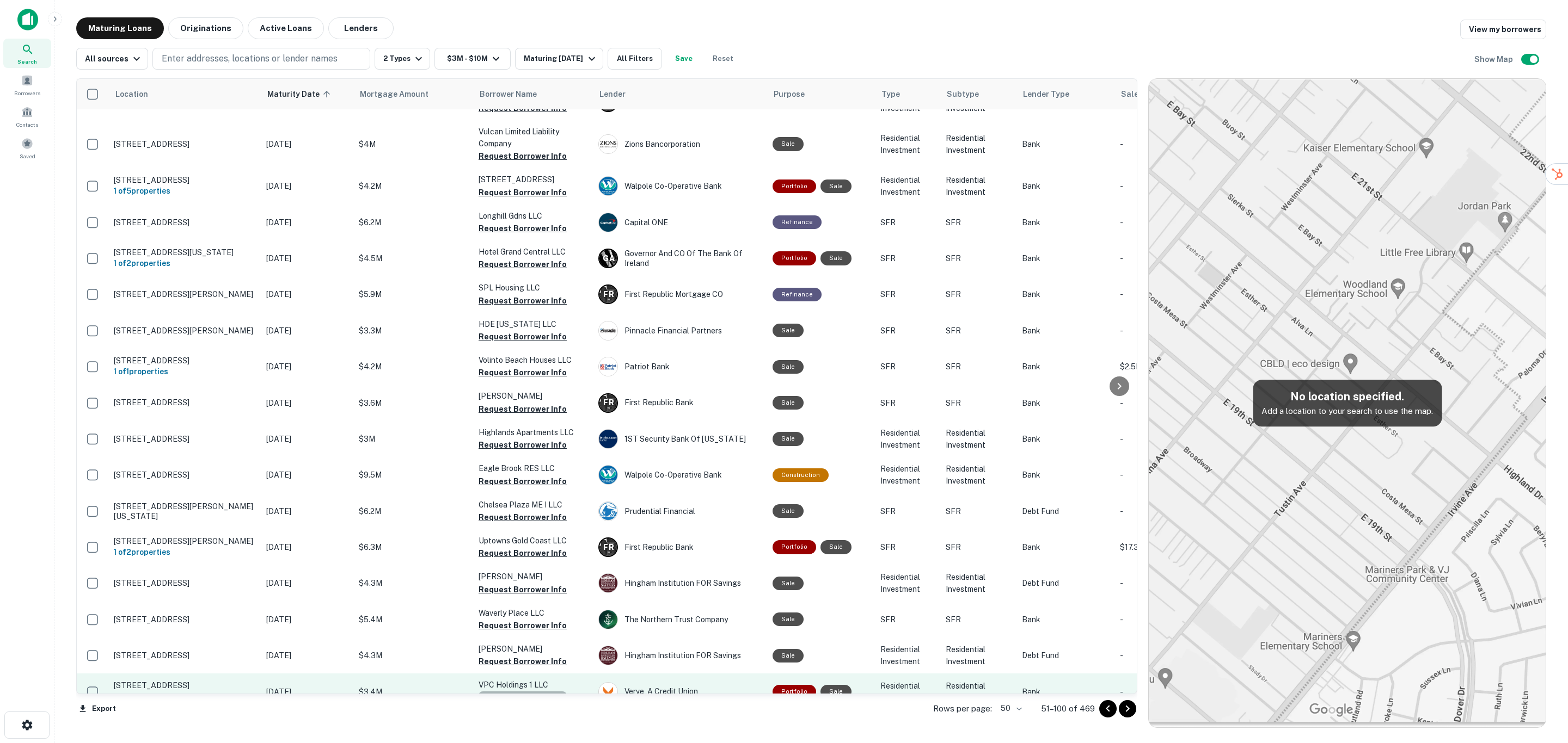
click at [538, 692] on button "Request Borrower Info" at bounding box center [522, 698] width 88 height 13
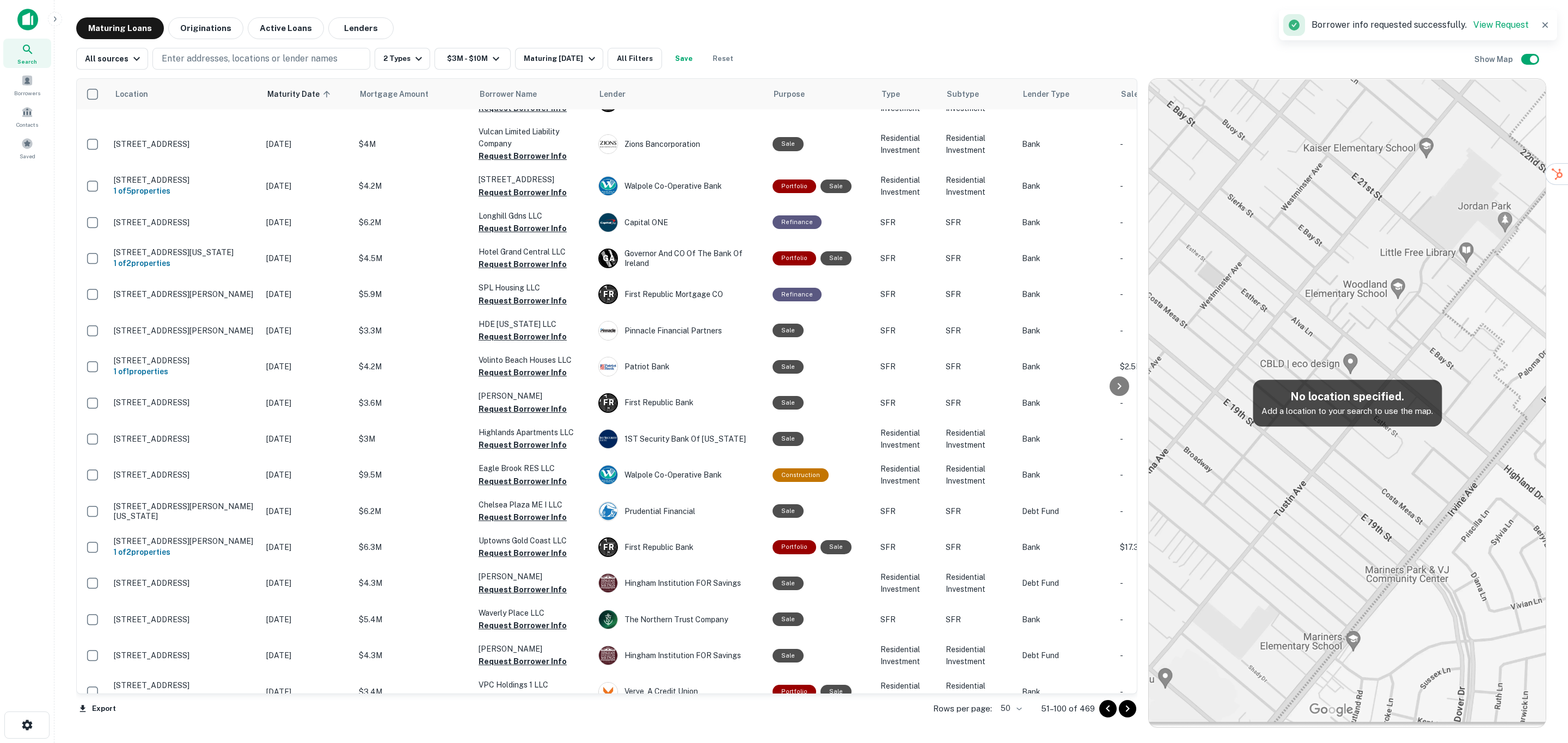
click at [1125, 707] on icon "Go to next page" at bounding box center [1127, 709] width 13 height 13
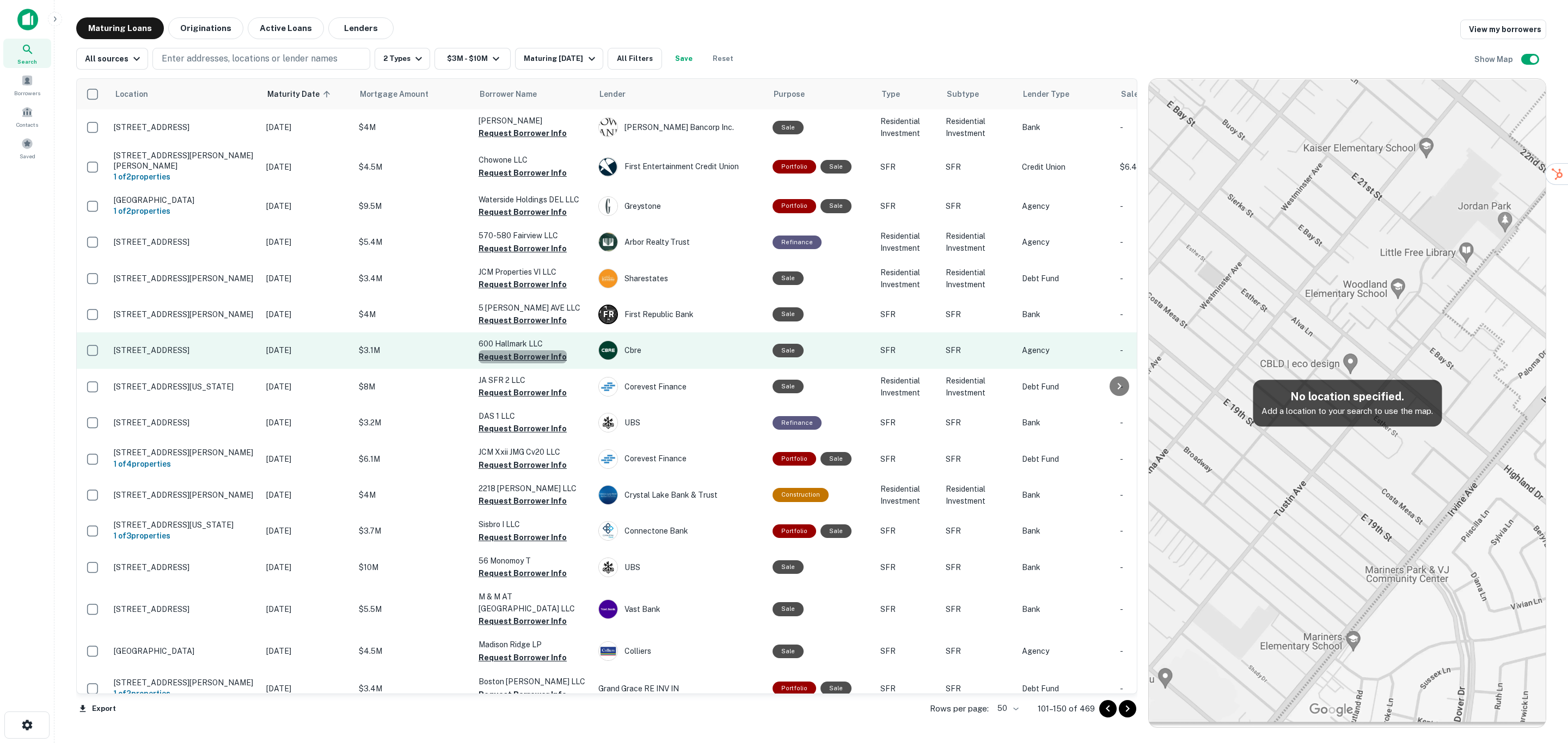
click at [533, 350] on button "Request Borrower Info" at bounding box center [522, 356] width 88 height 13
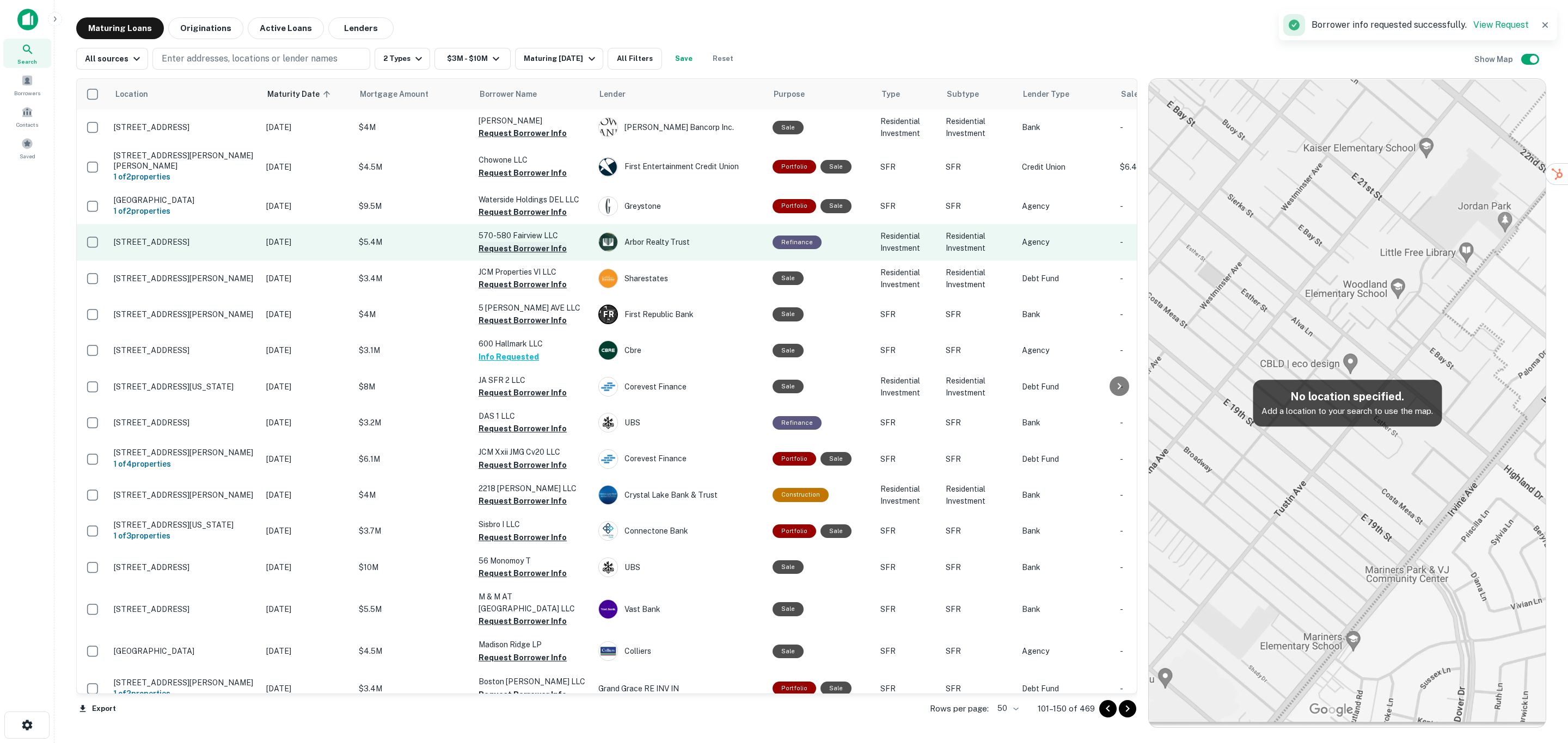
click at [542, 242] on button "Request Borrower Info" at bounding box center [522, 248] width 88 height 13
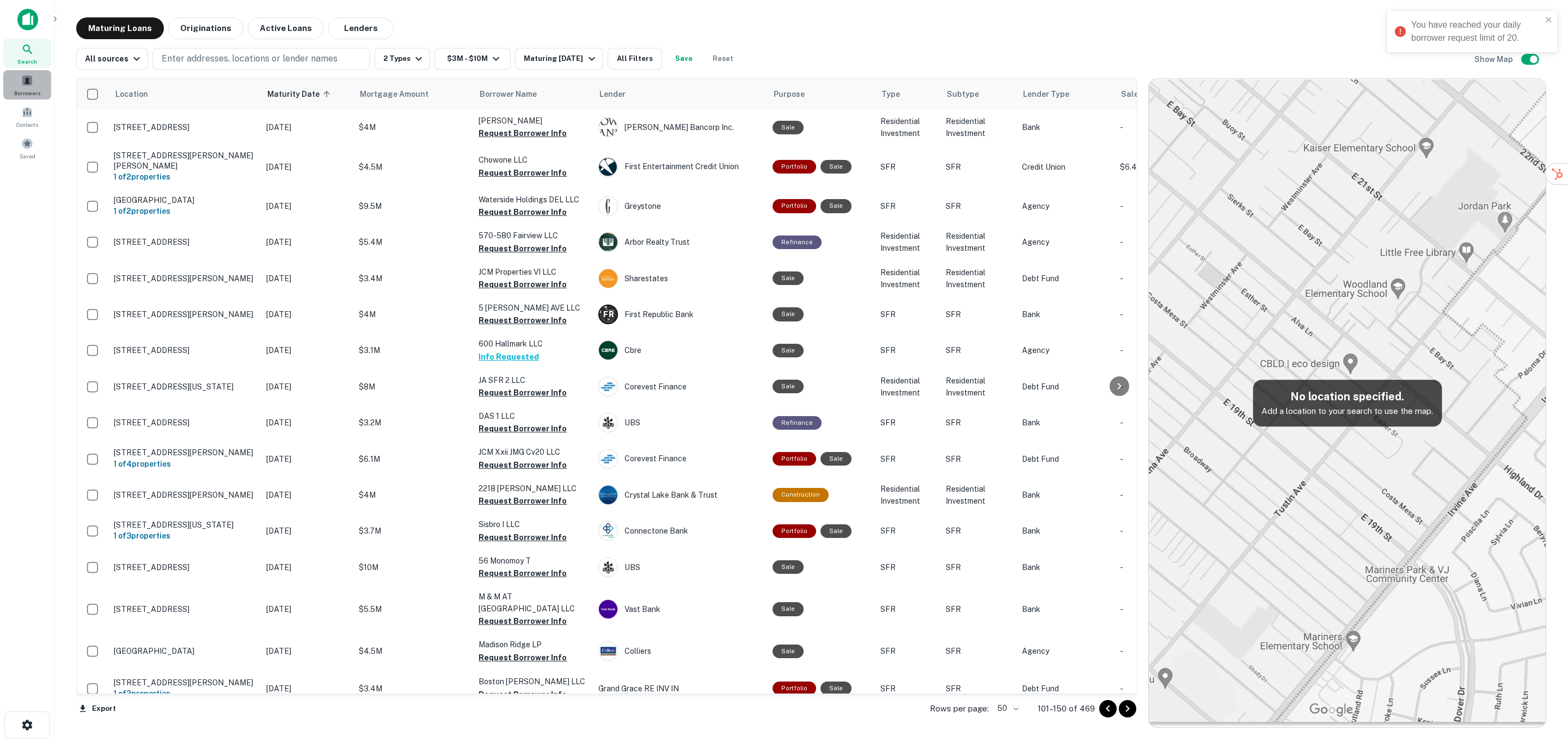
click at [27, 77] on span at bounding box center [28, 80] width 12 height 12
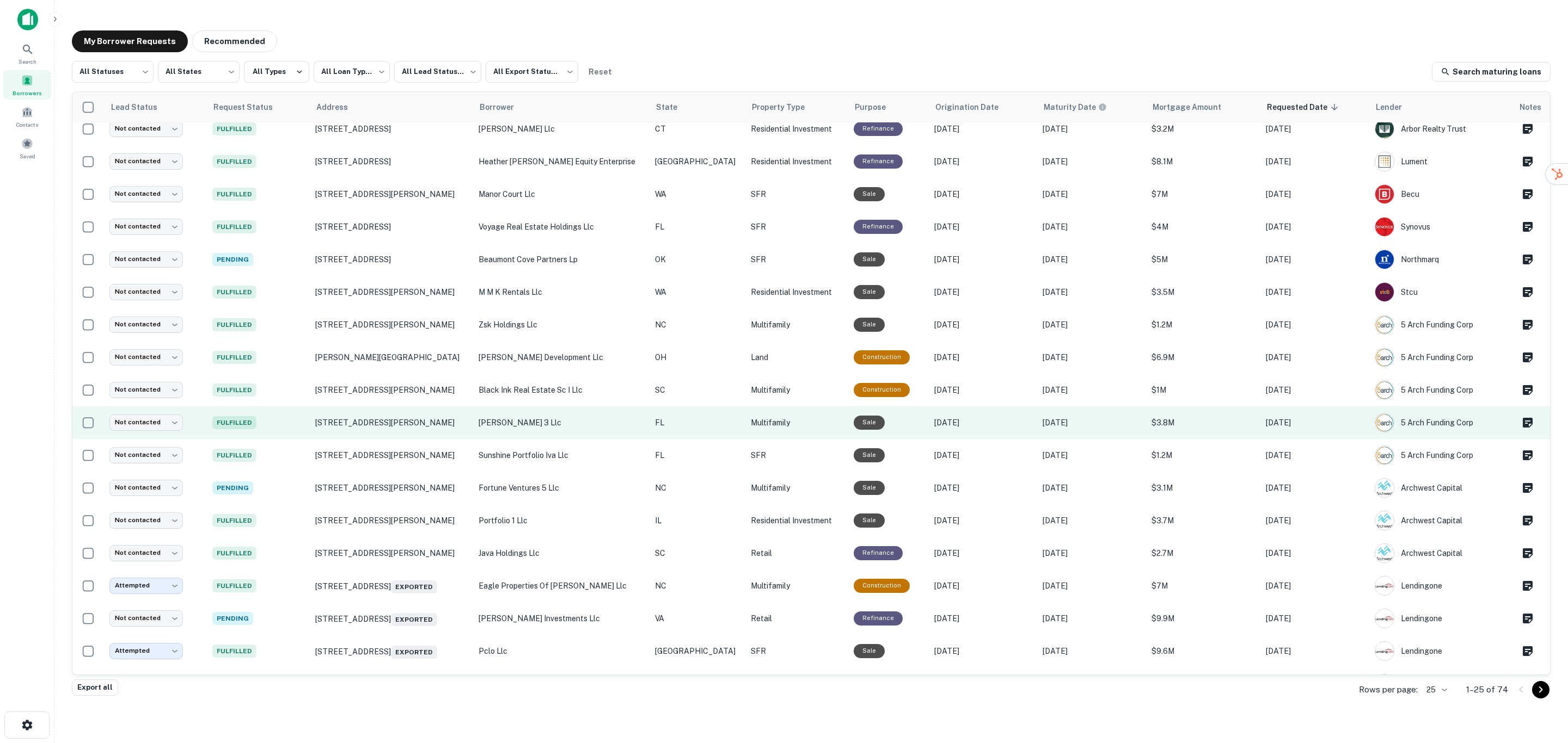
scroll to position [263, 0]
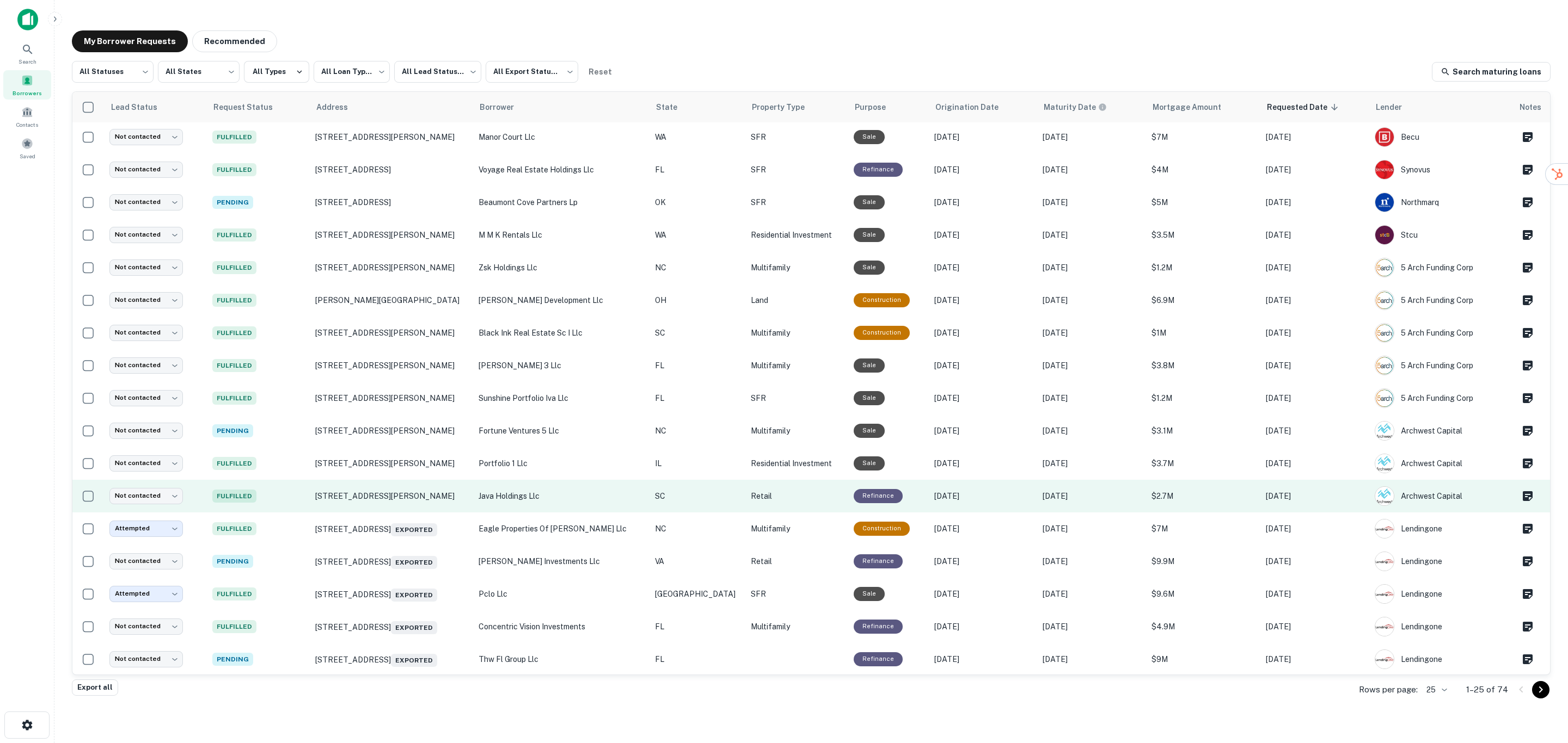
click at [598, 496] on p "java holdings llc" at bounding box center [561, 496] width 166 height 12
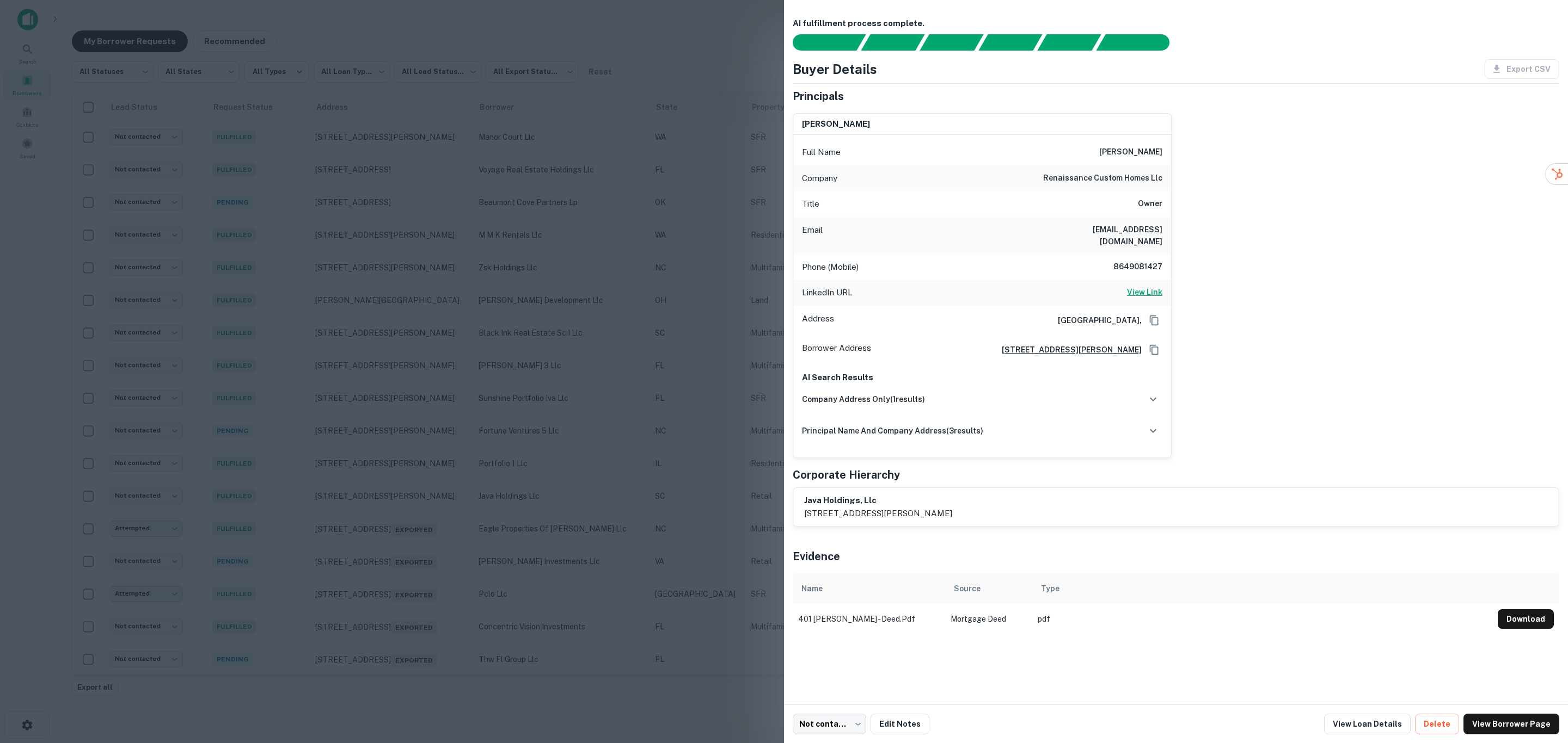
click at [1141, 286] on h6 "View Link" at bounding box center [1144, 293] width 35 height 12
click at [1522, 609] on button "Download" at bounding box center [1525, 619] width 56 height 20
click at [1316, 262] on div "[PERSON_NAME] Full Name [PERSON_NAME] Company renaissance custom homes llc Titl…" at bounding box center [1171, 281] width 775 height 354
click at [850, 729] on body "**********" at bounding box center [784, 372] width 1568 height 743
click at [837, 661] on li "Attempted" at bounding box center [831, 662] width 86 height 20
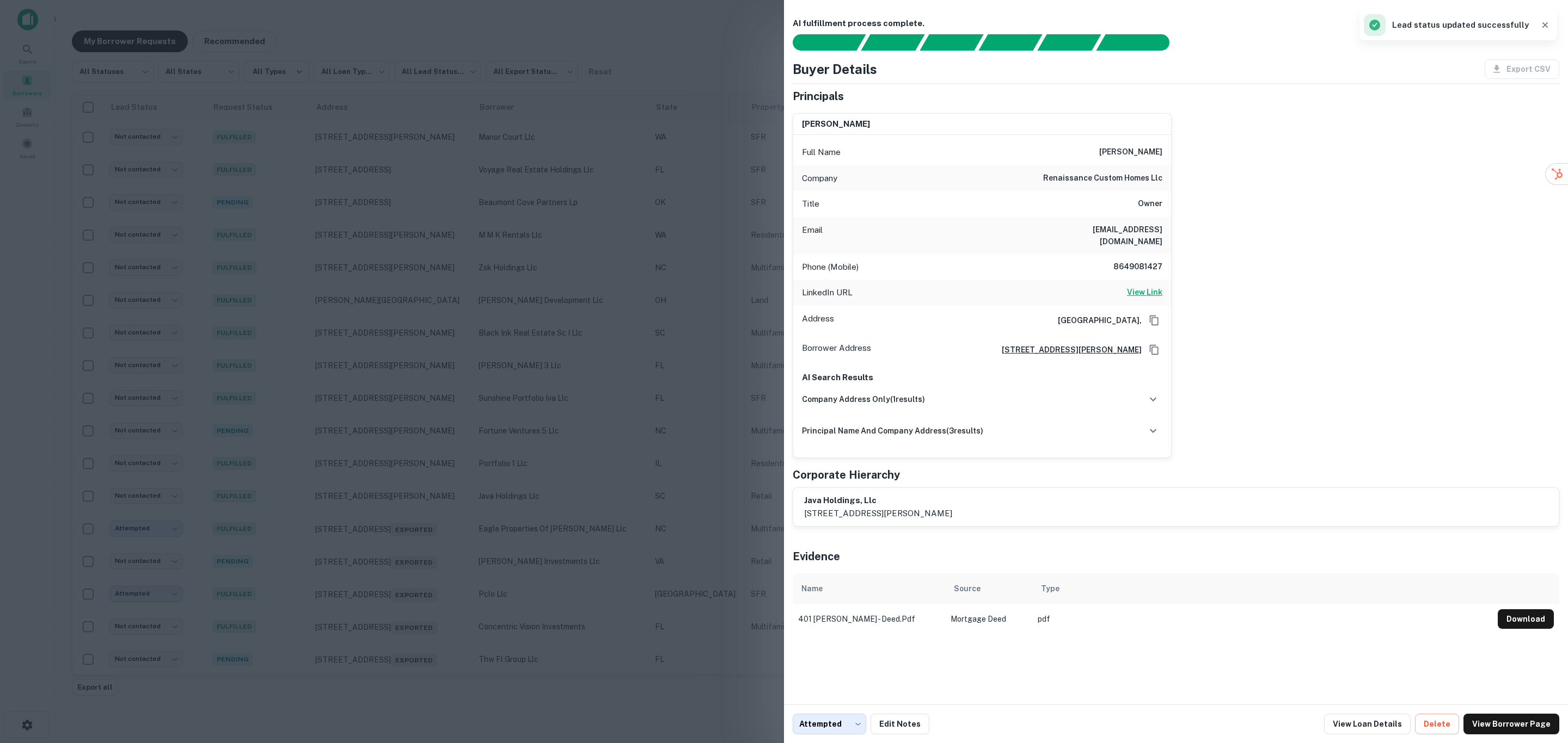
click at [1153, 286] on h6 "View Link" at bounding box center [1144, 293] width 35 height 12
click at [655, 221] on div at bounding box center [784, 372] width 1568 height 743
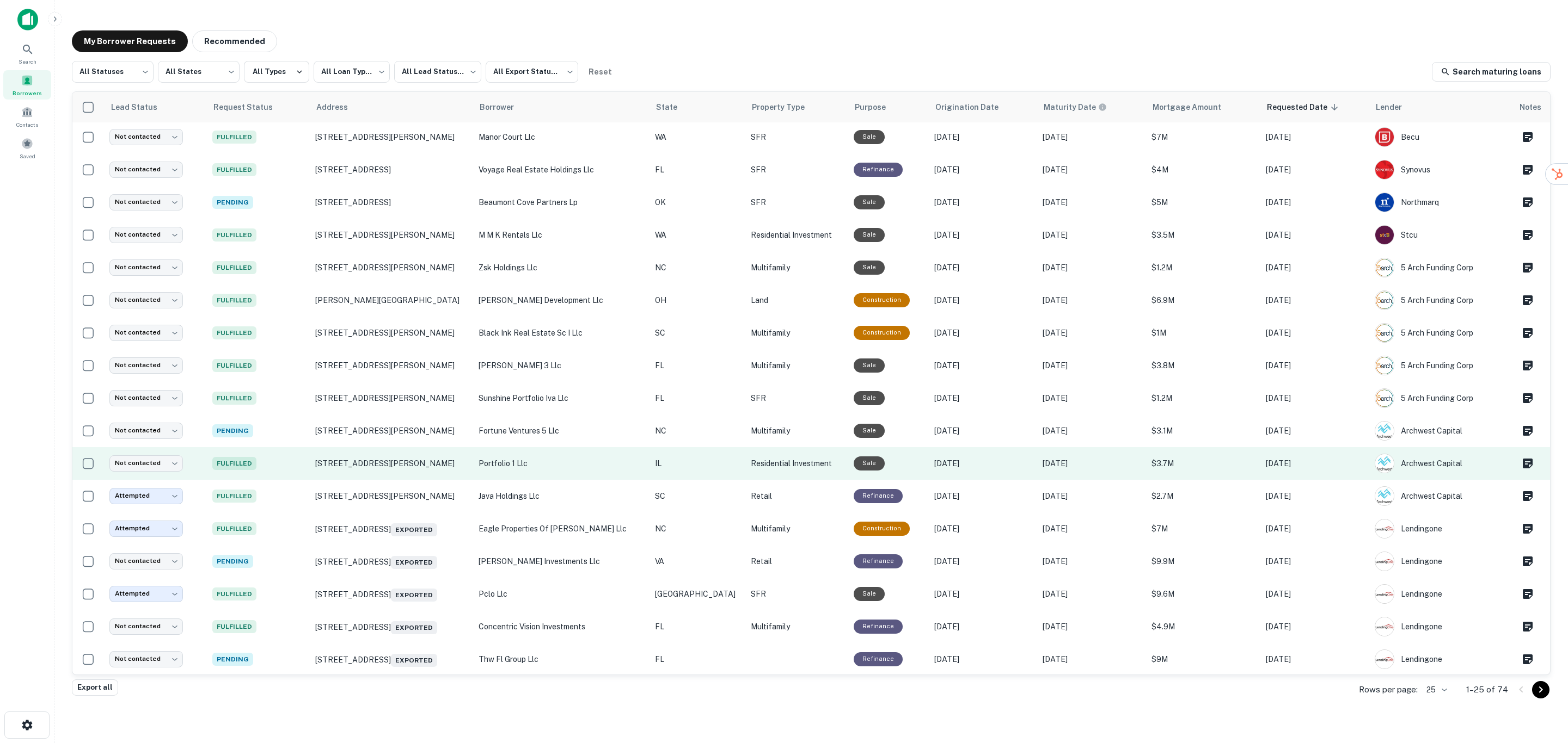
click at [583, 457] on p "portfolio 1 llc" at bounding box center [561, 463] width 166 height 12
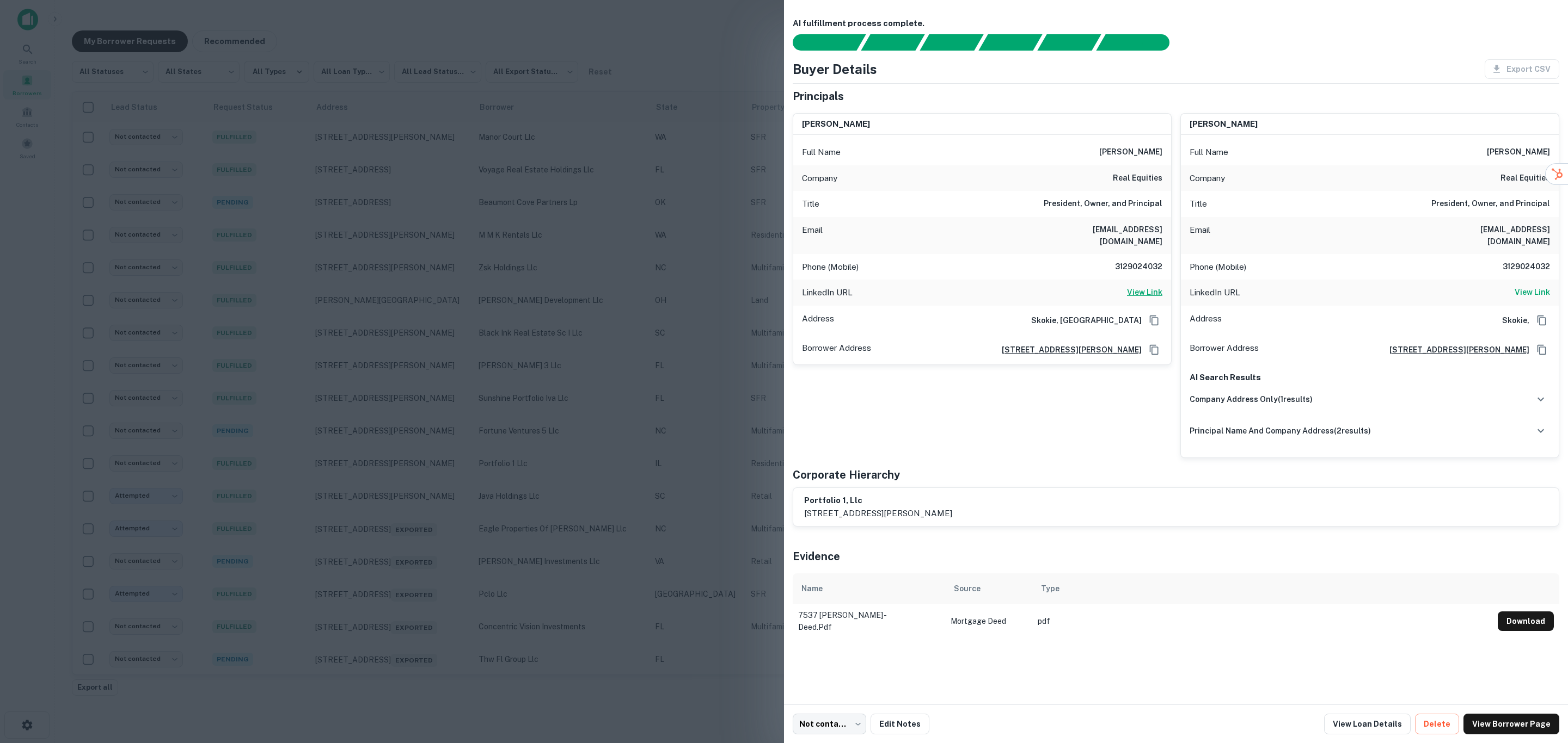
click at [1150, 286] on h6 "View Link" at bounding box center [1144, 293] width 35 height 12
click at [576, 513] on div at bounding box center [784, 372] width 1568 height 743
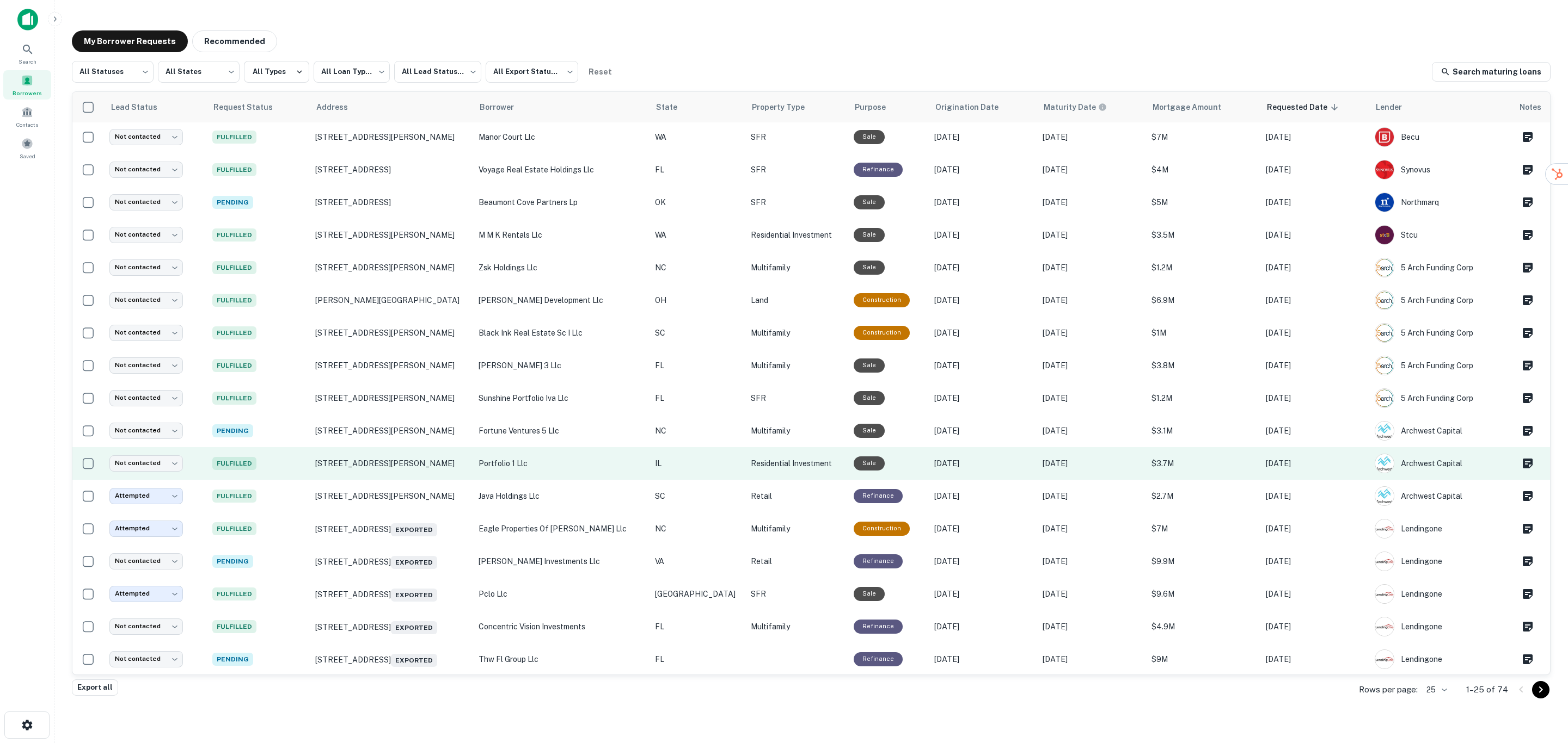
click at [618, 466] on p "portfolio 1 llc" at bounding box center [561, 463] width 166 height 12
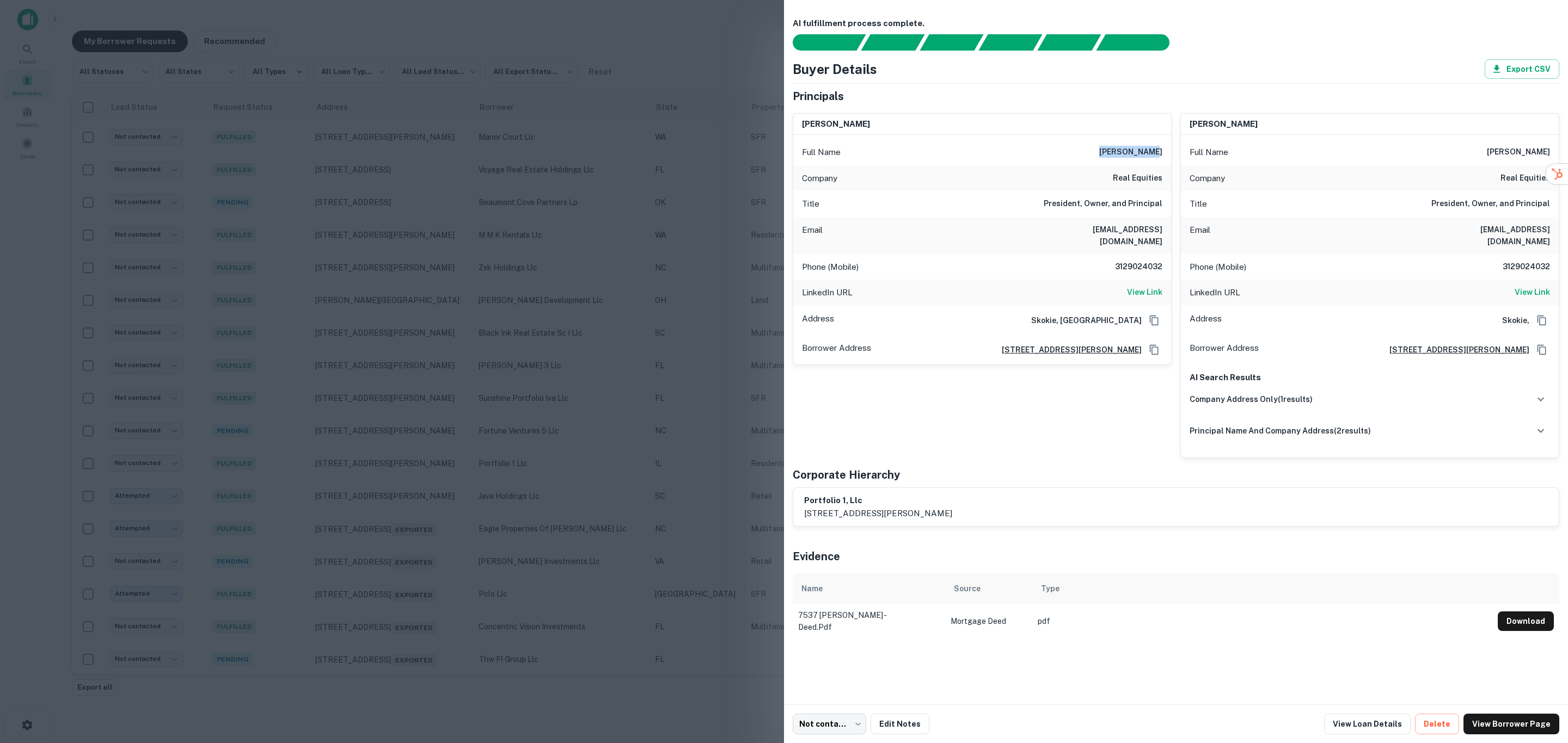
drag, startPoint x: 1107, startPoint y: 154, endPoint x: 1163, endPoint y: 146, distance: 56.6
click at [1163, 146] on div "Full Name [PERSON_NAME]" at bounding box center [982, 152] width 378 height 26
copy h6 "[PERSON_NAME]"
click at [856, 726] on body "**********" at bounding box center [784, 372] width 1568 height 743
click at [838, 696] on li "No opportunity" at bounding box center [831, 701] width 86 height 20
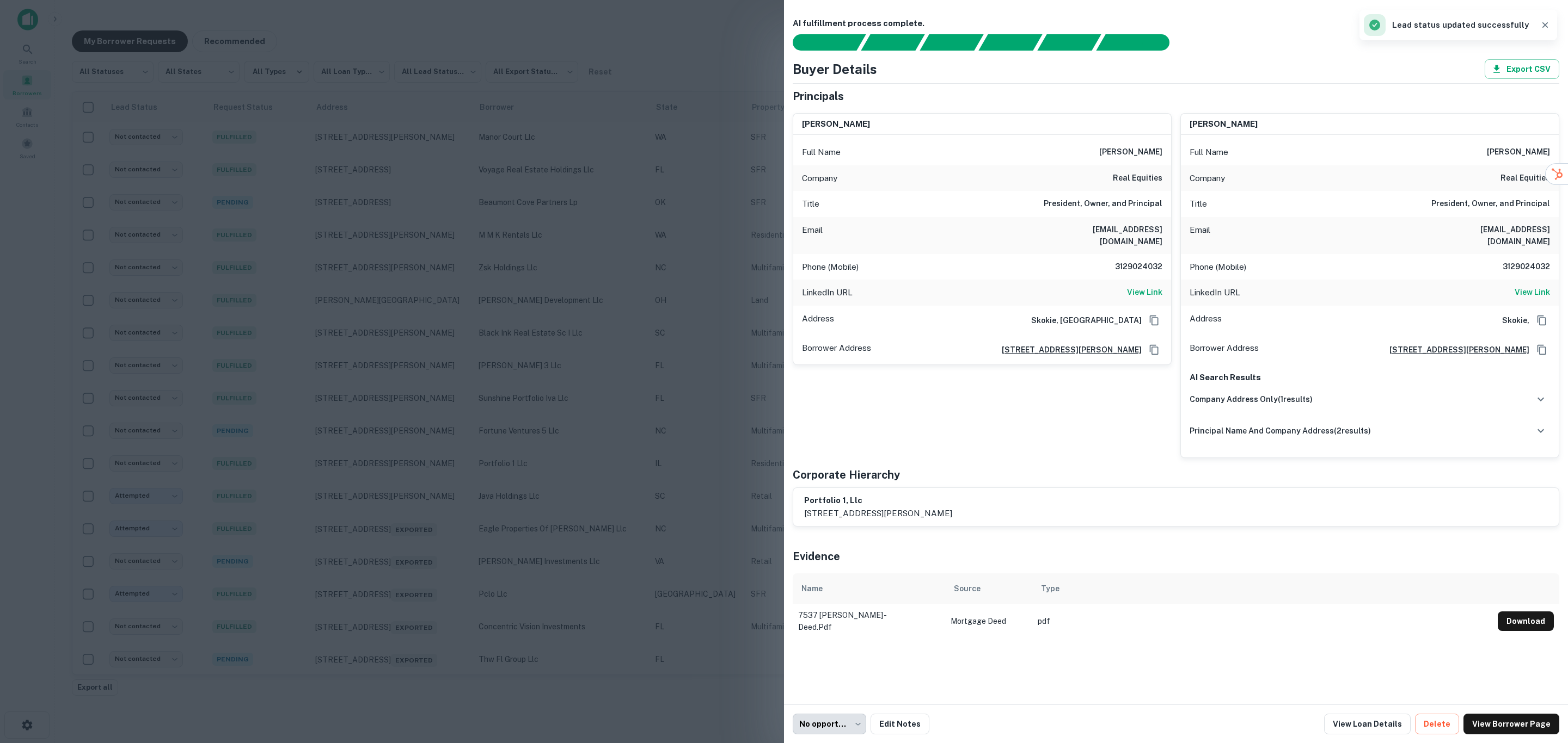
click at [632, 700] on div at bounding box center [784, 372] width 1568 height 743
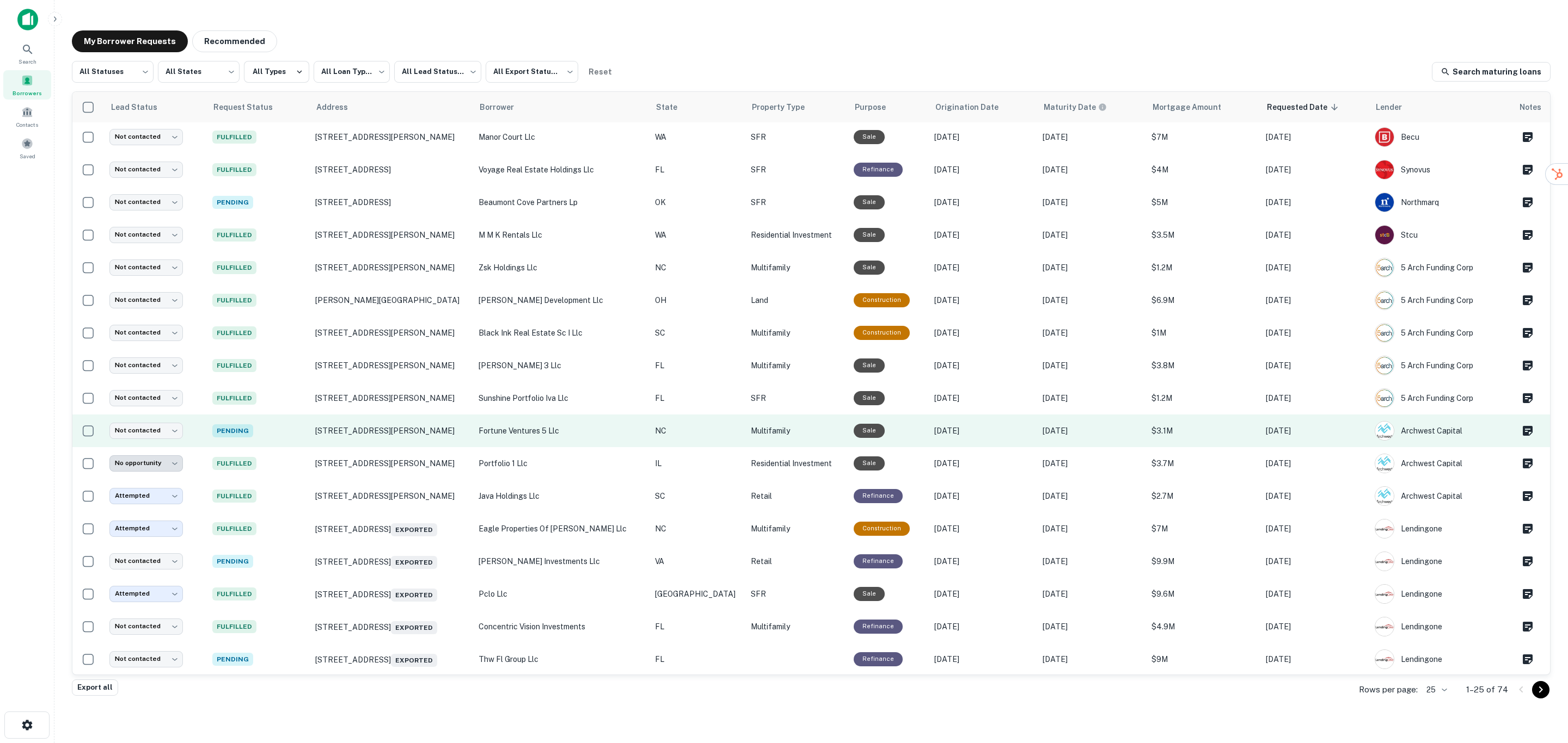
click at [609, 428] on p "fortune ventures 5 llc" at bounding box center [561, 431] width 166 height 12
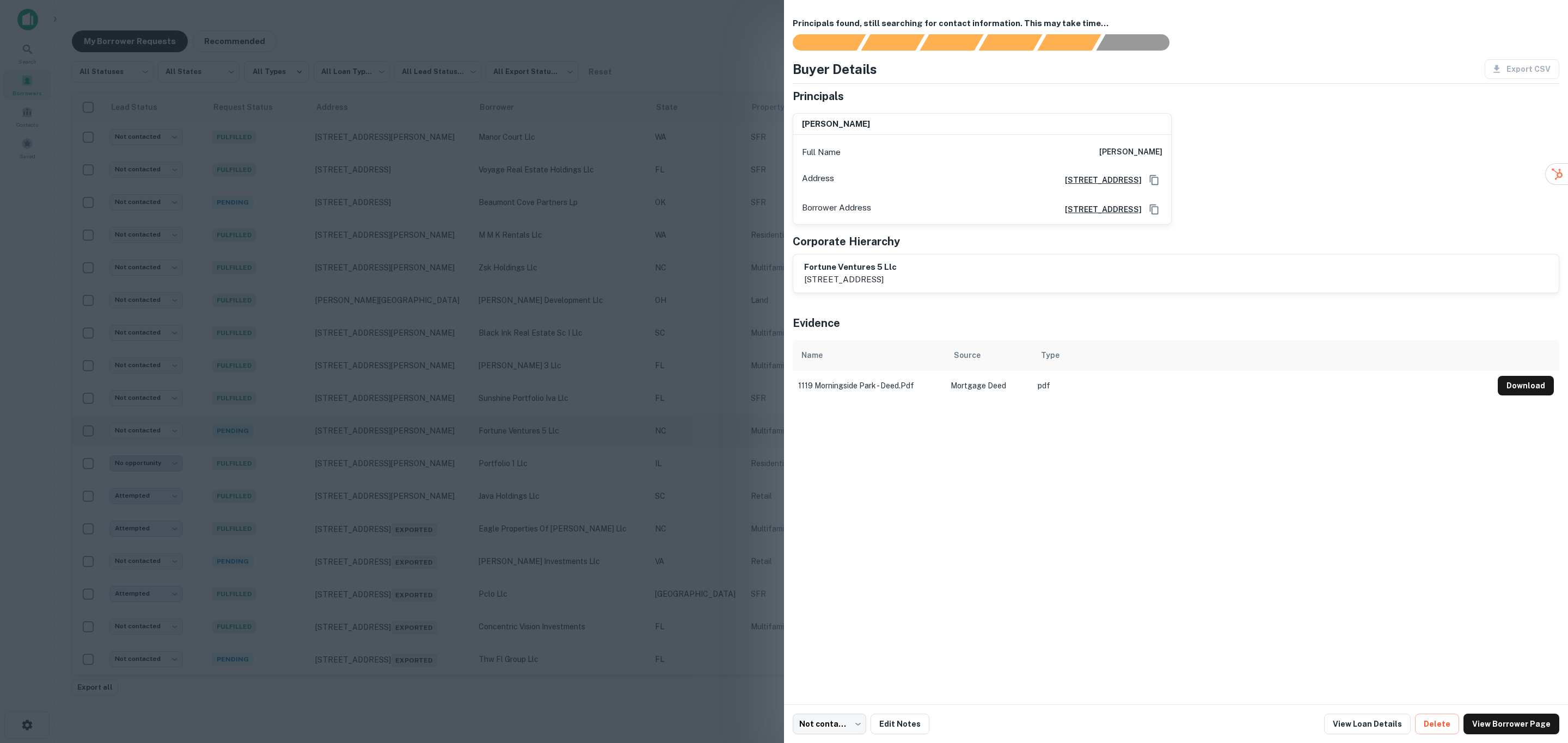
click at [609, 428] on div at bounding box center [784, 372] width 1568 height 743
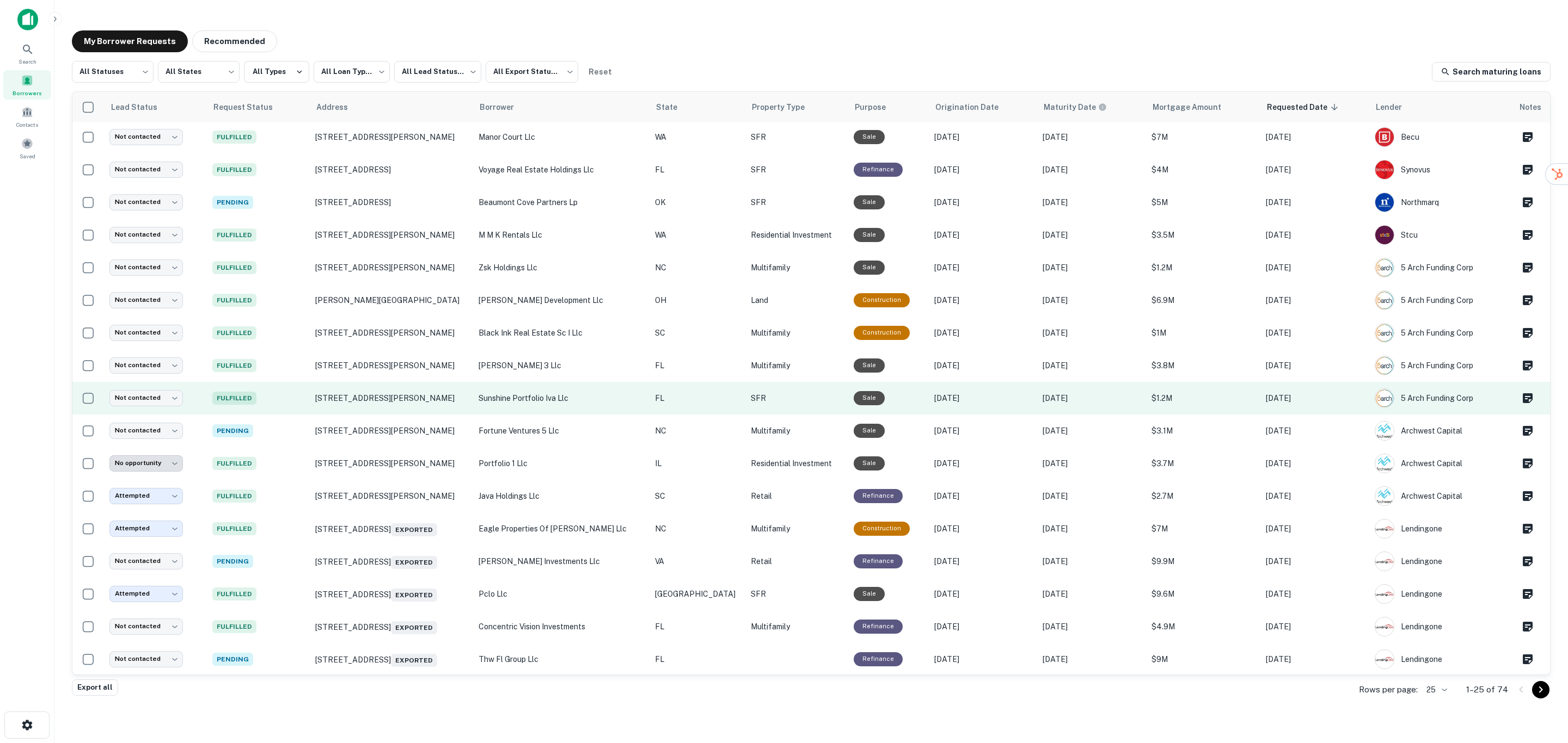
click at [605, 395] on p "sunshine portfolio iva llc" at bounding box center [561, 398] width 166 height 12
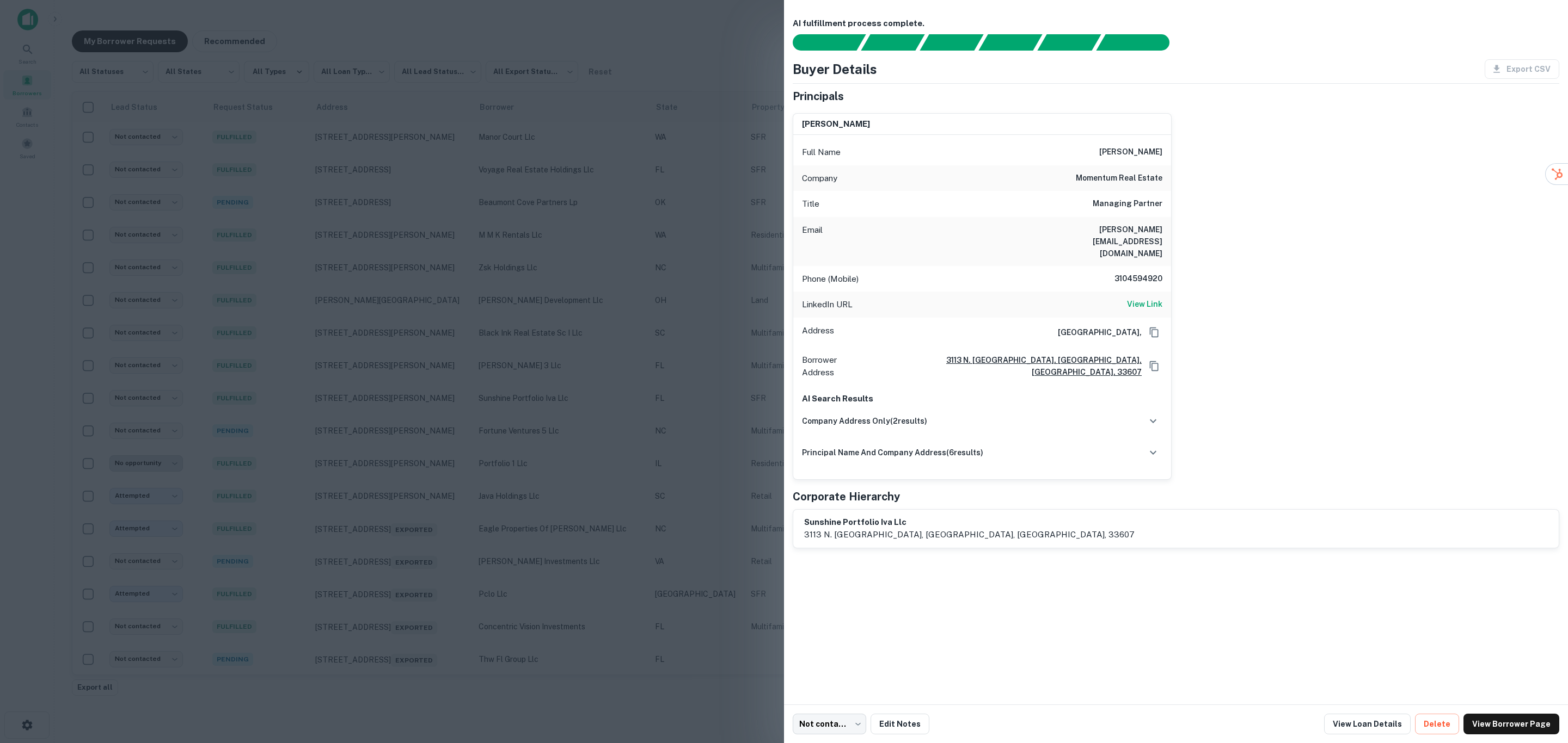
drag, startPoint x: 1087, startPoint y: 147, endPoint x: 1176, endPoint y: 150, distance: 89.1
click at [1176, 150] on div "[PERSON_NAME] Full Name [PERSON_NAME] Company momentum real estate Title Managi…" at bounding box center [1171, 292] width 775 height 375
copy h6 "[PERSON_NAME]"
click at [635, 388] on div at bounding box center [784, 372] width 1568 height 743
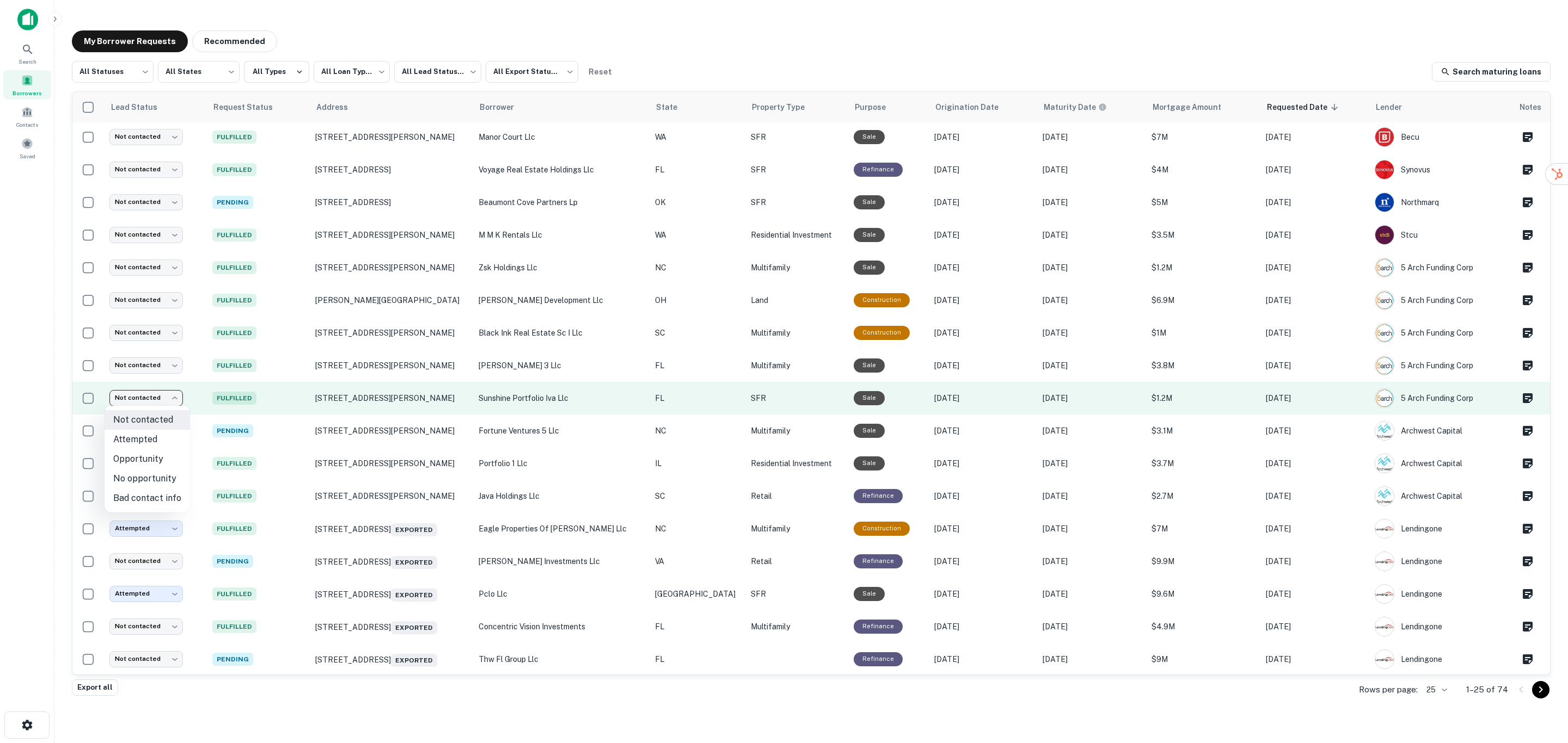
click at [176, 397] on body "**********" at bounding box center [784, 372] width 1568 height 743
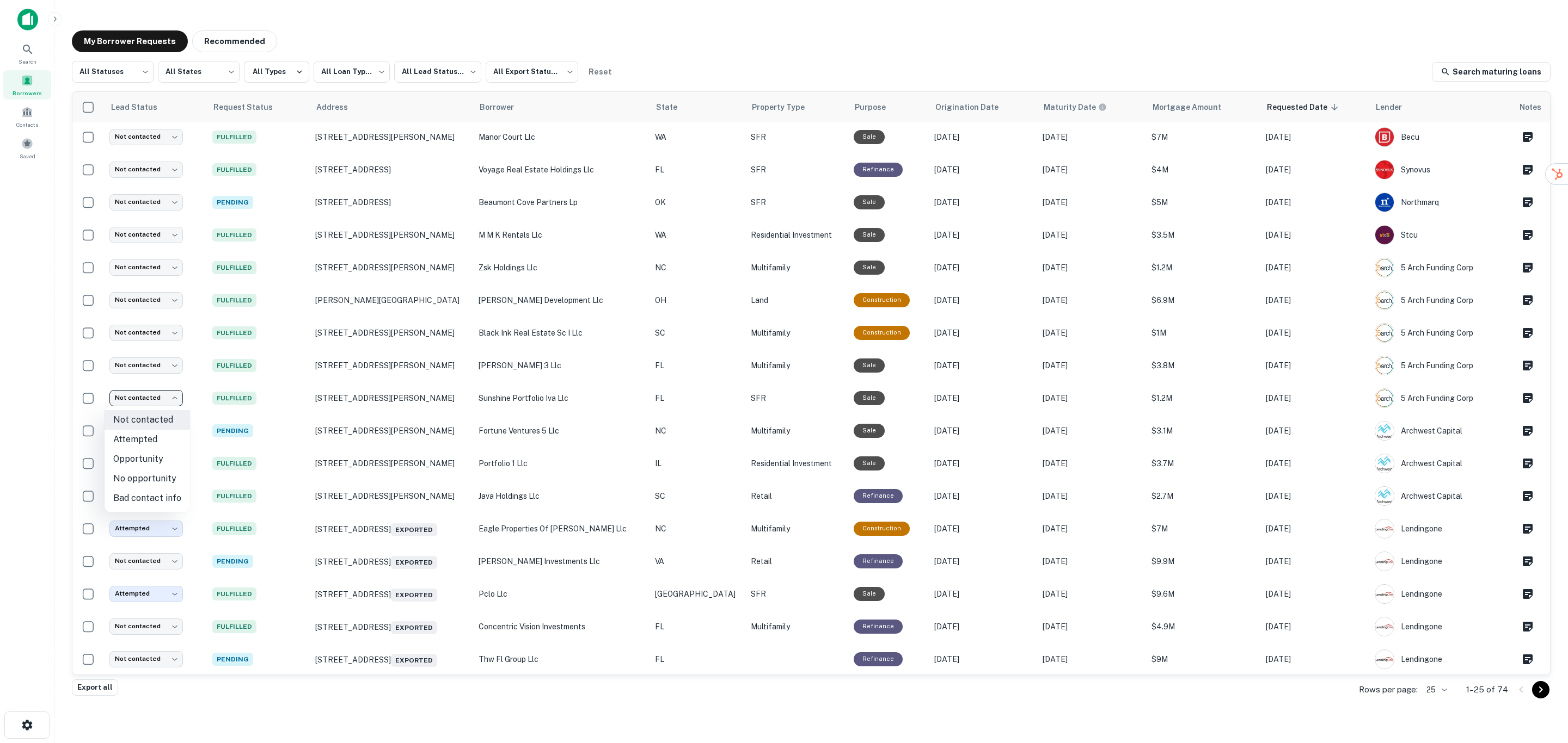
click at [155, 442] on li "Attempted" at bounding box center [147, 440] width 86 height 20
type input "*********"
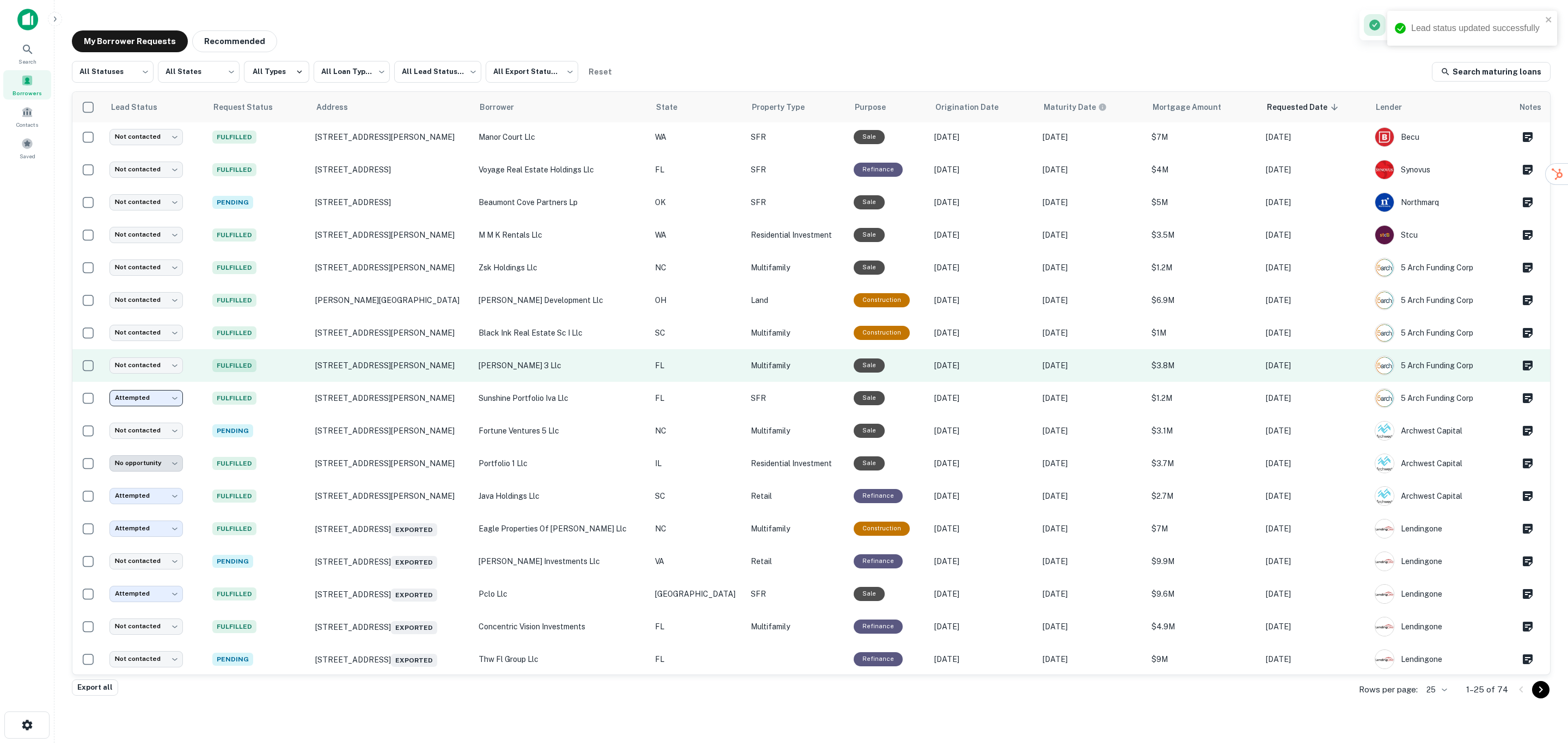
click at [583, 363] on p "[PERSON_NAME] 3 llc" at bounding box center [561, 365] width 166 height 12
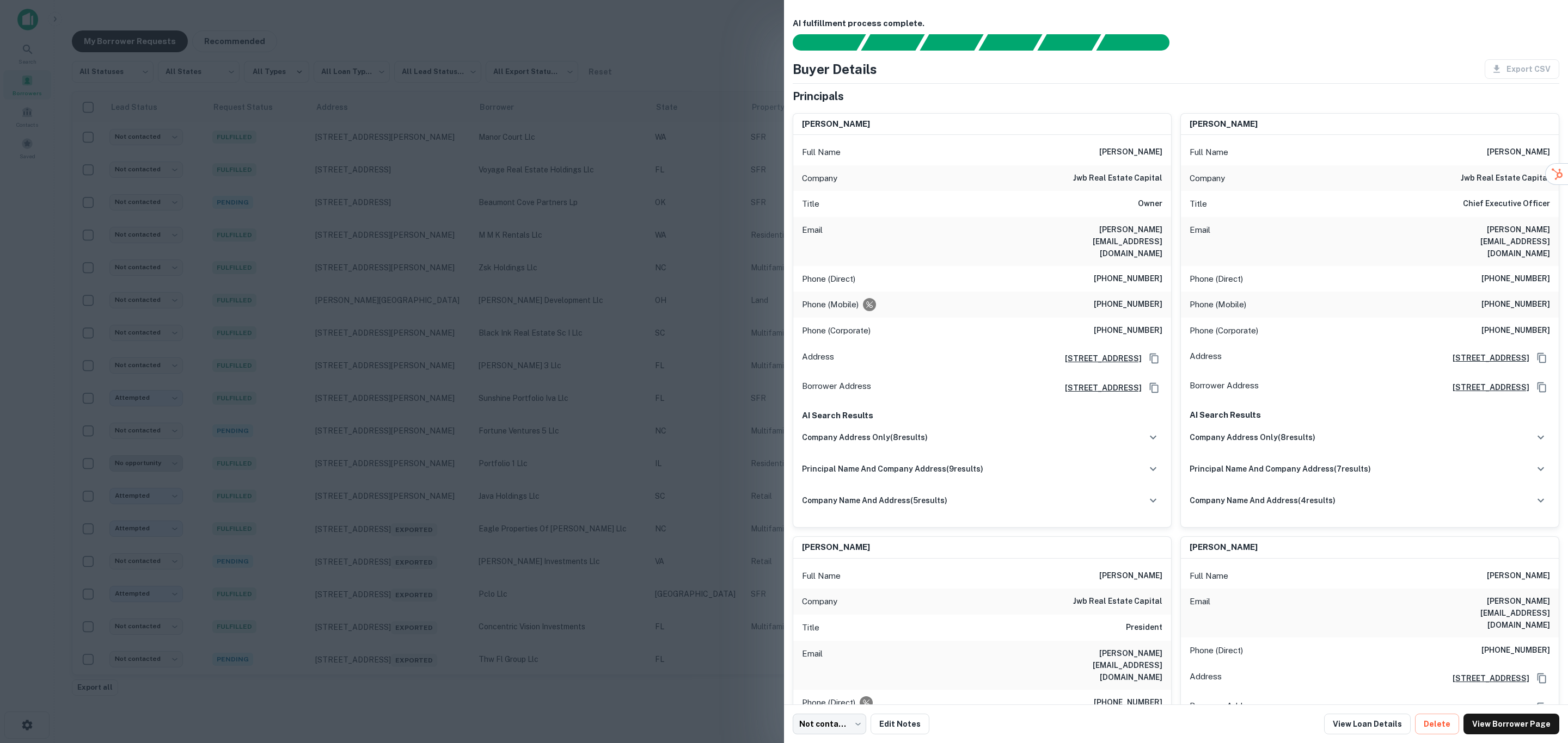
click at [640, 326] on div at bounding box center [784, 372] width 1568 height 743
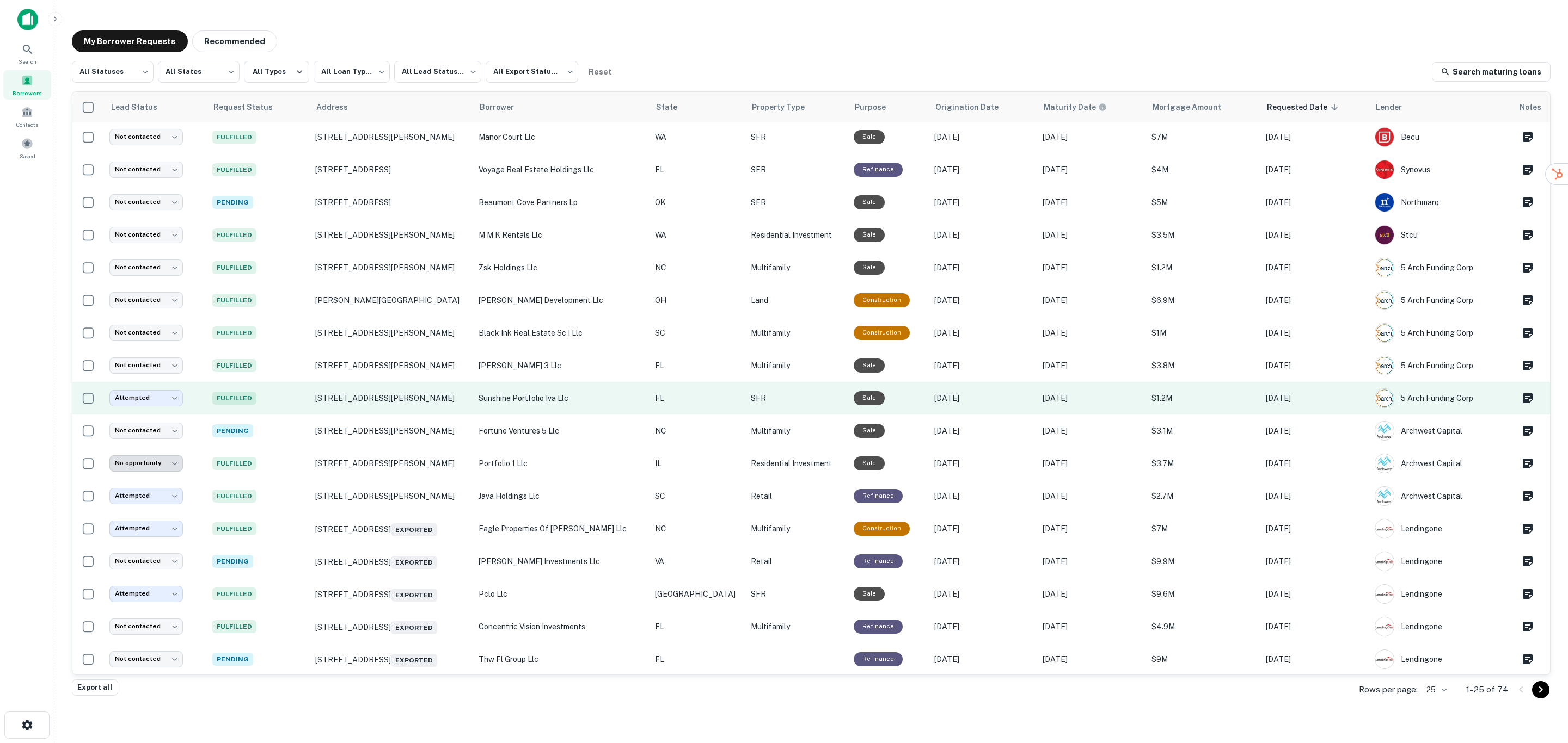
click at [603, 395] on p "sunshine portfolio iva llc" at bounding box center [561, 398] width 166 height 12
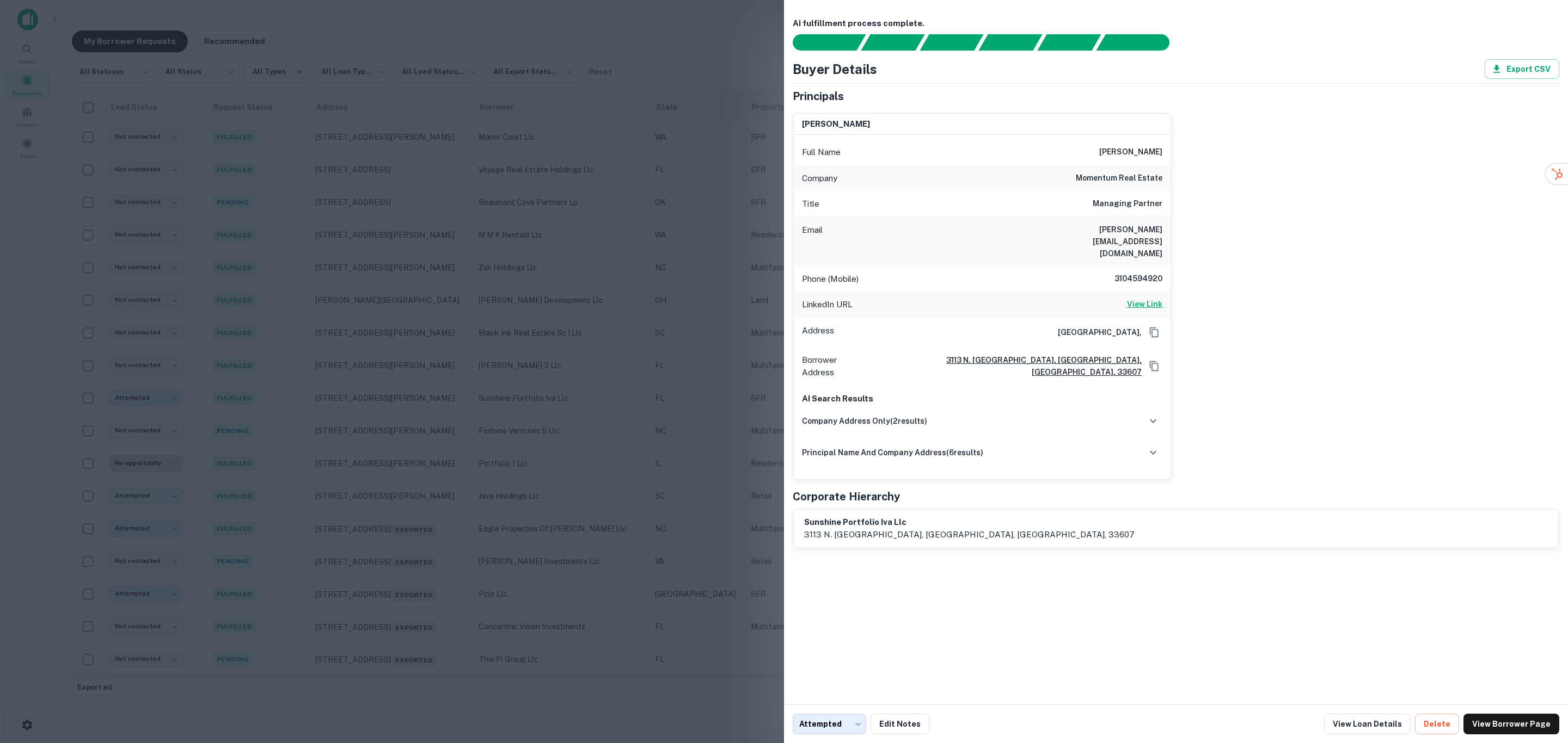
click at [1150, 298] on h6 "View Link" at bounding box center [1144, 304] width 35 height 12
click at [467, 217] on div at bounding box center [784, 372] width 1568 height 743
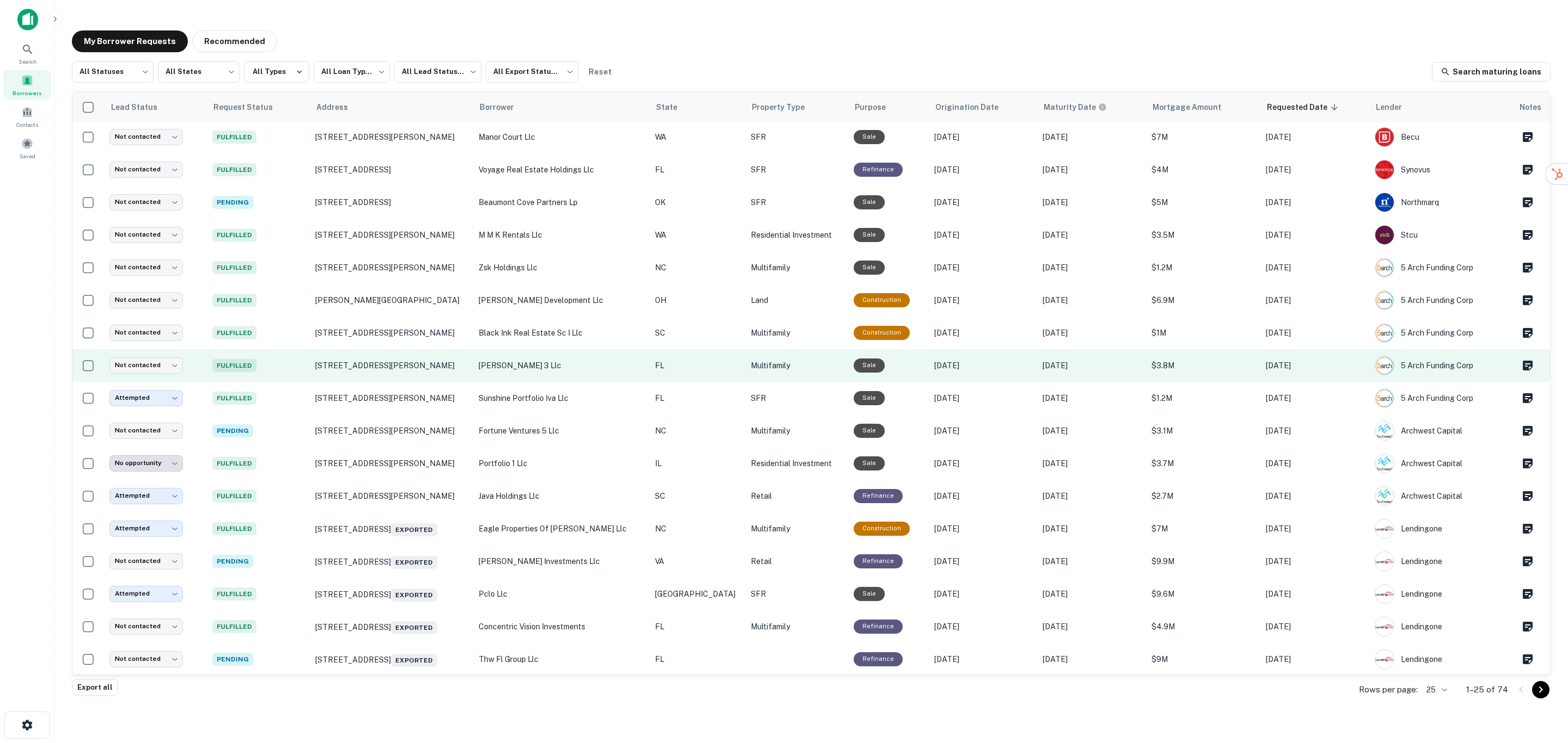
click at [599, 364] on p "[PERSON_NAME] 3 llc" at bounding box center [561, 365] width 166 height 12
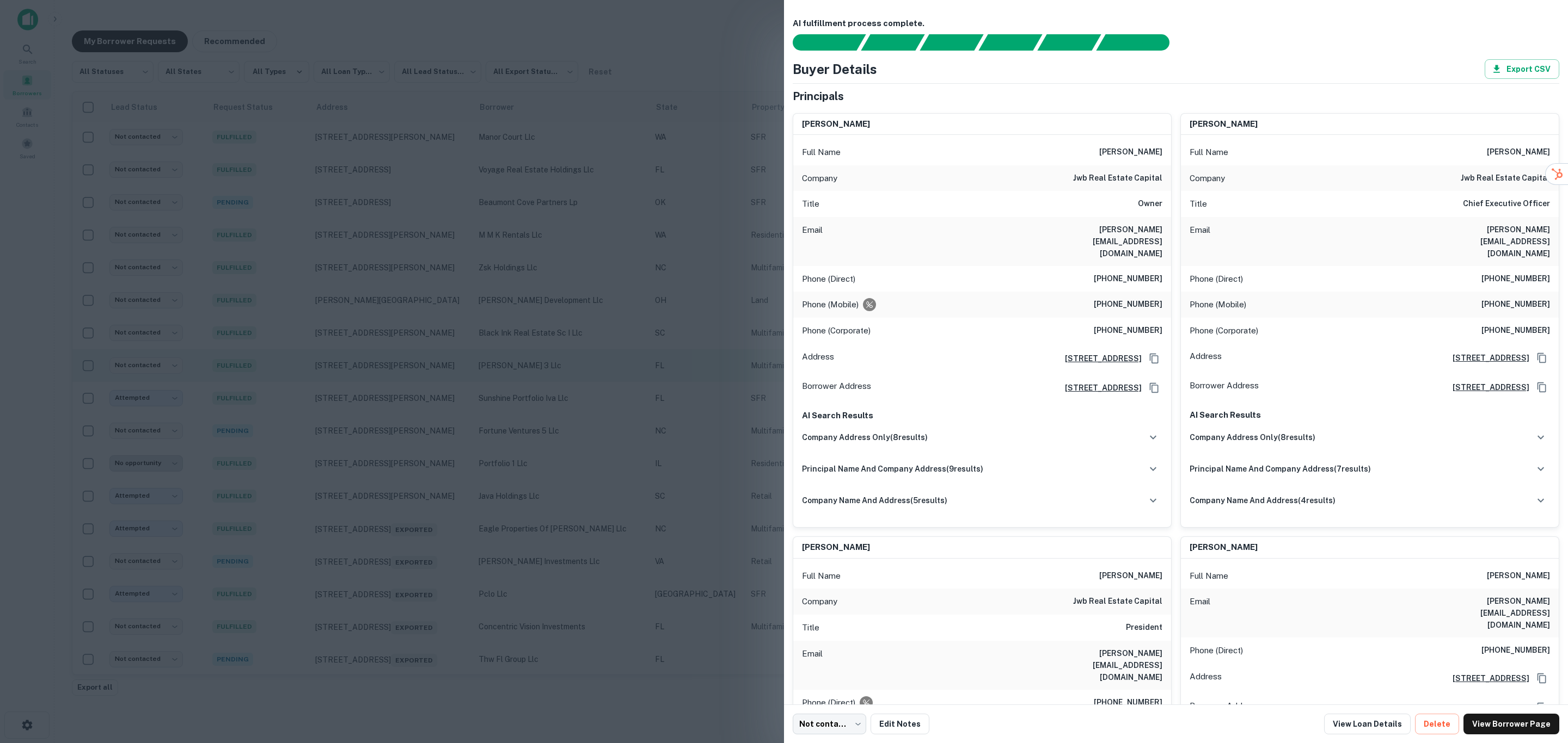
click at [599, 364] on div at bounding box center [784, 372] width 1568 height 743
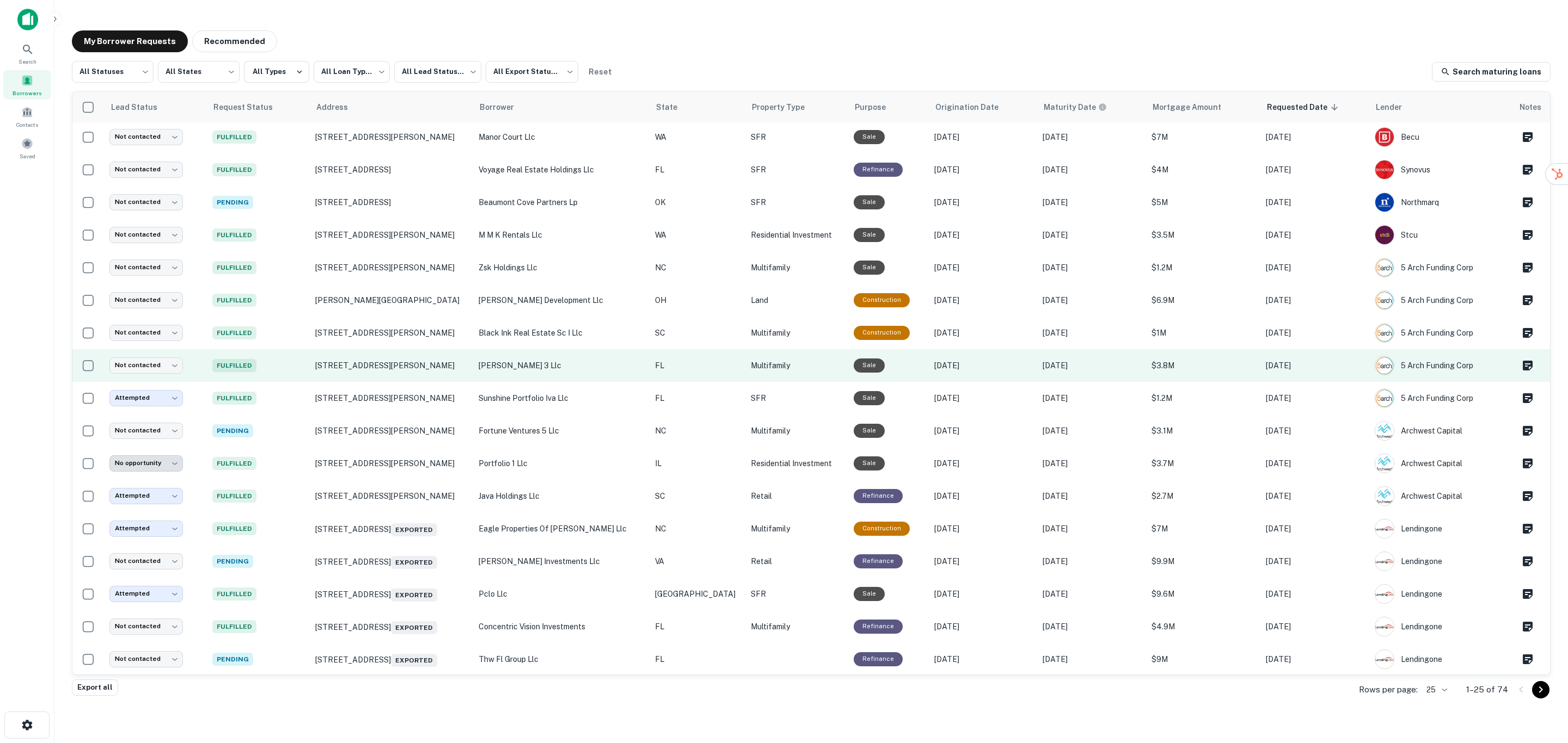
click at [599, 364] on p "[PERSON_NAME] 3 llc" at bounding box center [561, 365] width 166 height 12
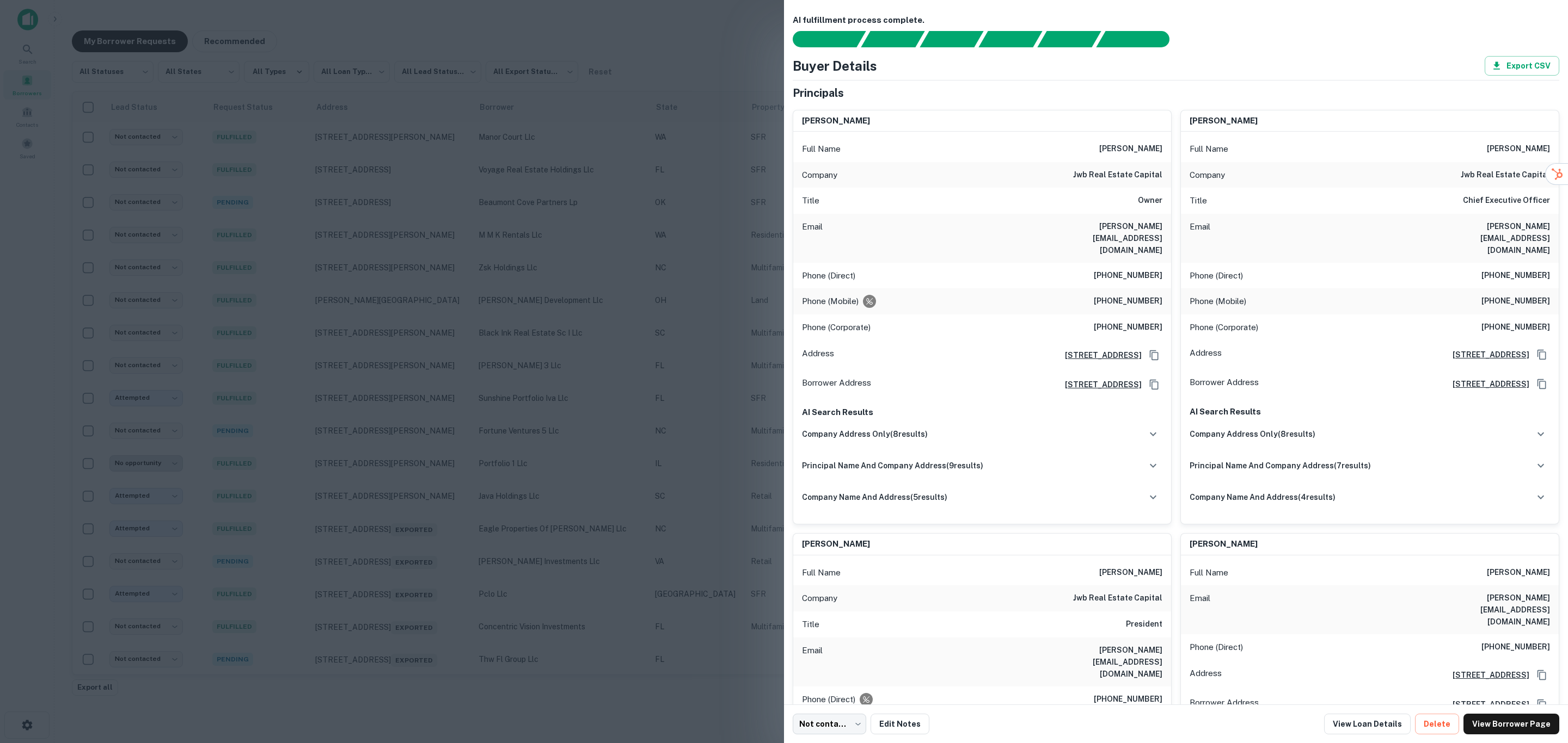
scroll to position [0, 0]
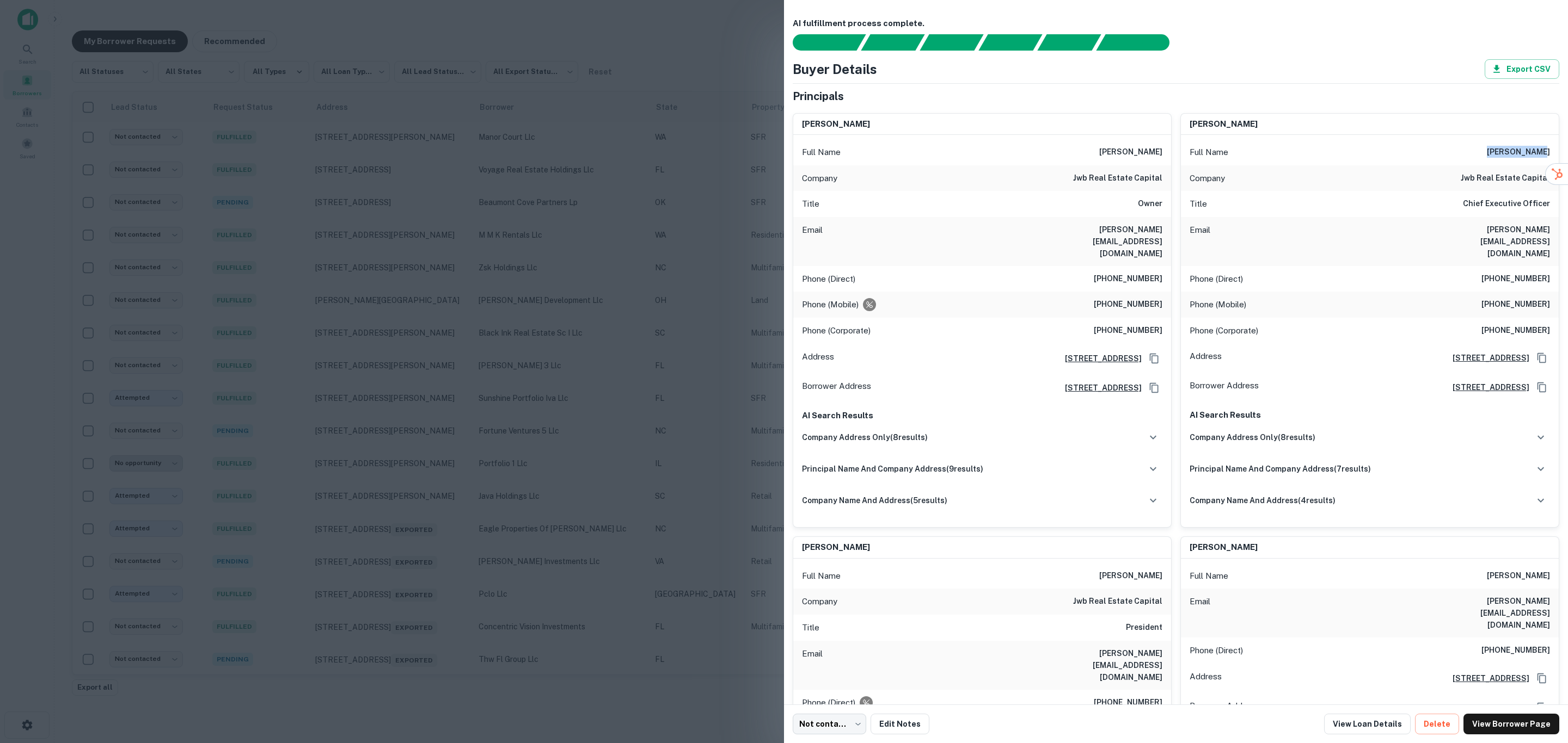
drag, startPoint x: 1478, startPoint y: 149, endPoint x: 1537, endPoint y: 149, distance: 59.0
click at [1537, 149] on div "Full Name [PERSON_NAME]" at bounding box center [1370, 152] width 378 height 26
click at [648, 273] on div at bounding box center [784, 372] width 1568 height 743
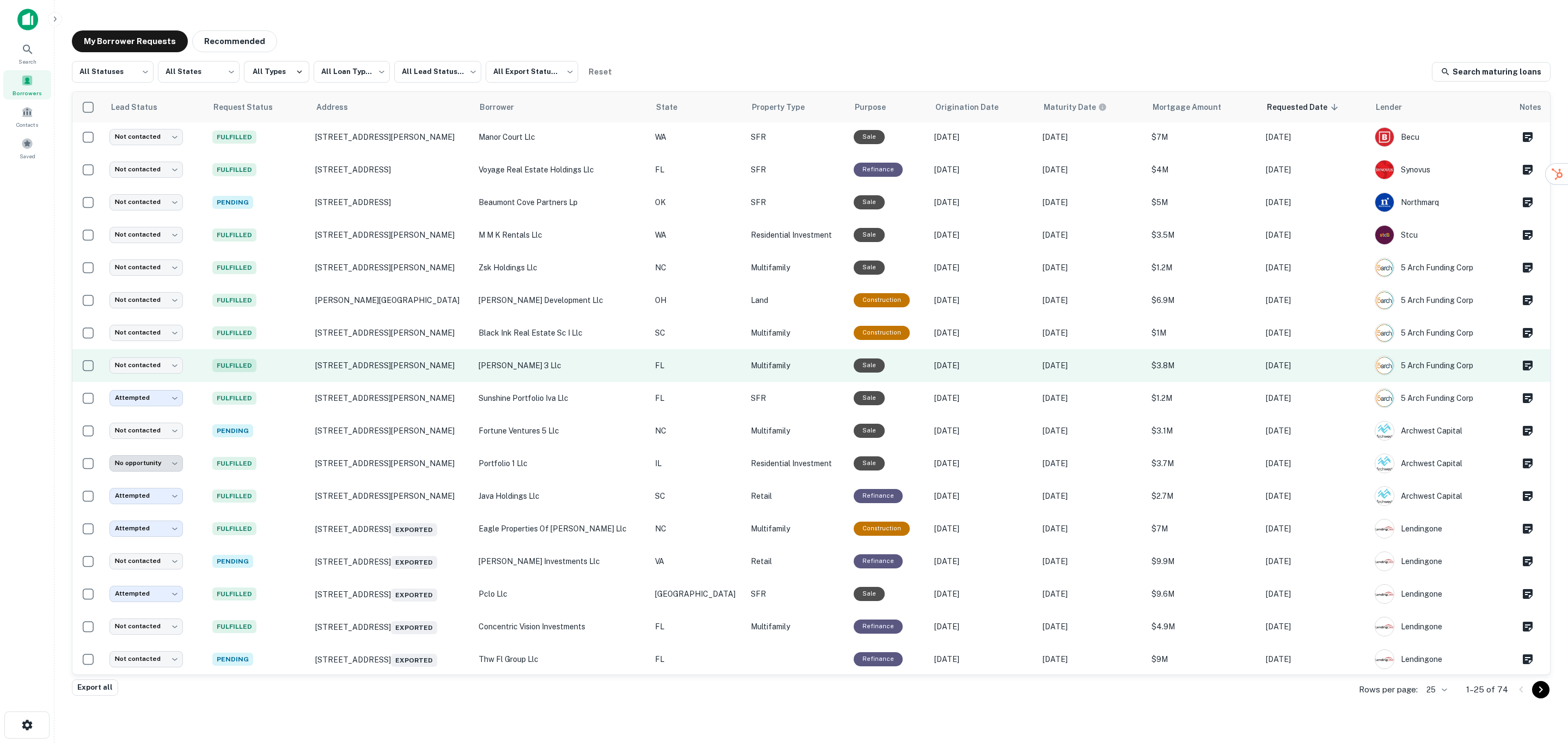
click at [611, 362] on p "[PERSON_NAME] 3 llc" at bounding box center [561, 365] width 166 height 12
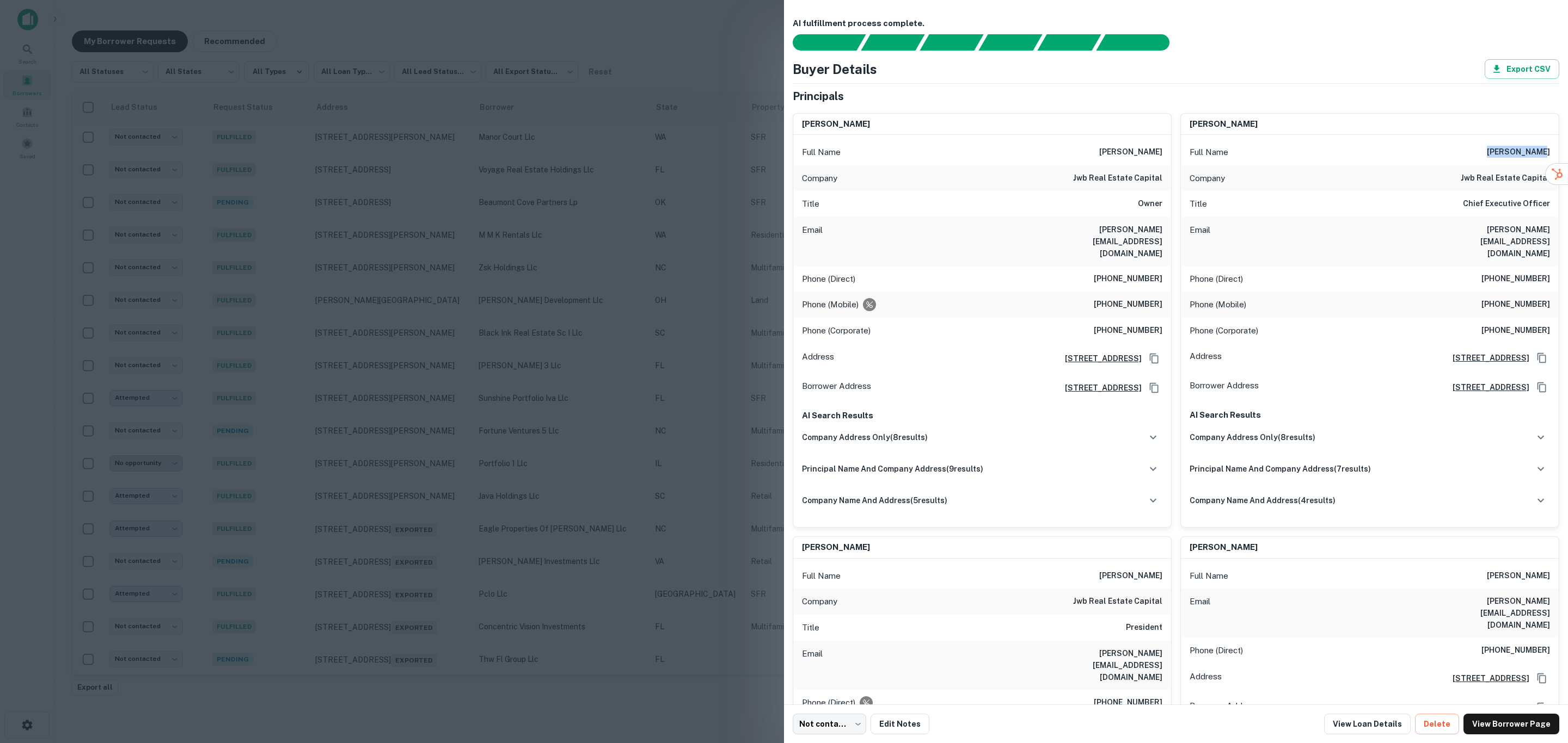
drag, startPoint x: 1468, startPoint y: 149, endPoint x: 1555, endPoint y: 157, distance: 87.4
click at [1555, 157] on div "AI fulfillment process complete. Buyer Details Export CSV Principals [PERSON_NA…" at bounding box center [1176, 352] width 784 height 705
drag, startPoint x: 1528, startPoint y: 153, endPoint x: 1429, endPoint y: 442, distance: 305.5
click at [1429, 457] on div "principal name and company address ( 7 results)" at bounding box center [1370, 469] width 360 height 23
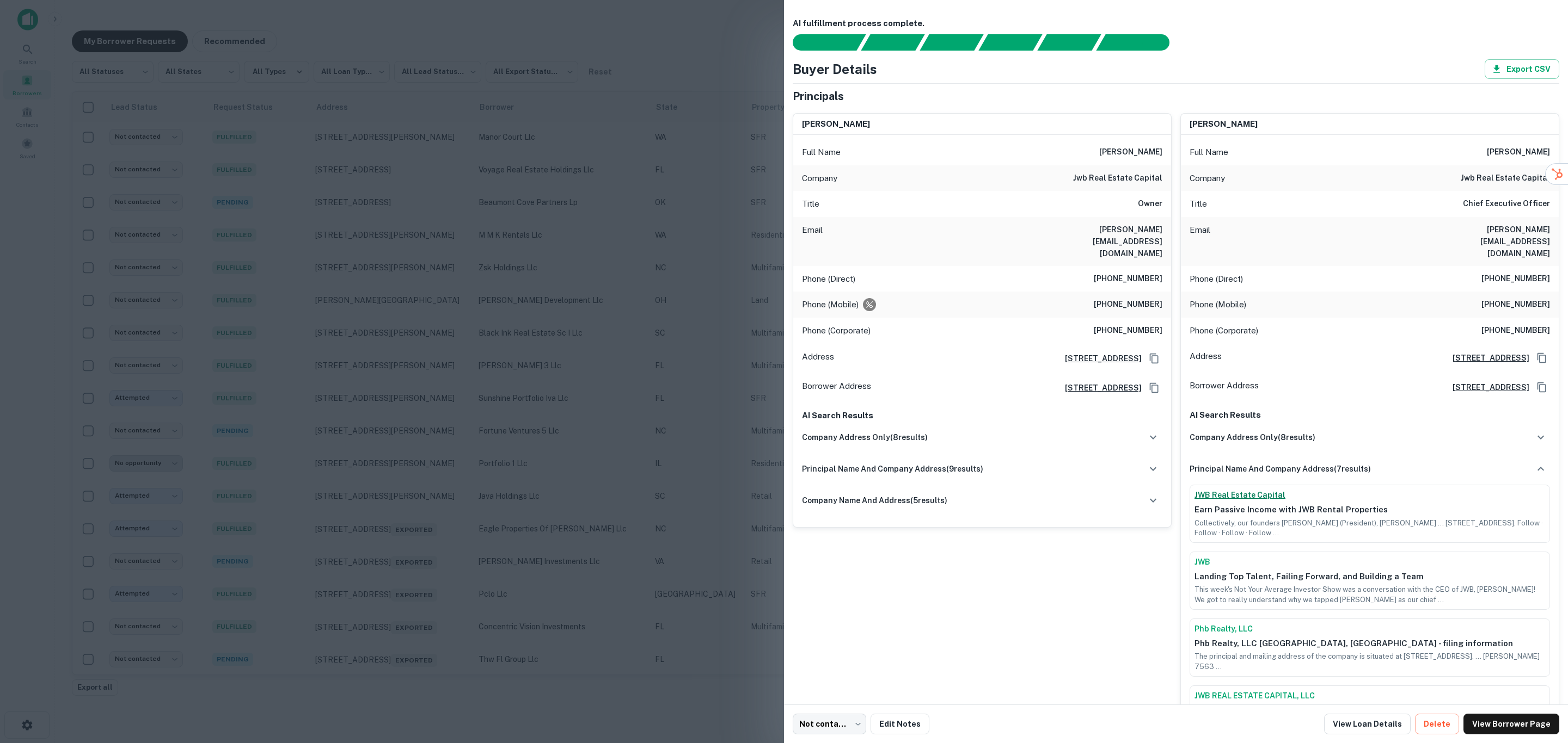
click at [1249, 489] on link "JWB Real Estate Capital" at bounding box center [1369, 495] width 350 height 11
